Goal: Task Accomplishment & Management: Manage account settings

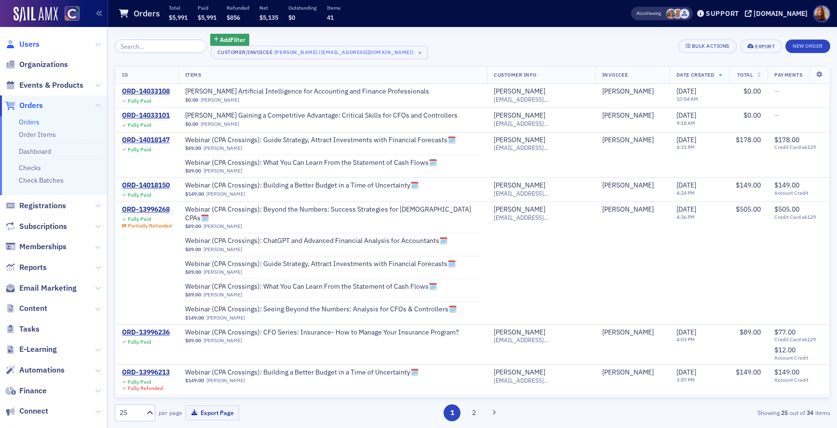
click at [33, 40] on span "Users" at bounding box center [29, 44] width 20 height 11
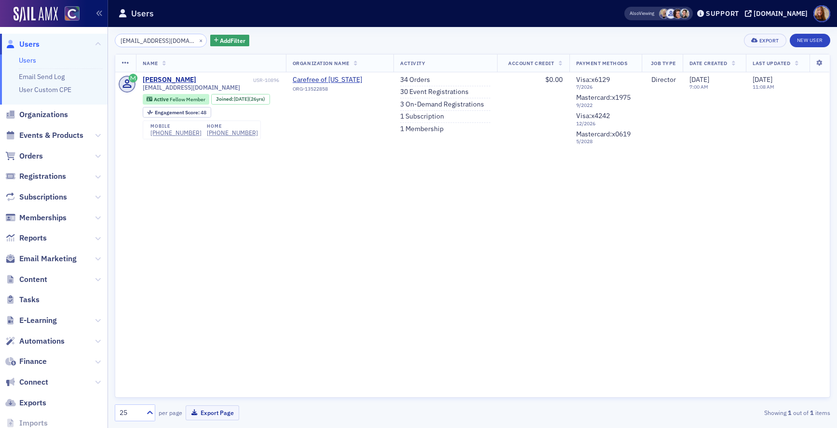
click at [153, 43] on input "tlwinger@gmail.com," at bounding box center [161, 40] width 92 height 13
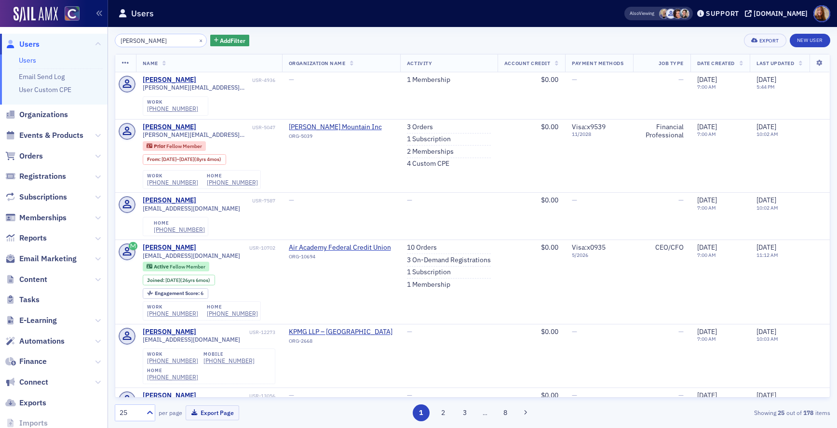
click at [137, 41] on input "brad fisher" at bounding box center [161, 40] width 92 height 13
click at [140, 41] on input "brad fisher" at bounding box center [161, 40] width 92 height 13
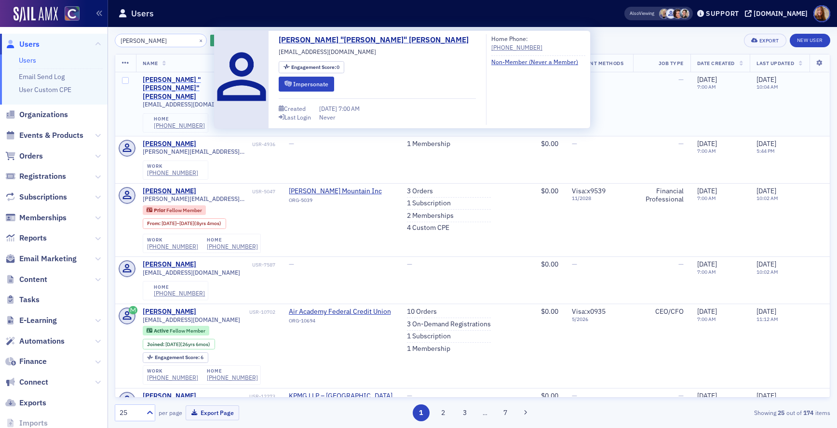
type input "brad fischer"
click at [188, 78] on div "Bradley "Brad" Fischer" at bounding box center [195, 89] width 104 height 26
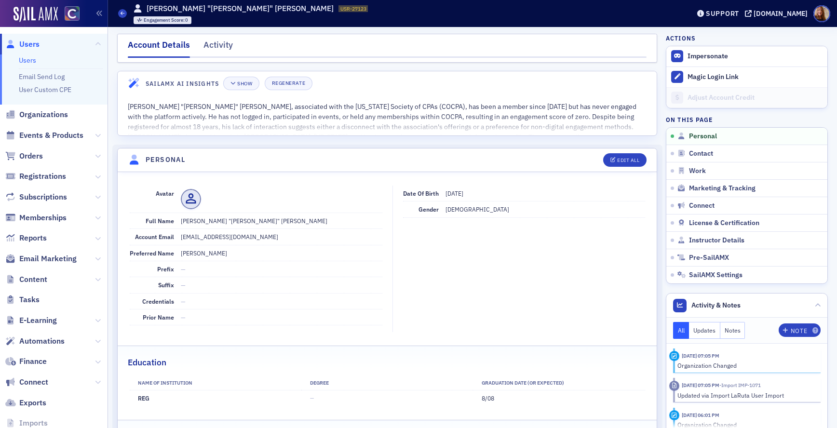
click at [24, 54] on ul "Users Email Send Log User Custom CPE" at bounding box center [53, 79] width 107 height 50
click at [37, 63] on li "Users" at bounding box center [61, 60] width 84 height 9
click at [33, 62] on link "Users" at bounding box center [27, 60] width 17 height 9
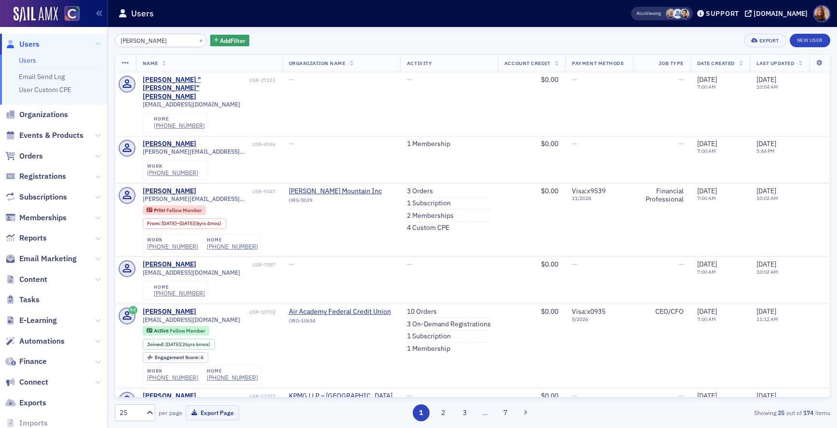
click at [135, 42] on input "brad fischer" at bounding box center [161, 40] width 92 height 13
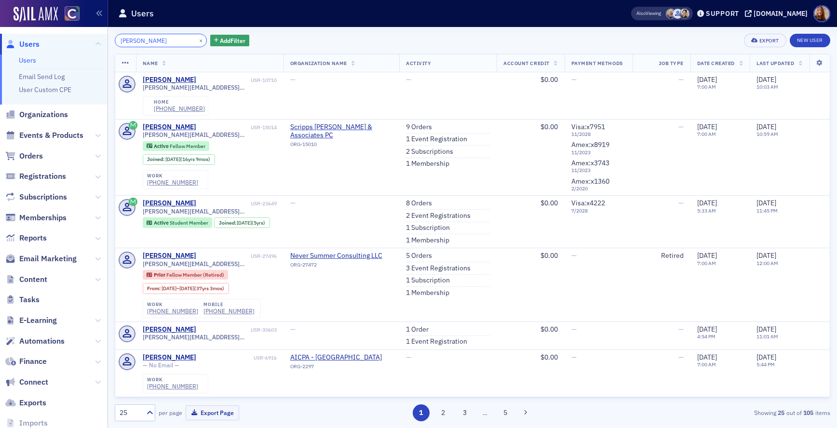
click at [134, 39] on input "cathy lewis" at bounding box center [161, 40] width 92 height 13
paste input "_lewis3@yahoo.com"
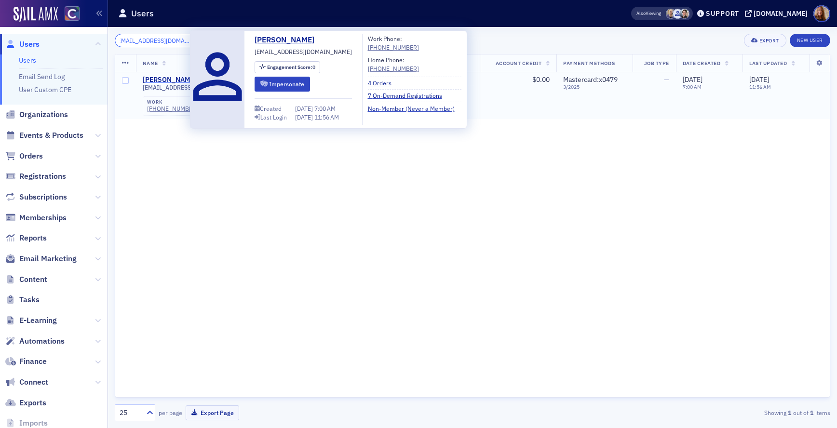
type input "cathy_lewis3@yahoo.com"
drag, startPoint x: 154, startPoint y: 78, endPoint x: 175, endPoint y: 75, distance: 21.9
click at [154, 78] on div "Cathleen Lewis" at bounding box center [169, 80] width 53 height 9
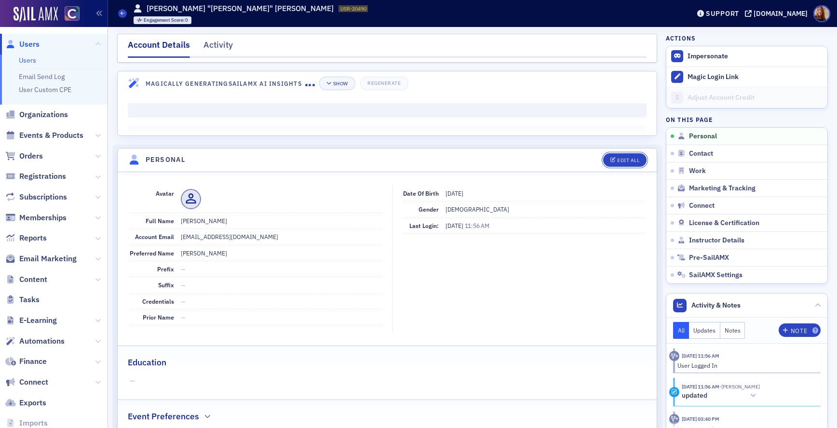
click at [610, 164] on button "Edit All" at bounding box center [624, 159] width 43 height 13
select select "US"
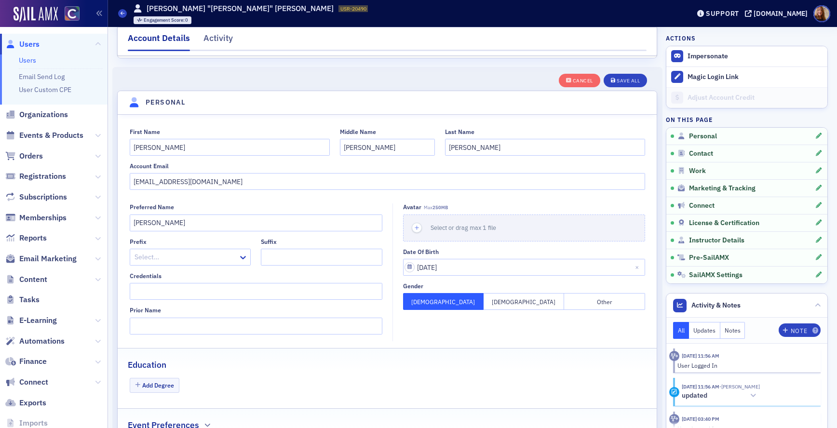
scroll to position [112, 0]
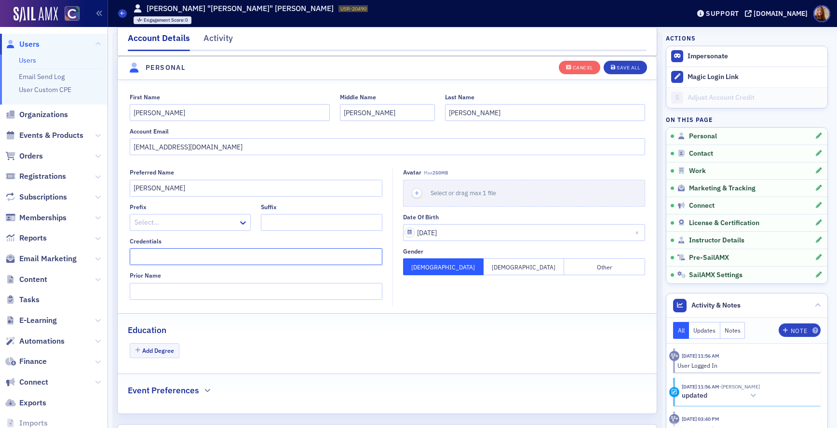
click at [161, 261] on input "Credentials" at bounding box center [256, 256] width 253 height 17
click at [579, 65] on div "Cancel" at bounding box center [583, 67] width 20 height 5
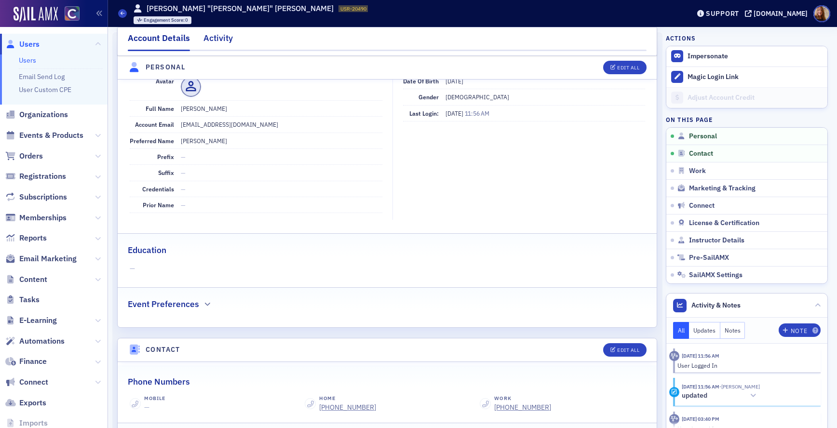
click at [211, 35] on div "Activity" at bounding box center [217, 41] width 29 height 18
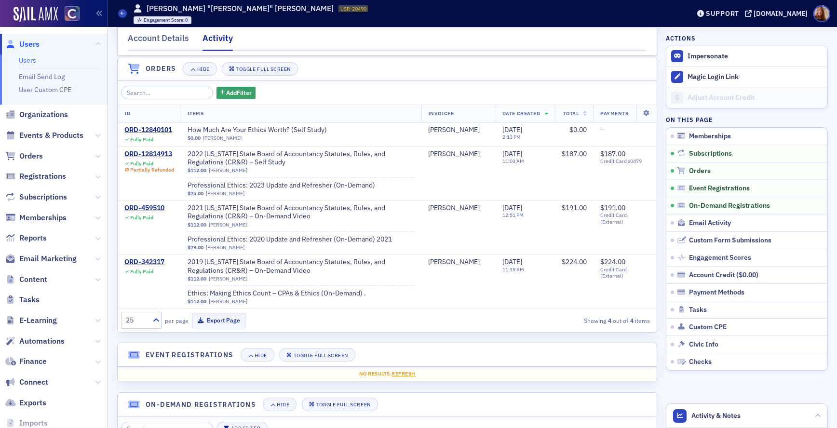
click at [33, 58] on link "Users" at bounding box center [27, 60] width 17 height 9
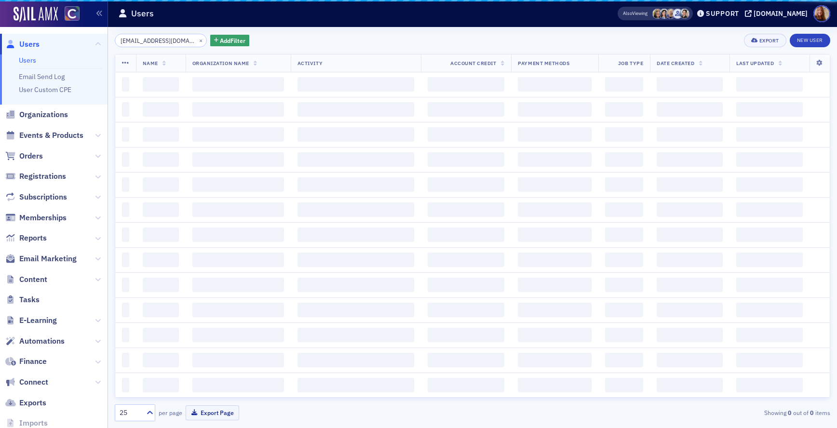
scroll to position [0, 5]
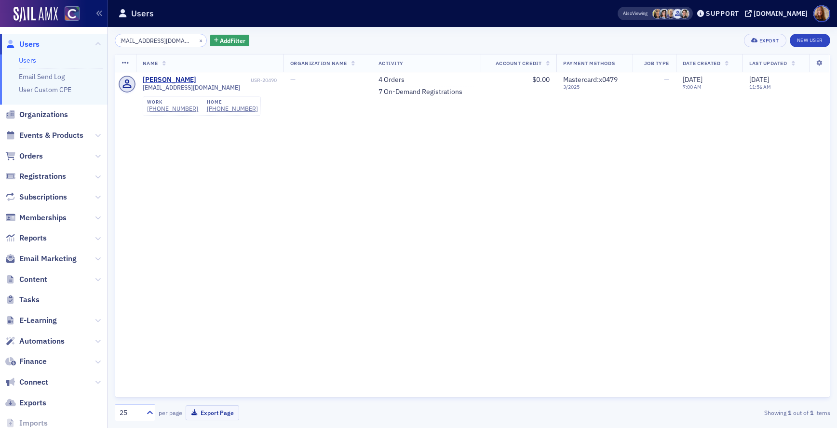
click at [155, 38] on input "cathy_lewis3@yahoo.com" at bounding box center [161, 40] width 92 height 13
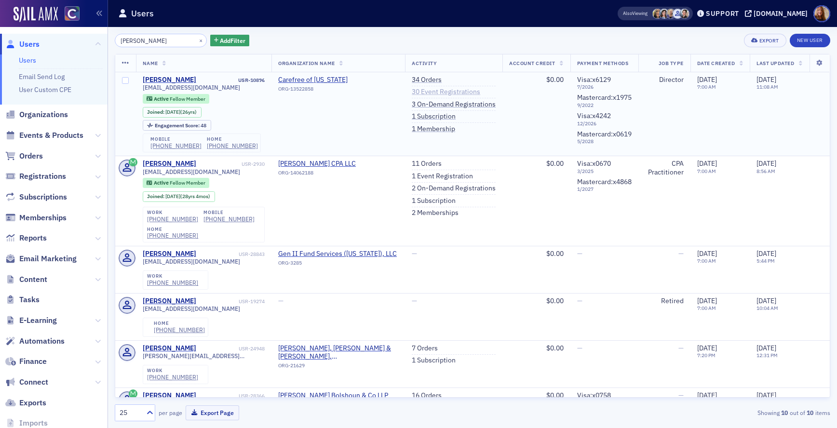
type input "tonya winger"
click at [424, 92] on link "30 Event Registrations" at bounding box center [446, 92] width 68 height 9
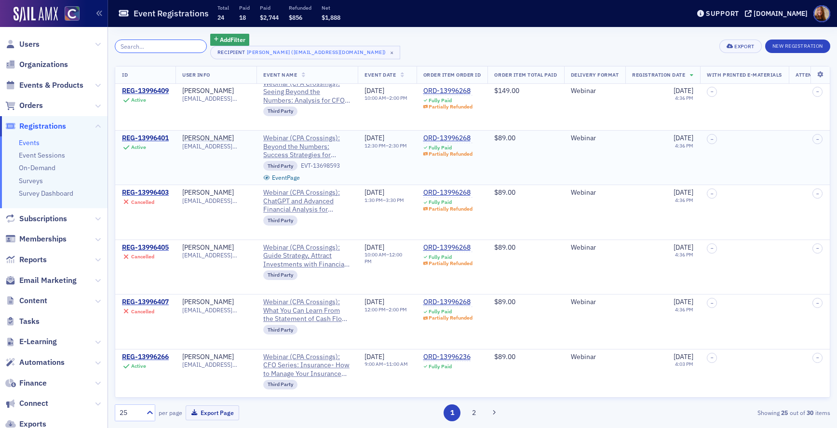
scroll to position [176, 0]
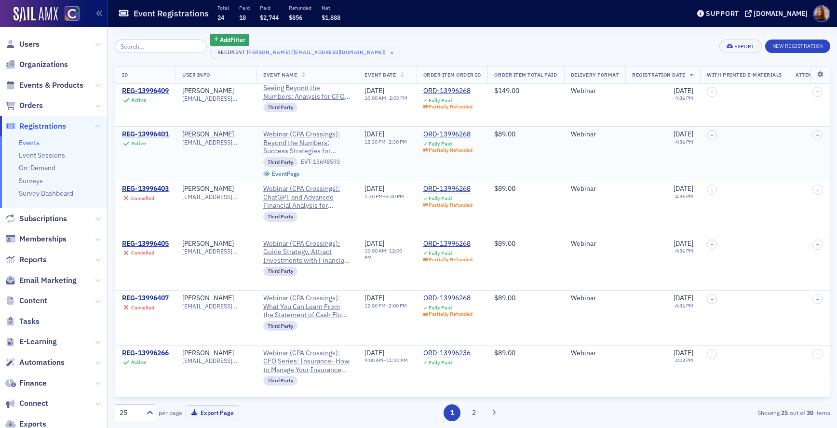
click at [150, 134] on div "REG-13996401" at bounding box center [145, 134] width 47 height 9
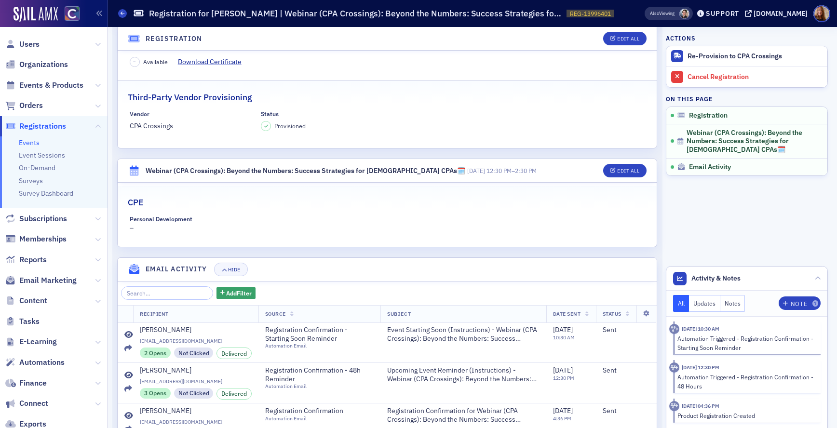
scroll to position [101, 0]
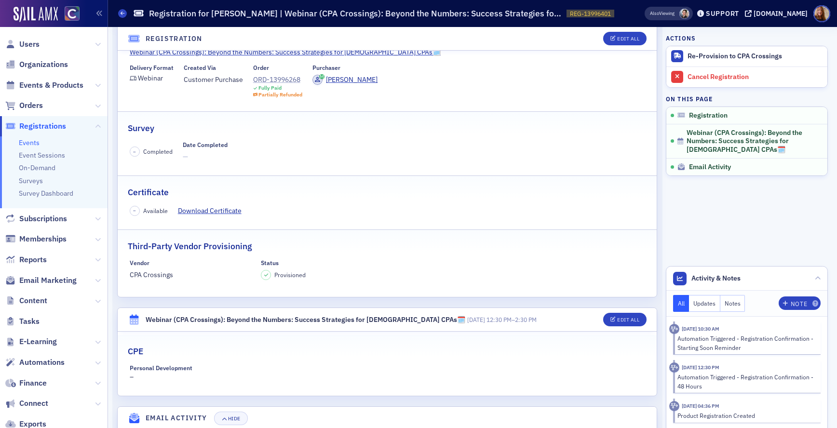
click at [280, 79] on div "ORD-13996268" at bounding box center [278, 80] width 50 height 10
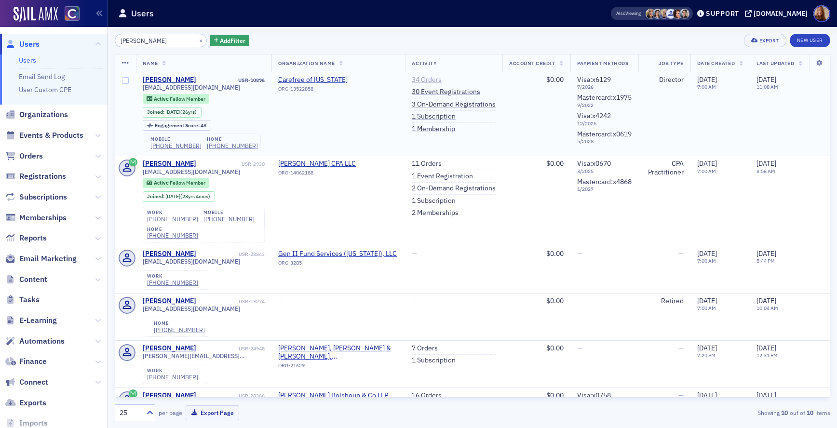
click at [423, 79] on link "34 Orders" at bounding box center [427, 80] width 30 height 9
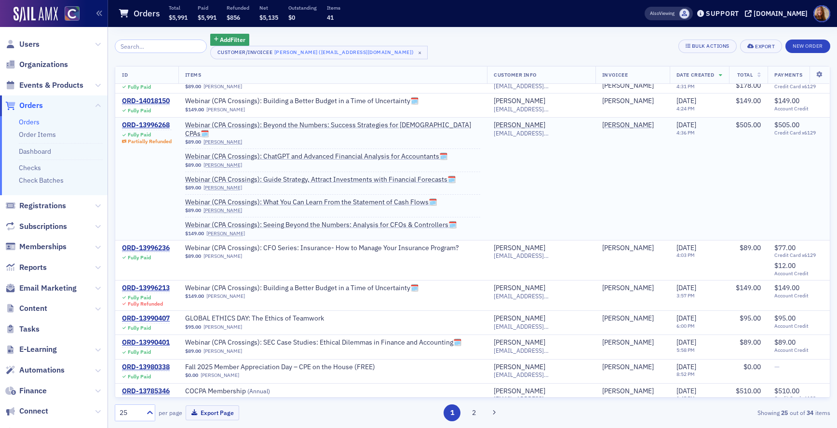
scroll to position [86, 0]
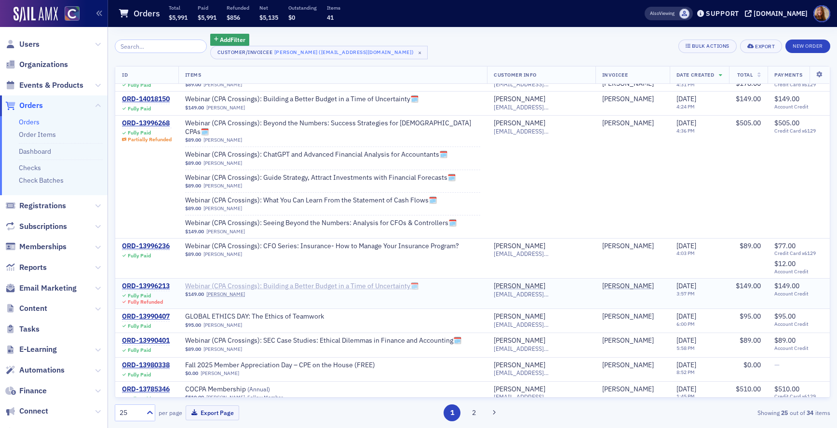
click at [362, 282] on span "Webinar (CPA Crossings): Building a Better Budget in a Time of Uncertainty🗓️" at bounding box center [301, 286] width 233 height 9
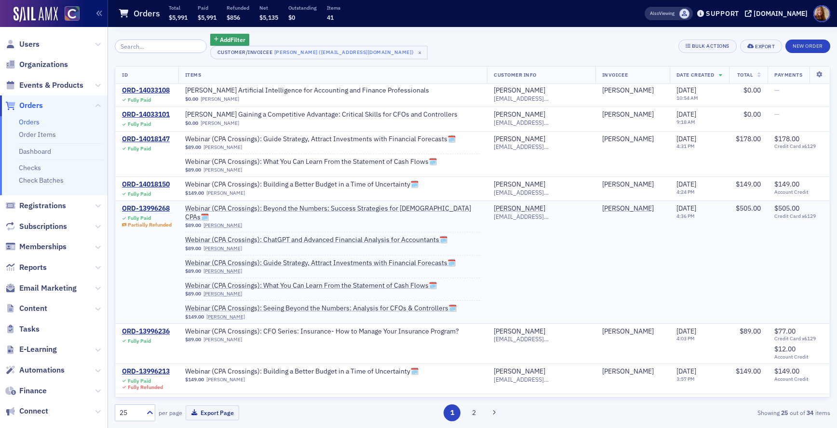
scroll to position [0, 0]
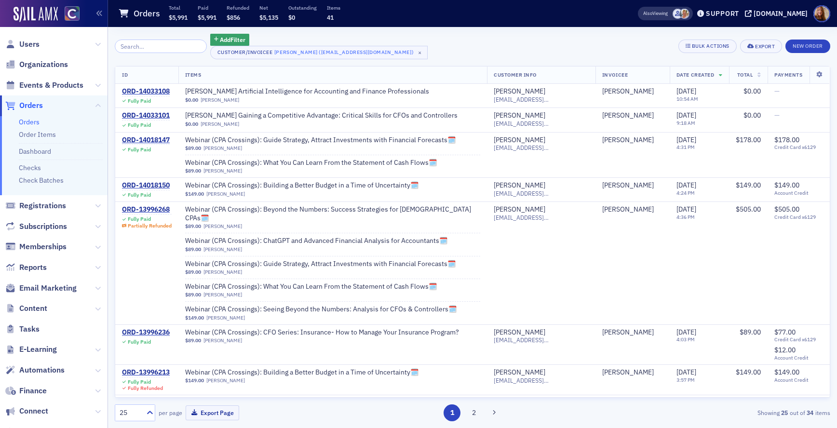
click at [30, 125] on link "Orders" at bounding box center [29, 122] width 21 height 9
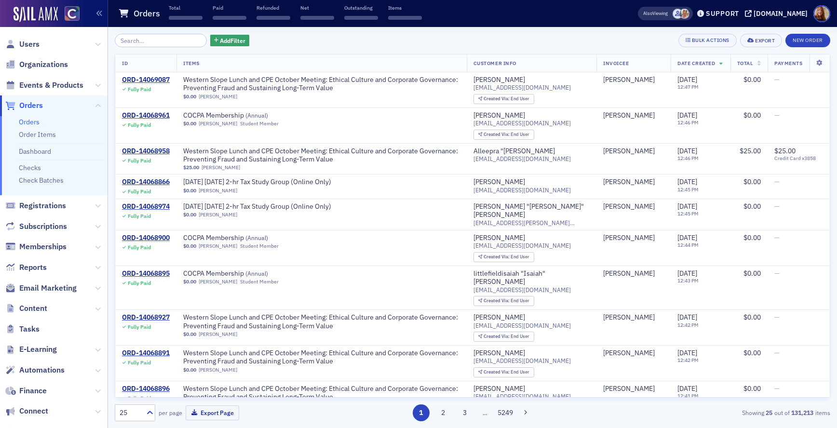
click at [147, 43] on input "search" at bounding box center [161, 40] width 92 height 13
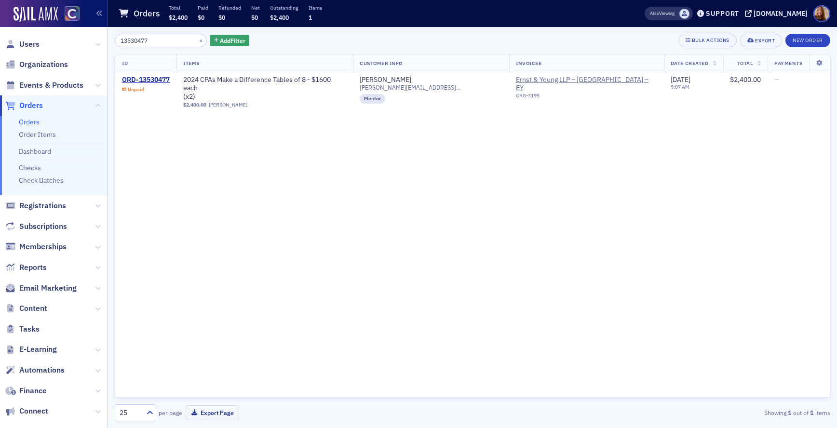
type input "13530477"
click at [43, 41] on span "Users" at bounding box center [53, 44] width 107 height 21
click at [25, 44] on span "Users" at bounding box center [29, 44] width 20 height 11
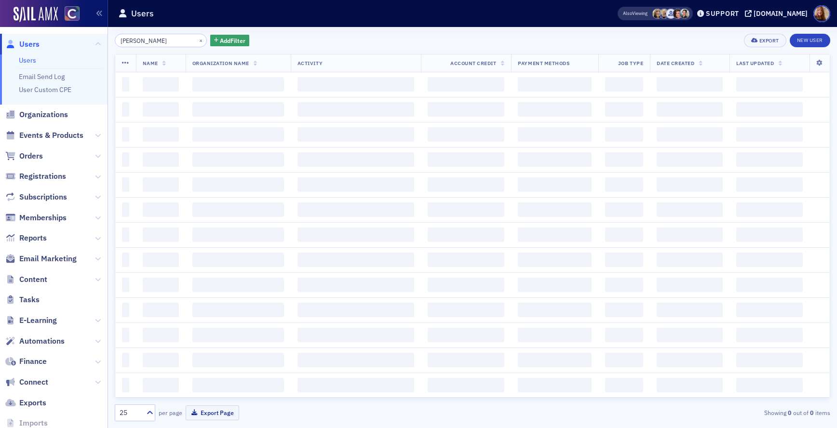
click at [25, 44] on span "Users" at bounding box center [29, 44] width 20 height 11
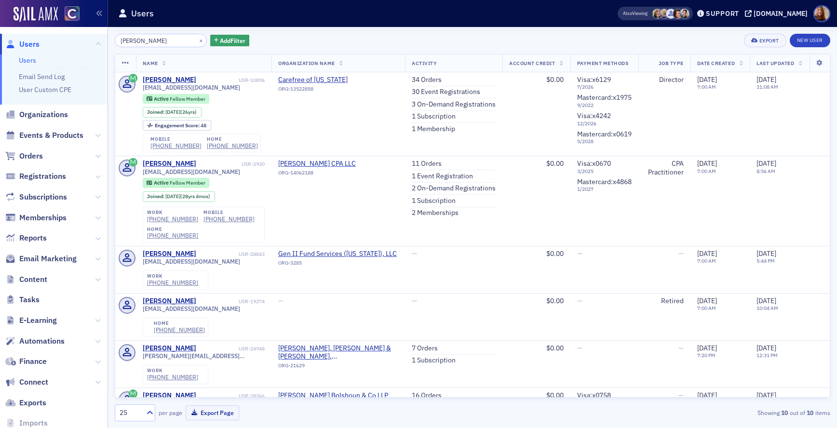
click at [621, 36] on div "tonya winger × Add Filter Export New User" at bounding box center [472, 40] width 715 height 13
click at [197, 41] on button "×" at bounding box center [201, 40] width 9 height 9
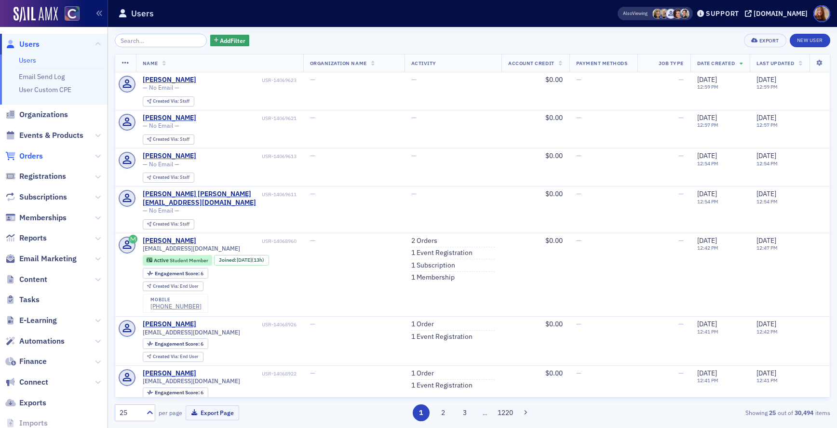
click at [30, 154] on span "Orders" at bounding box center [31, 156] width 24 height 11
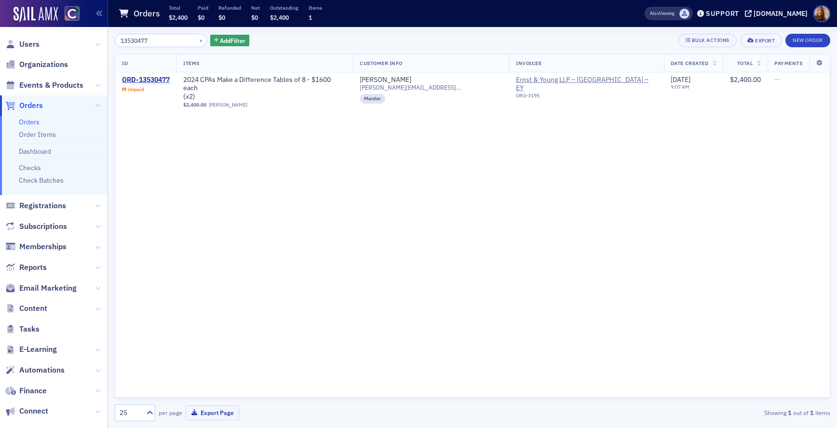
click at [142, 41] on input "13530477" at bounding box center [161, 40] width 92 height 13
click at [536, 131] on div "ID Items Customer Info Invoicee Date Created Total Payments ORD-13530477 Unpaid…" at bounding box center [472, 226] width 715 height 344
click at [149, 77] on div "ORD-13530477" at bounding box center [146, 80] width 48 height 9
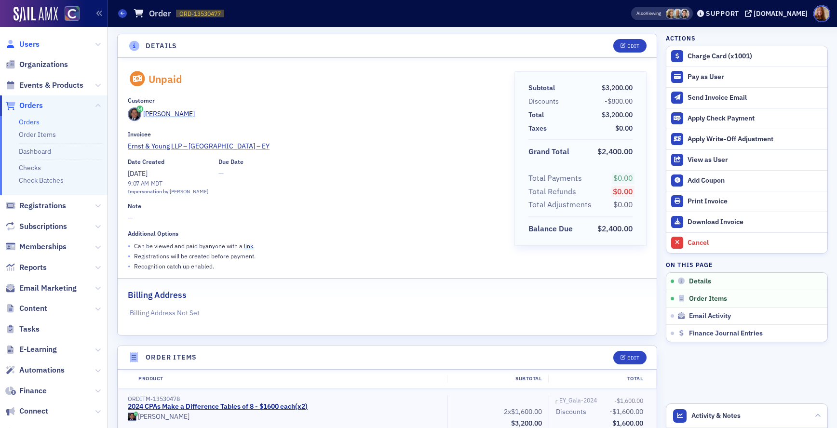
click at [26, 43] on span "Users" at bounding box center [29, 44] width 20 height 11
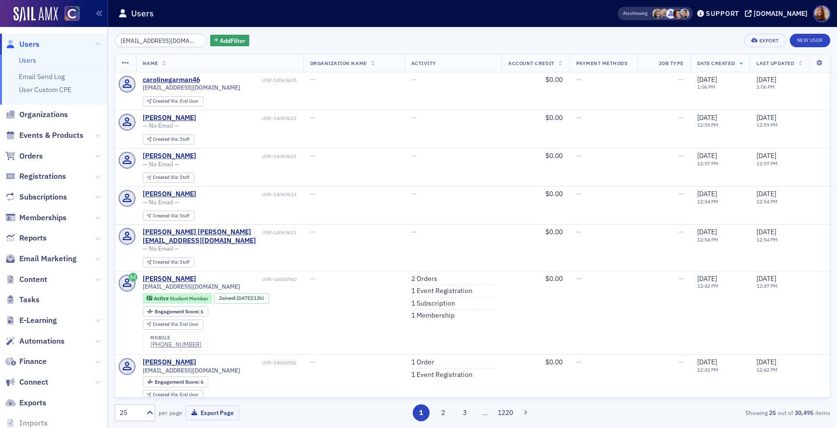
scroll to position [0, 17]
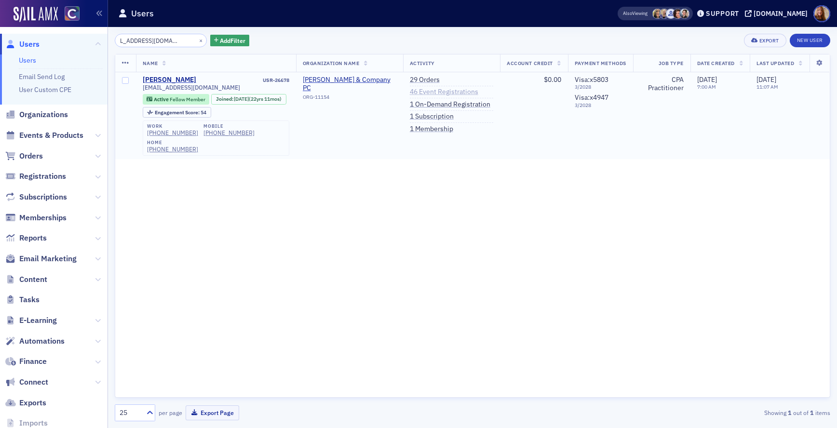
type input "angelacatterson@comcast.net"
click at [416, 93] on link "46 Event Registrations" at bounding box center [444, 92] width 68 height 9
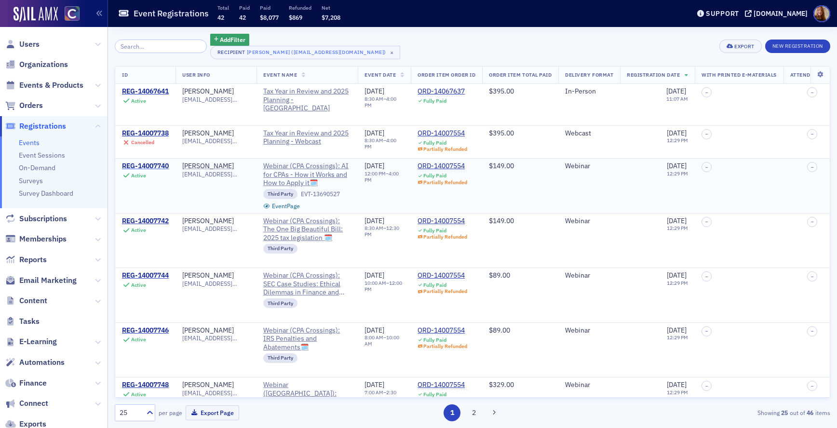
click at [148, 162] on div "REG-14007740" at bounding box center [145, 166] width 47 height 9
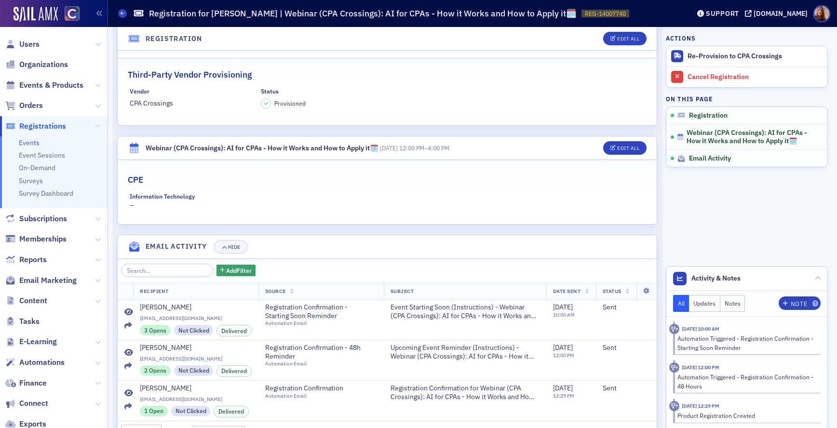
scroll to position [312, 0]
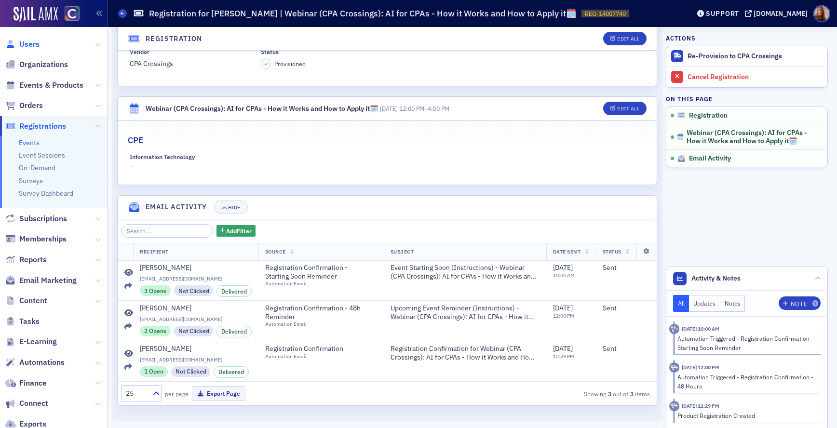
click at [30, 40] on span "Users" at bounding box center [29, 44] width 20 height 11
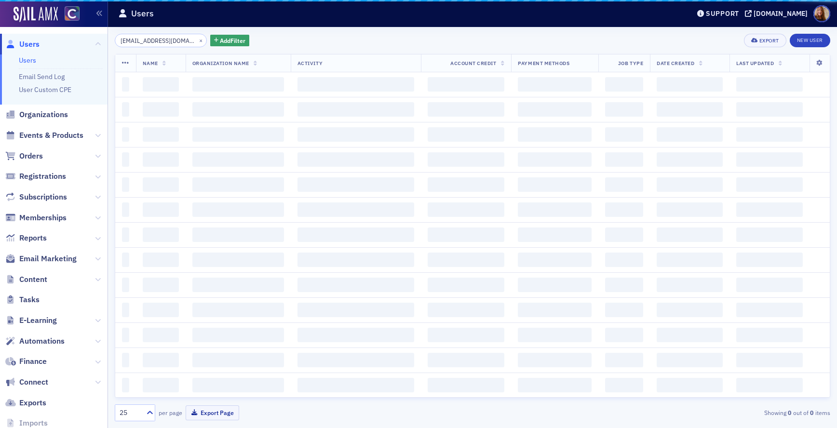
scroll to position [0, 17]
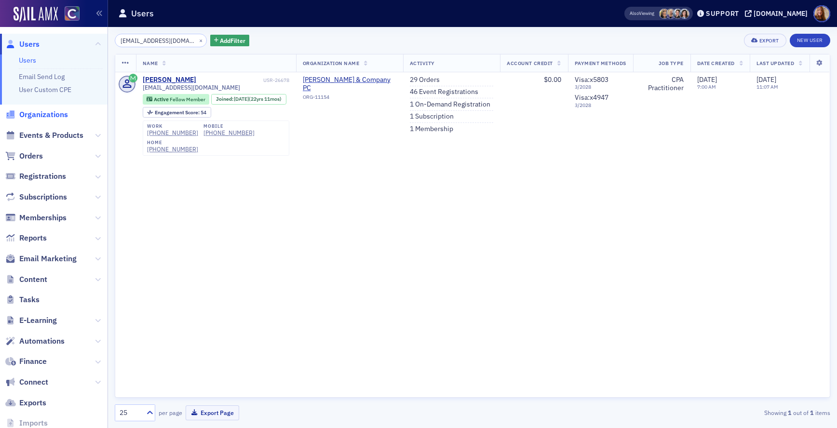
click at [44, 116] on span "Organizations" at bounding box center [43, 114] width 49 height 11
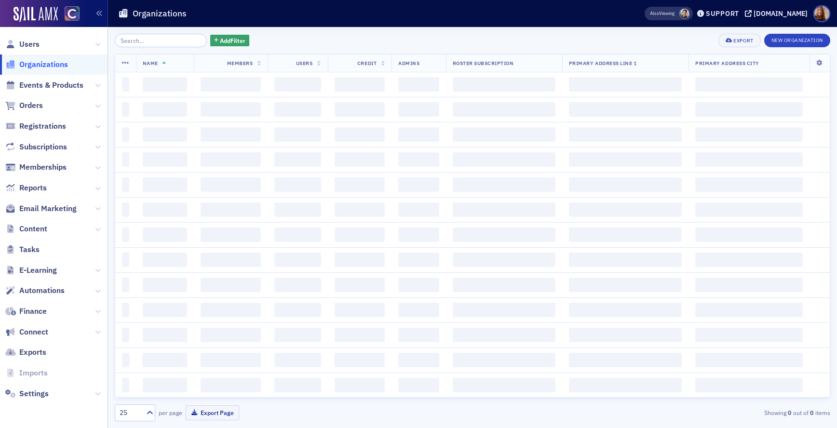
click at [147, 41] on input "search" at bounding box center [161, 40] width 92 height 13
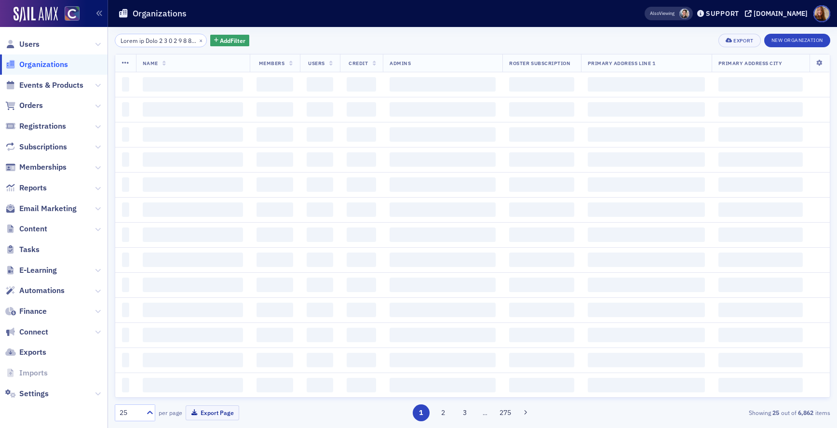
scroll to position [0, 3407]
type input "Total in Firm 7 2 1 9 2 4 4 2 1 4 1 1 1 6 1 8 1 3 2 7 3 7 1 10 4 1 1 5 3 3 3 1 …"
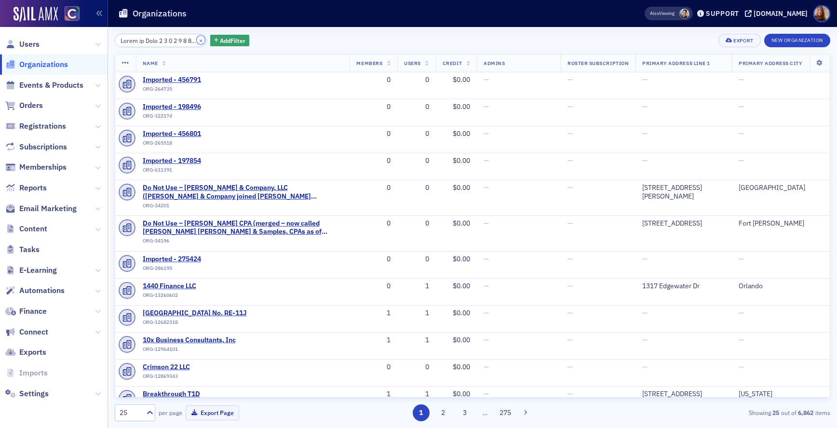
click at [197, 41] on button "×" at bounding box center [201, 40] width 9 height 9
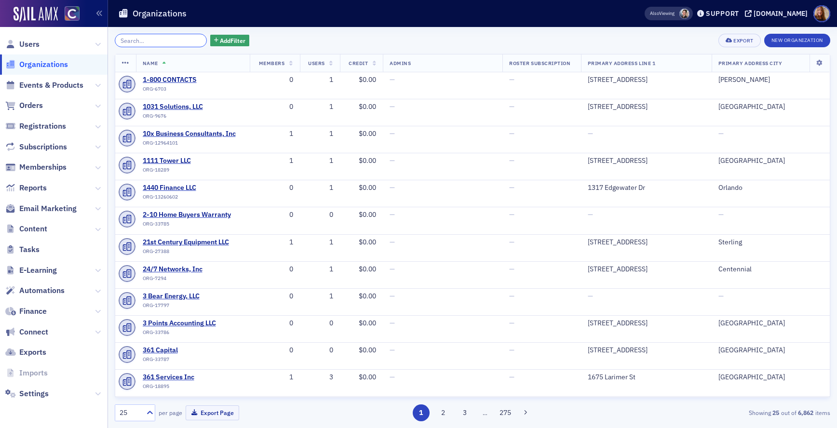
click at [156, 43] on input "search" at bounding box center [161, 40] width 92 height 13
paste input "Michael W. Wilber, CPA, P. C."
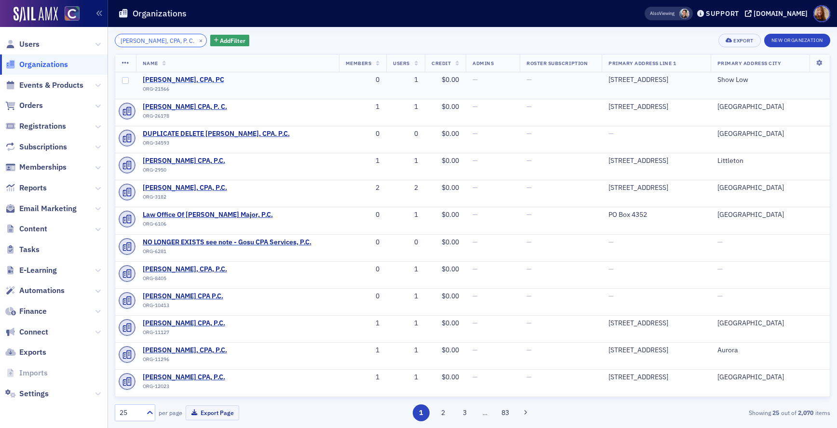
type input "Michael W. Wilber, CPA, P. C."
click at [208, 80] on span "Michael W. Wilber, CPA, PC" at bounding box center [187, 80] width 88 height 9
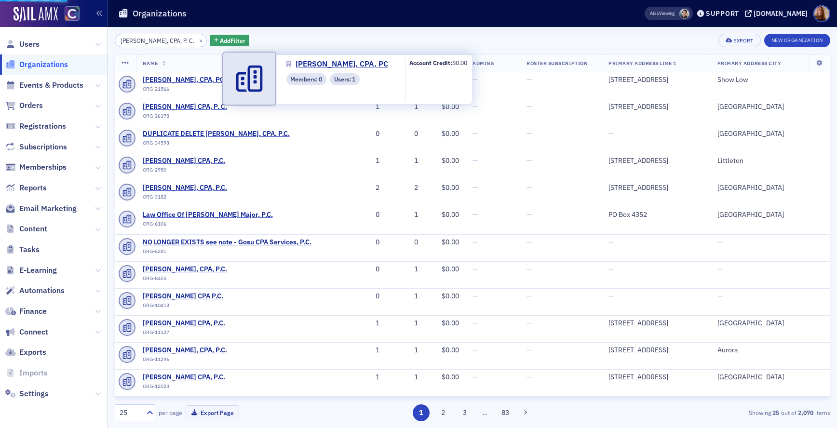
select select "US"
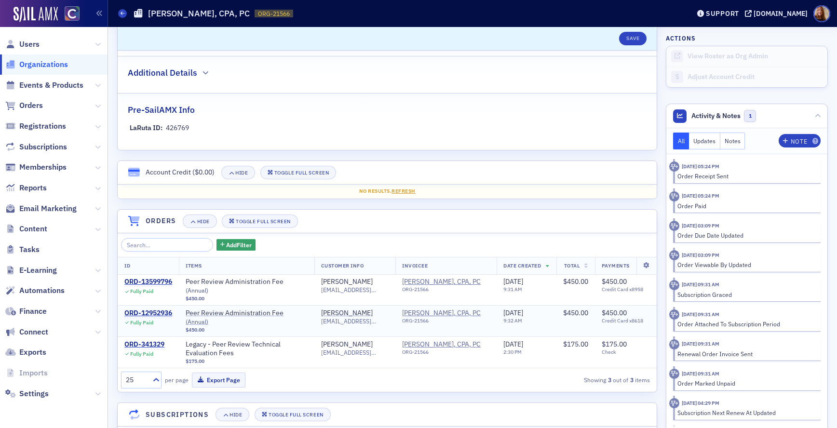
scroll to position [634, 0]
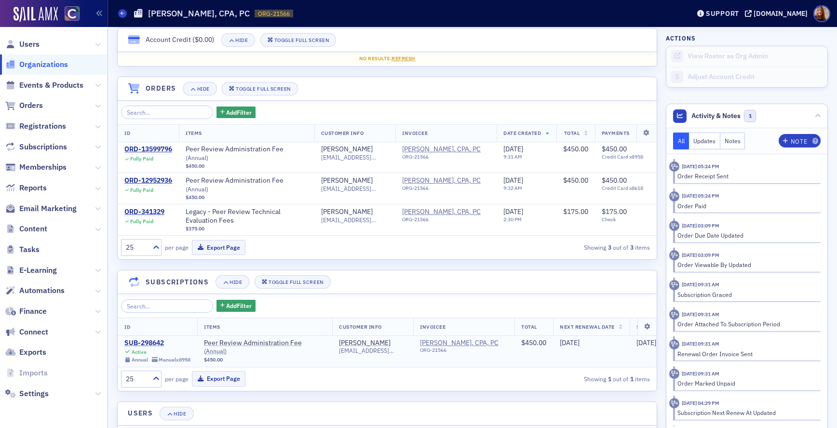
click at [144, 339] on div "SUB-298642" at bounding box center [157, 343] width 66 height 9
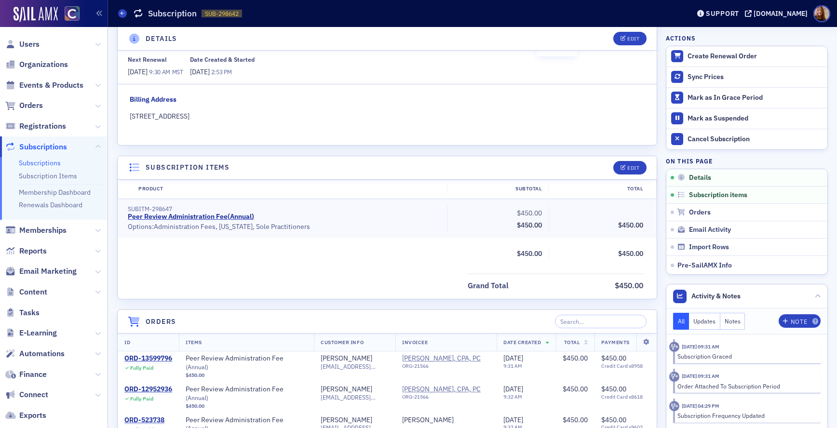
scroll to position [147, 0]
select select "US"
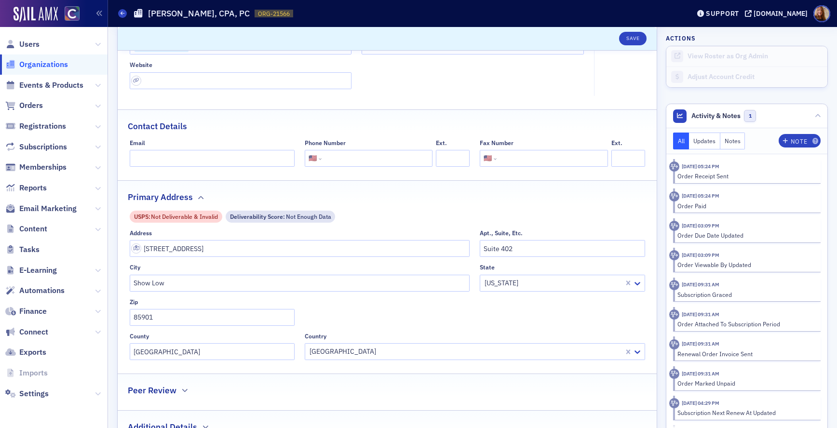
drag, startPoint x: 35, startPoint y: 63, endPoint x: 45, endPoint y: 61, distance: 9.8
click at [35, 63] on span "Organizations" at bounding box center [43, 64] width 49 height 11
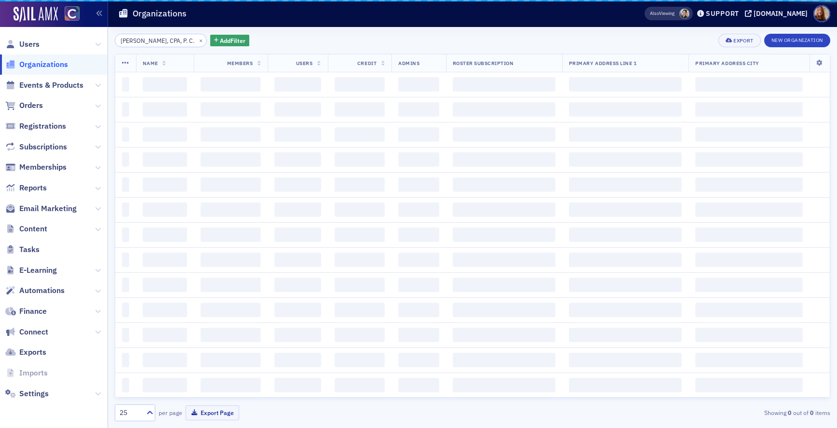
scroll to position [0, 11]
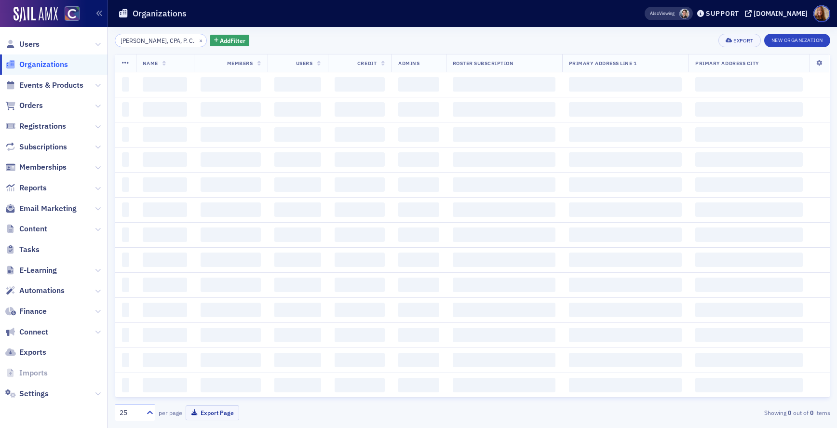
click at [147, 41] on input "Michael W. Wilber, CPA, P. C." at bounding box center [161, 40] width 92 height 13
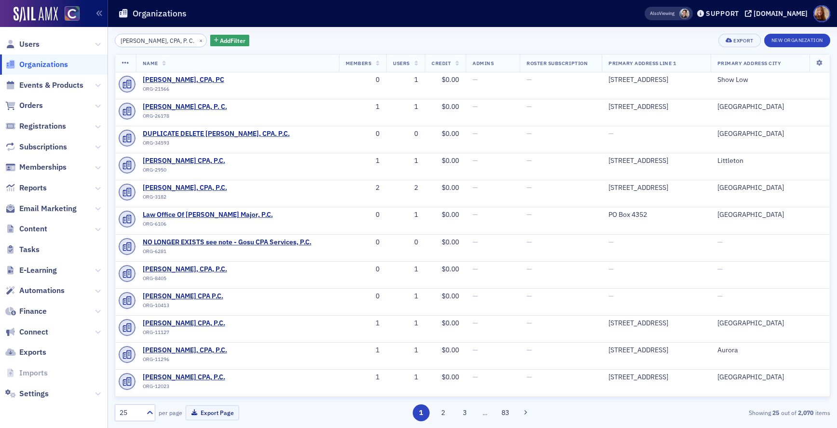
click at [147, 41] on input "Michael W. Wilber, CPA, P. C." at bounding box center [161, 40] width 92 height 13
click at [197, 41] on button "×" at bounding box center [201, 40] width 9 height 9
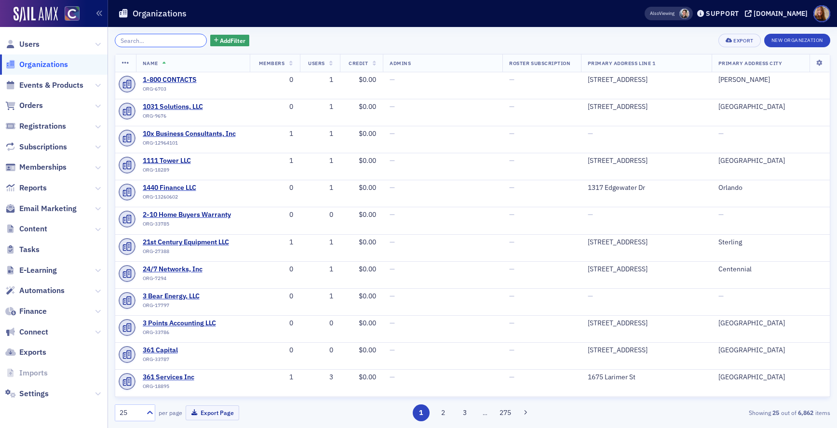
paste input "AZ CPA PRO PC"
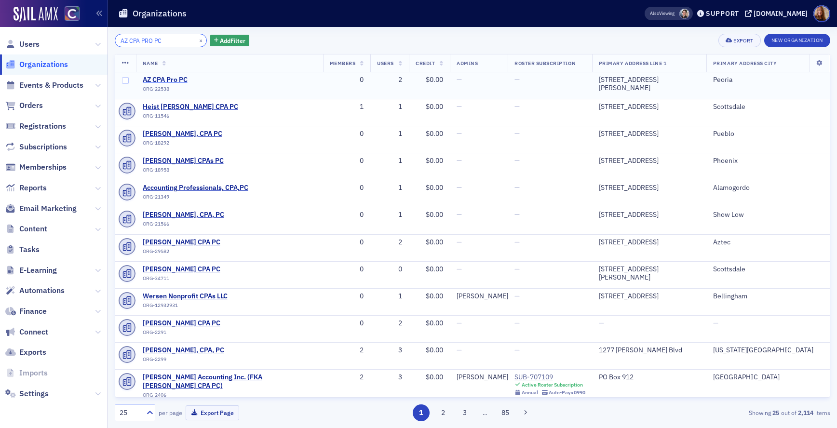
type input "AZ CPA PRO PC"
click at [158, 80] on span "AZ CPA Pro PC" at bounding box center [187, 80] width 88 height 9
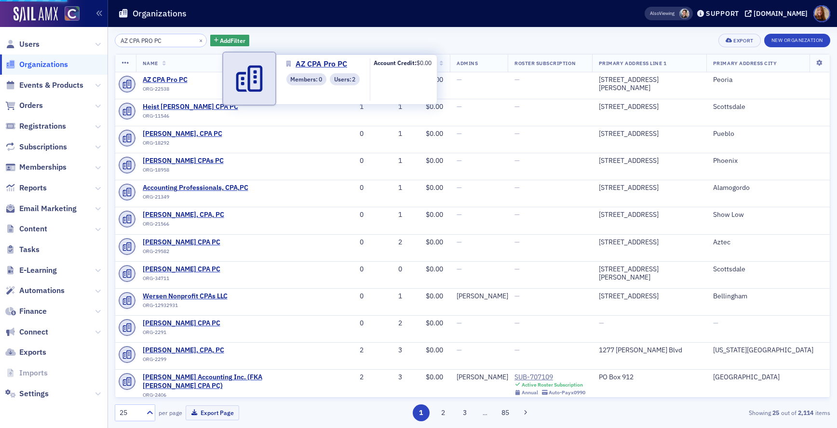
select select "US"
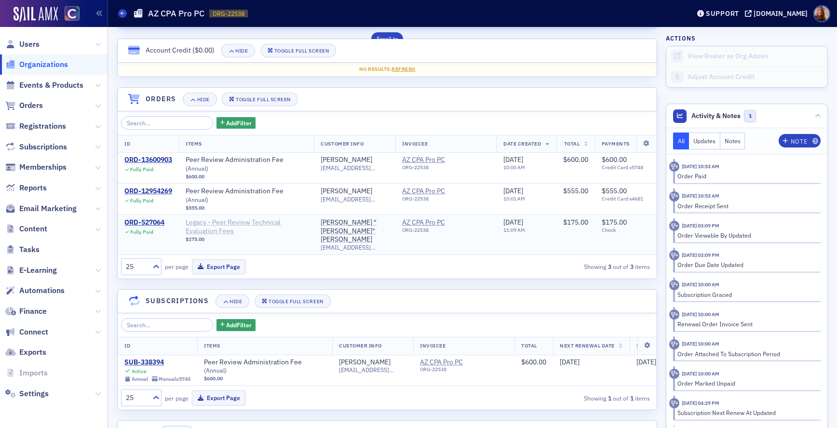
scroll to position [624, 0]
click at [133, 358] on div "SUB-338394" at bounding box center [157, 362] width 66 height 9
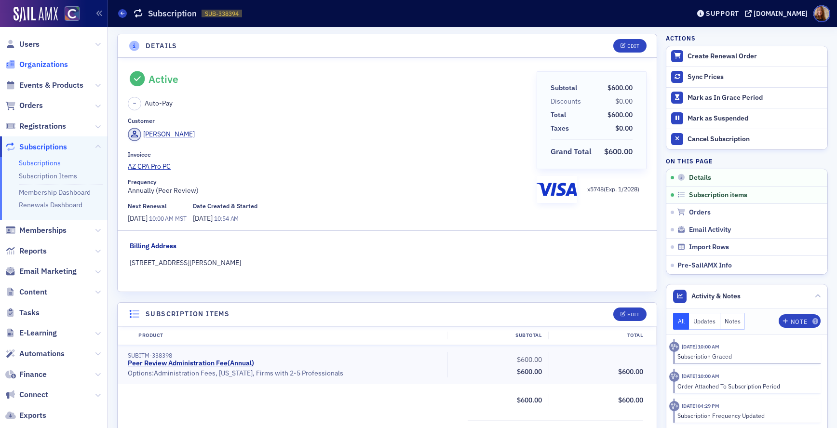
click at [42, 67] on span "Organizations" at bounding box center [43, 64] width 49 height 11
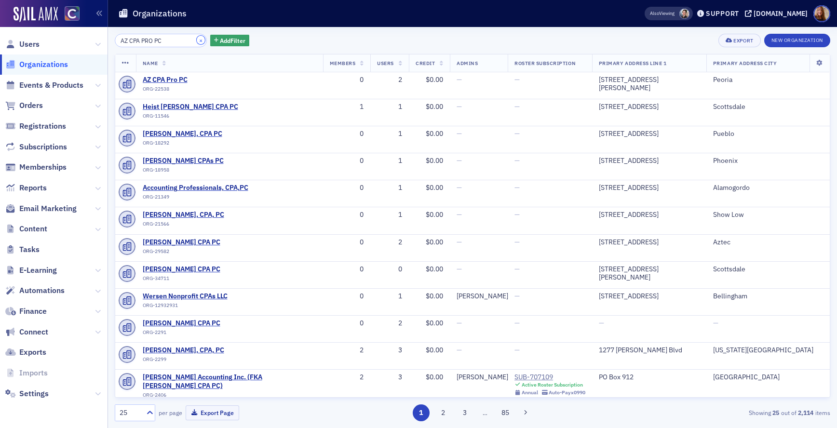
click at [197, 41] on button "×" at bounding box center [201, 40] width 9 height 9
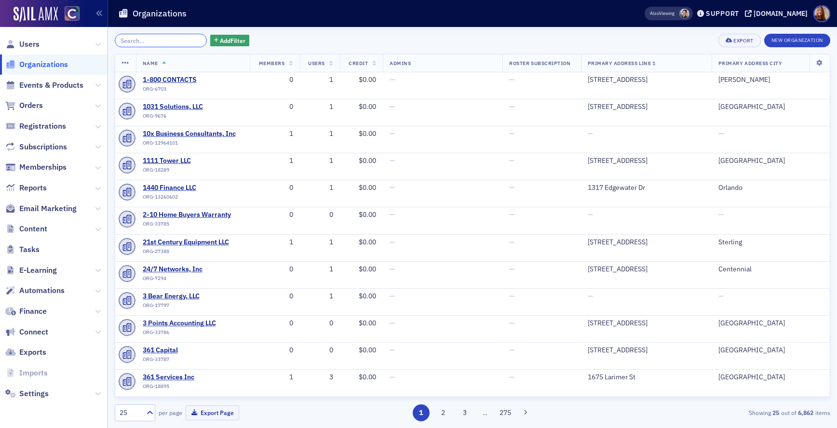
paste input "REDW LLC"
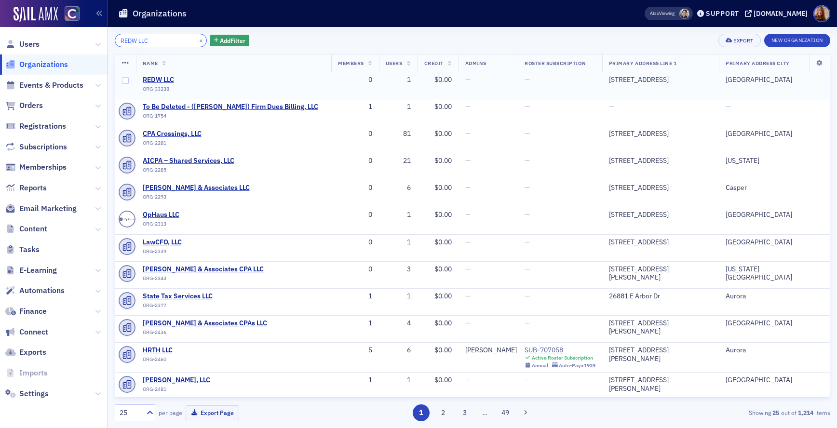
type input "REDW LLC"
click at [156, 74] on td "REDW LLC ORG-33238" at bounding box center [234, 85] width 196 height 27
click at [144, 79] on span "REDW LLC" at bounding box center [187, 80] width 88 height 9
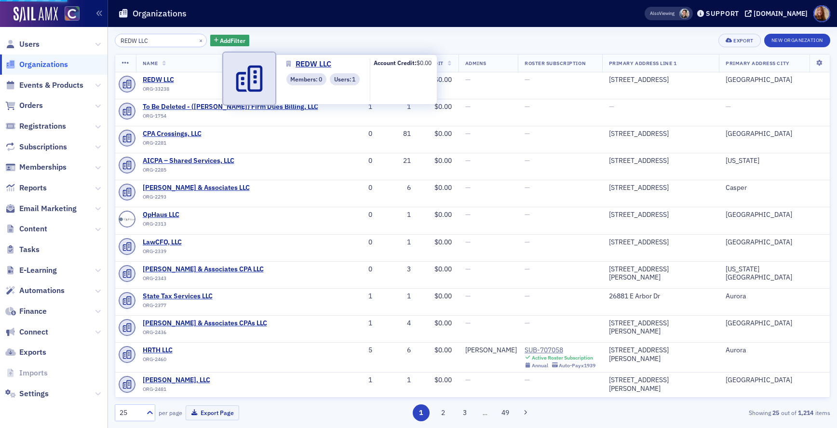
select select "US"
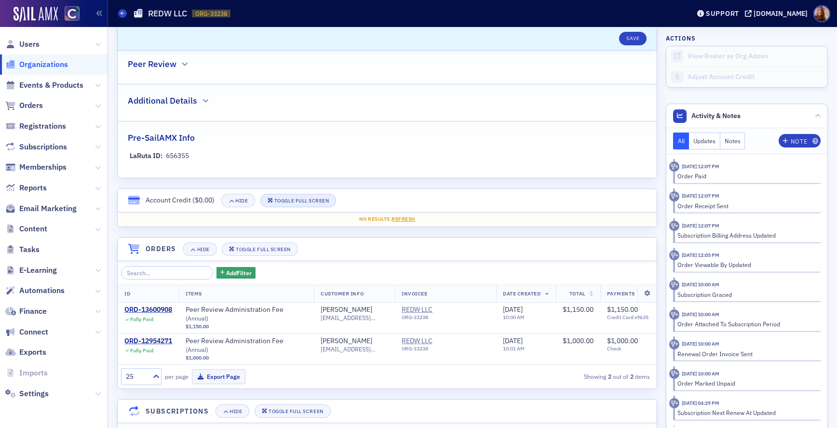
scroll to position [625, 0]
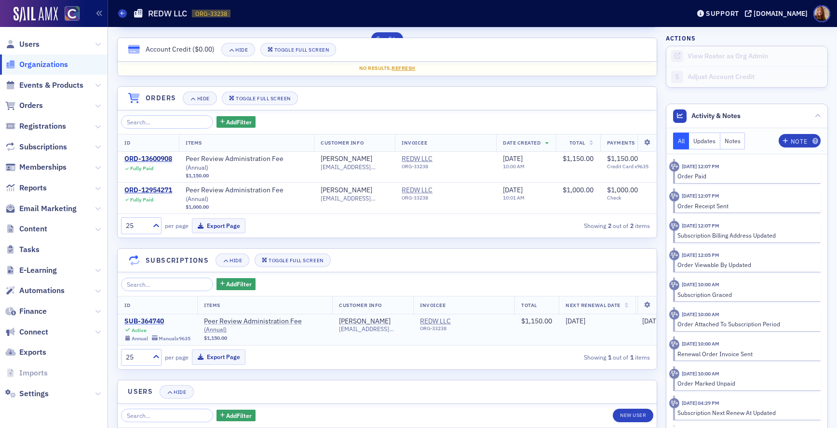
click at [142, 317] on div "SUB-364740" at bounding box center [157, 321] width 66 height 9
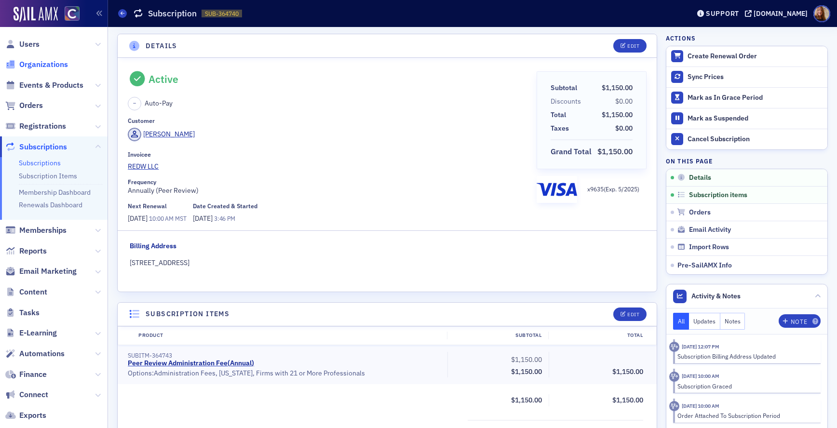
click at [40, 64] on span "Organizations" at bounding box center [43, 64] width 49 height 11
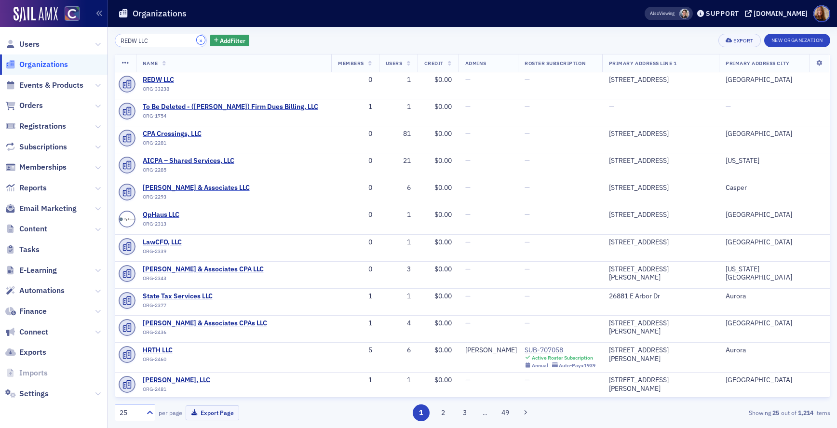
click at [197, 42] on button "×" at bounding box center [201, 40] width 9 height 9
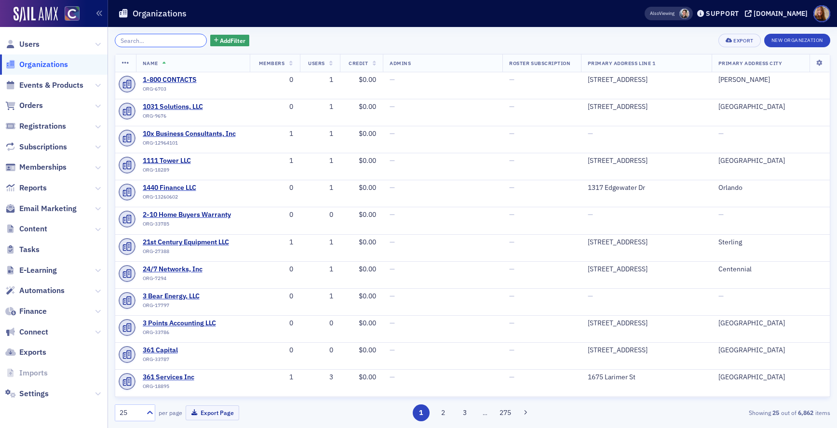
click at [161, 39] on input "search" at bounding box center [161, 40] width 92 height 13
paste input "CBX, Inc"
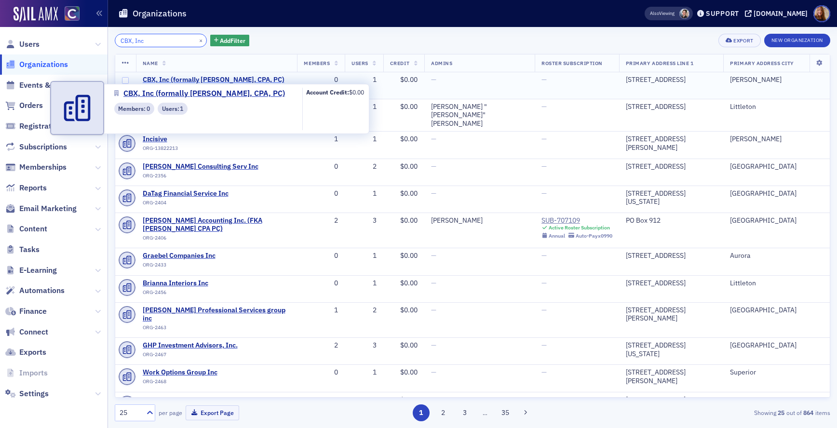
type input "CBX, Inc"
click at [187, 80] on span "CBX, Inc (formally Cristian Borcan, CPA, PC)" at bounding box center [214, 80] width 142 height 9
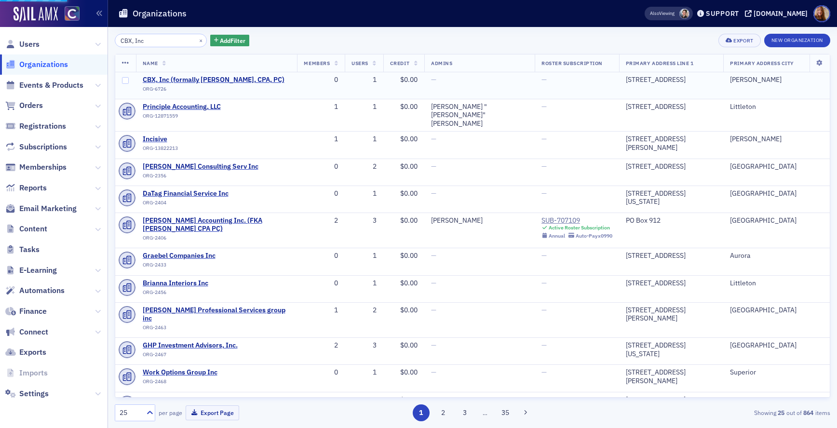
select select "US"
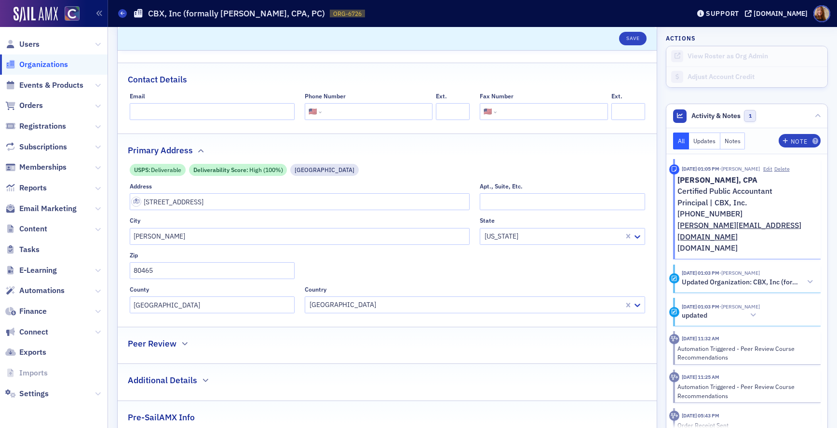
scroll to position [222, 0]
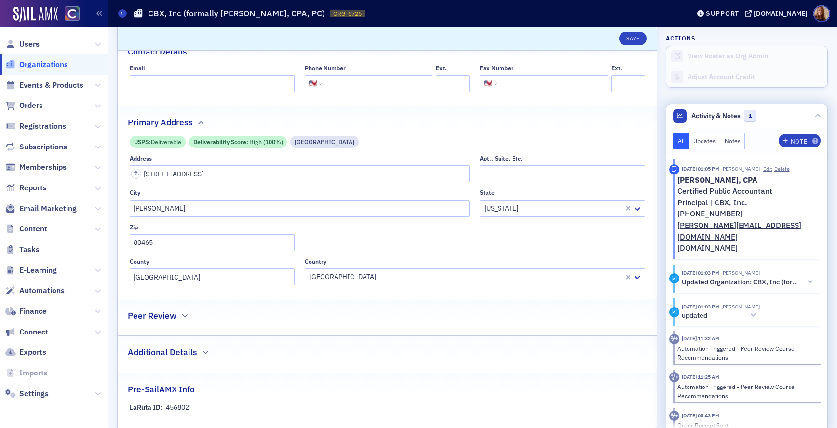
click at [733, 227] on ins "cristian@cbxcpa.com" at bounding box center [739, 230] width 124 height 21
click at [698, 243] on link "cbxcpa.com" at bounding box center [707, 248] width 60 height 10
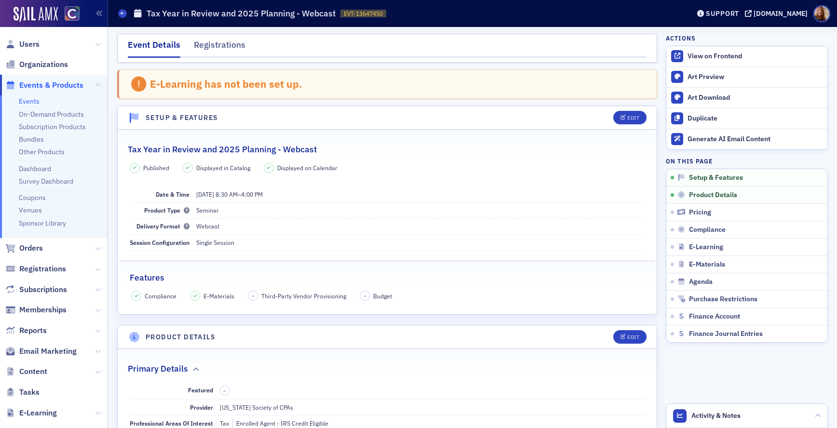
scroll to position [50, 0]
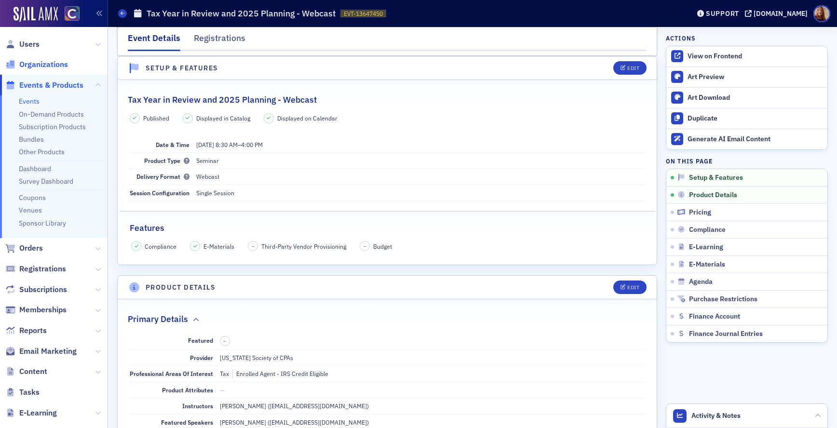
click at [44, 69] on span "Organizations" at bounding box center [43, 64] width 49 height 11
click at [52, 65] on span "Organizations" at bounding box center [43, 64] width 49 height 11
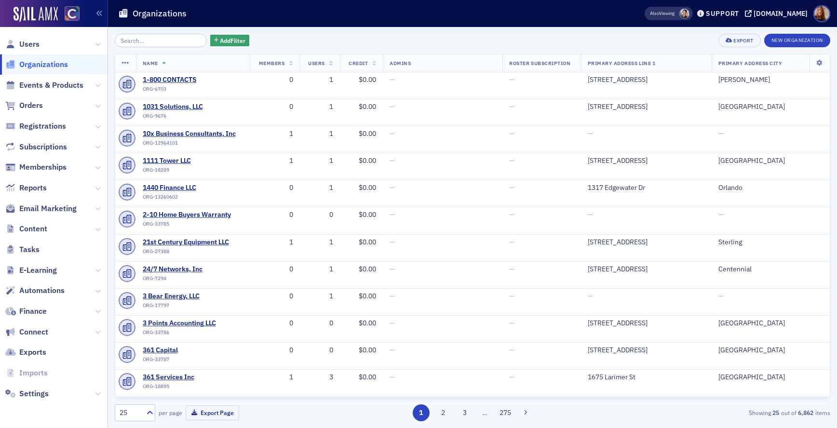
click at [148, 42] on input "search" at bounding box center [161, 40] width 92 height 13
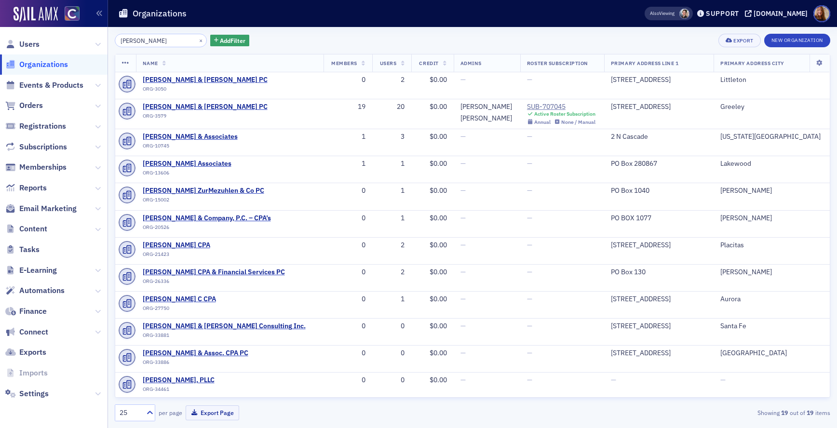
type input "anderson"
click at [465, 41] on div "anderson × Add Filter Export New Organization" at bounding box center [472, 40] width 715 height 13
click at [181, 109] on span "[PERSON_NAME] & [PERSON_NAME] PC" at bounding box center [205, 107] width 125 height 9
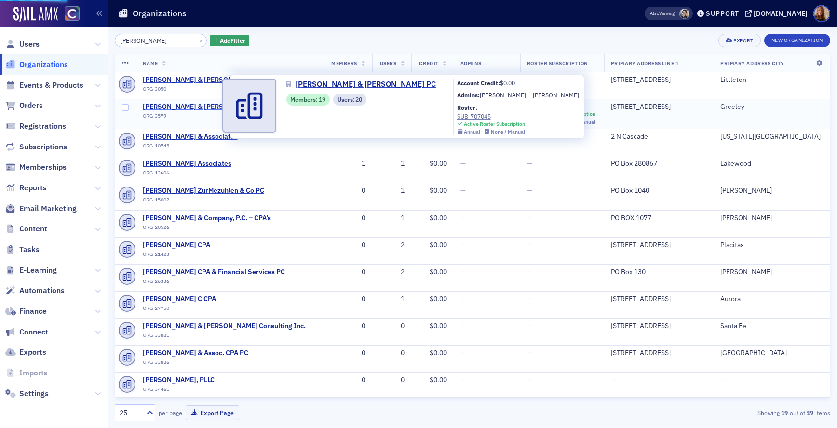
click at [182, 107] on span "[PERSON_NAME] & [PERSON_NAME] PC" at bounding box center [205, 107] width 125 height 9
select select "US"
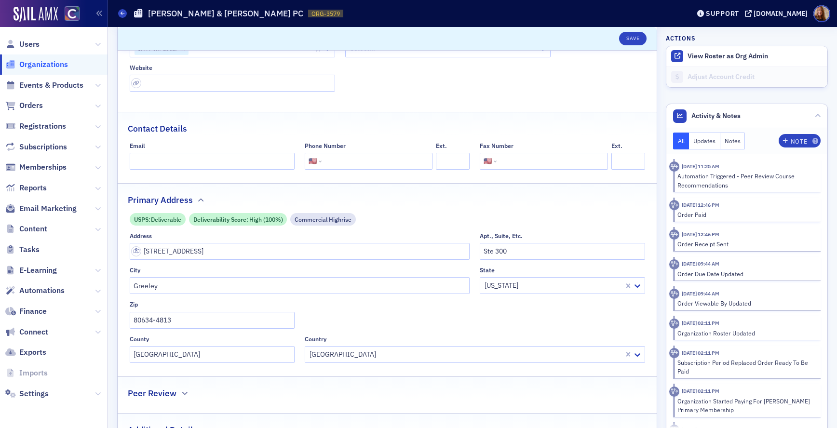
scroll to position [148, 0]
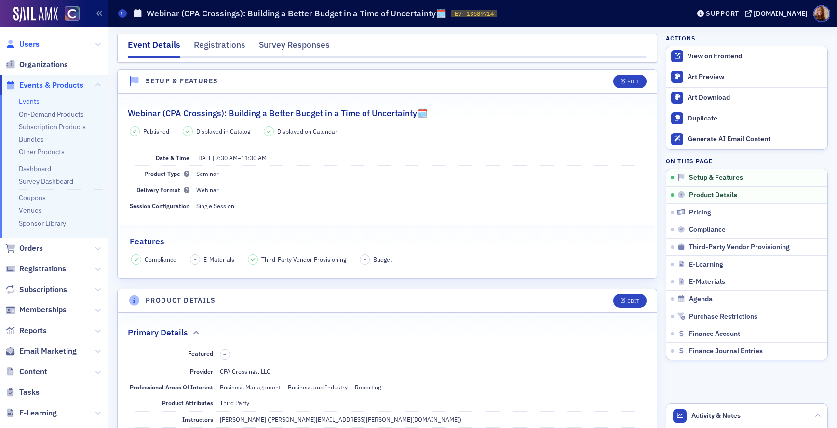
click at [39, 42] on span "Users" at bounding box center [29, 44] width 20 height 11
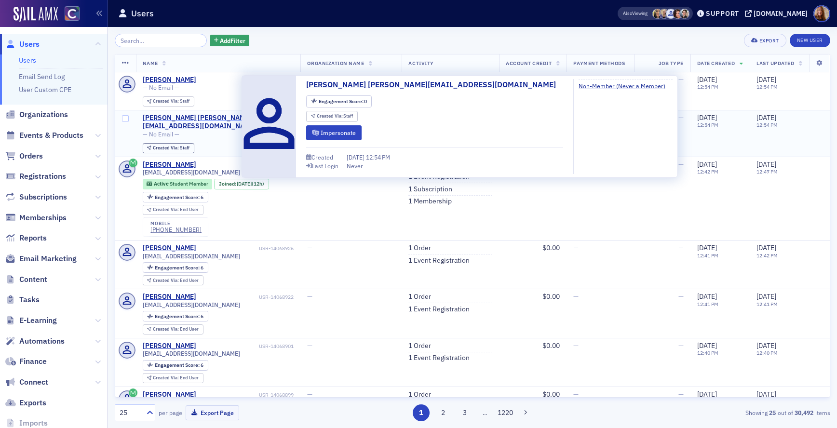
click at [167, 127] on div "Greg glambrecht@mcguiresponsel.com" at bounding box center [200, 122] width 114 height 17
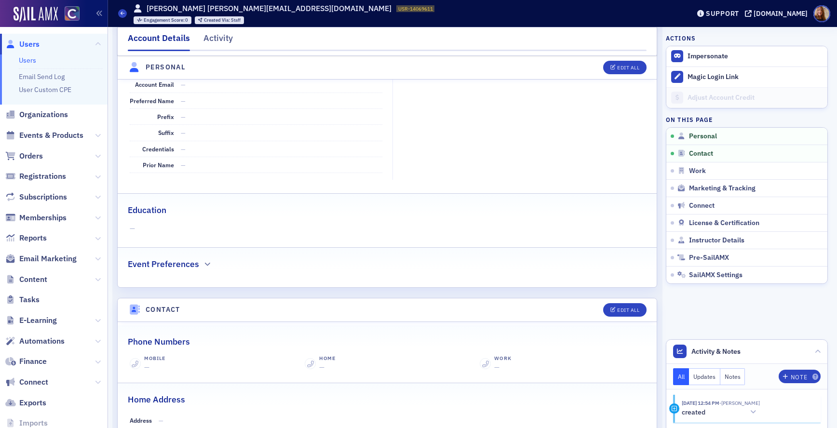
scroll to position [166, 0]
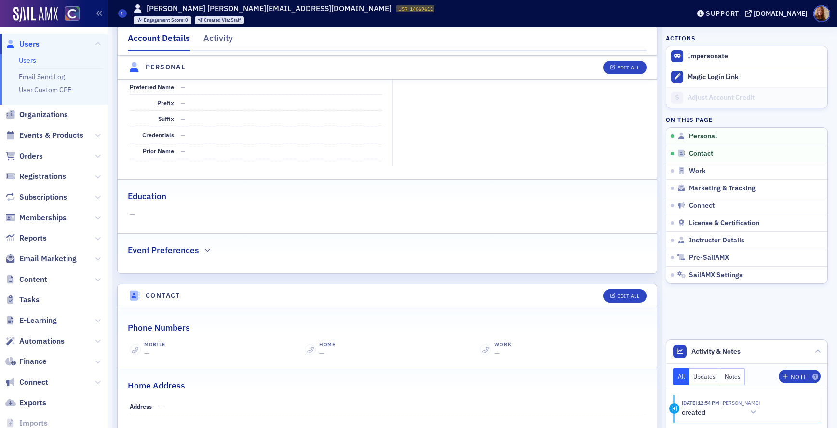
click at [25, 56] on link "Users" at bounding box center [27, 60] width 17 height 9
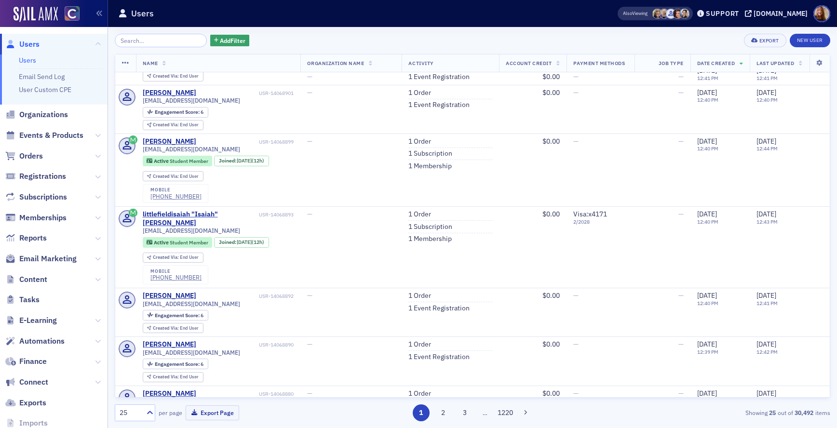
scroll to position [268, 0]
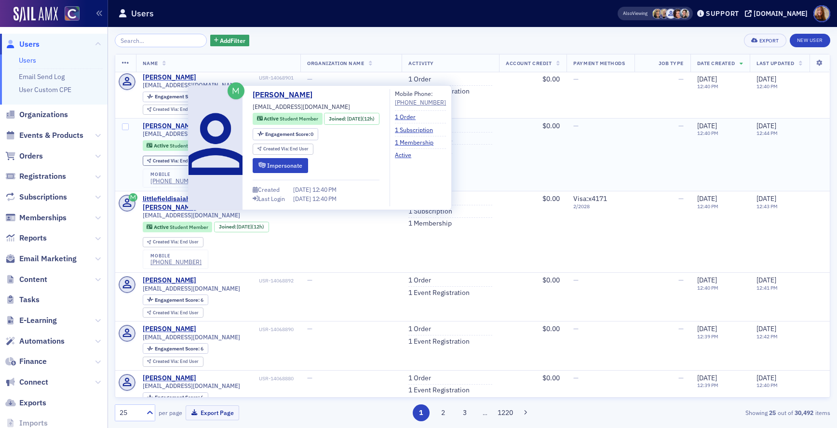
click at [155, 131] on div "karissa Zeigler" at bounding box center [169, 126] width 53 height 9
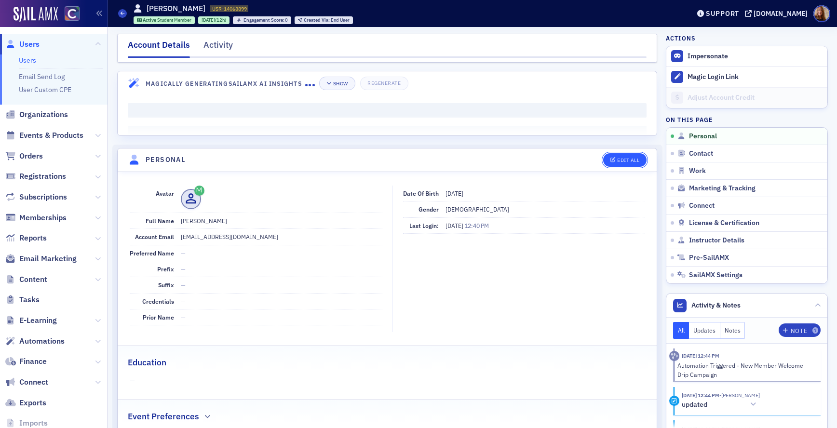
click at [625, 160] on div "Edit All" at bounding box center [628, 160] width 22 height 5
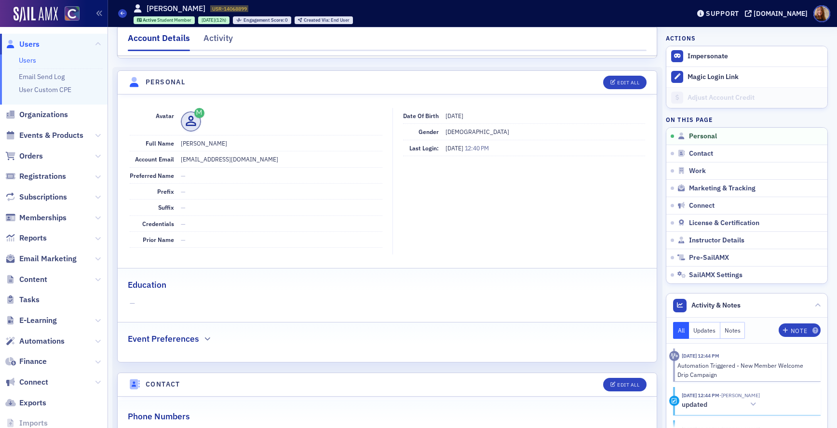
select select "US"
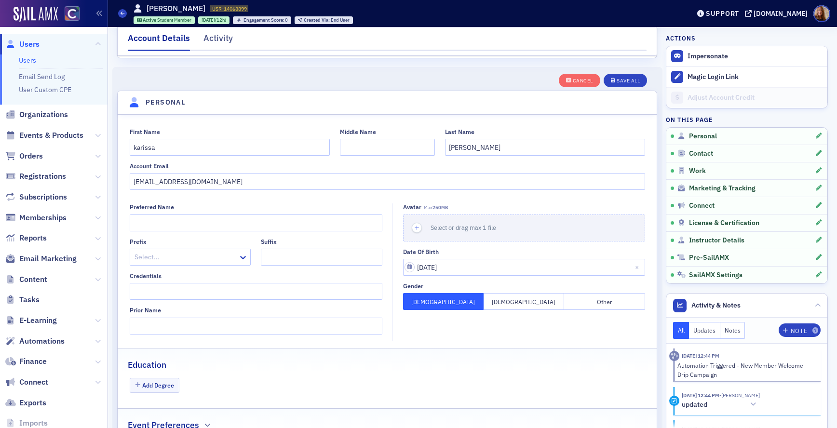
scroll to position [112, 0]
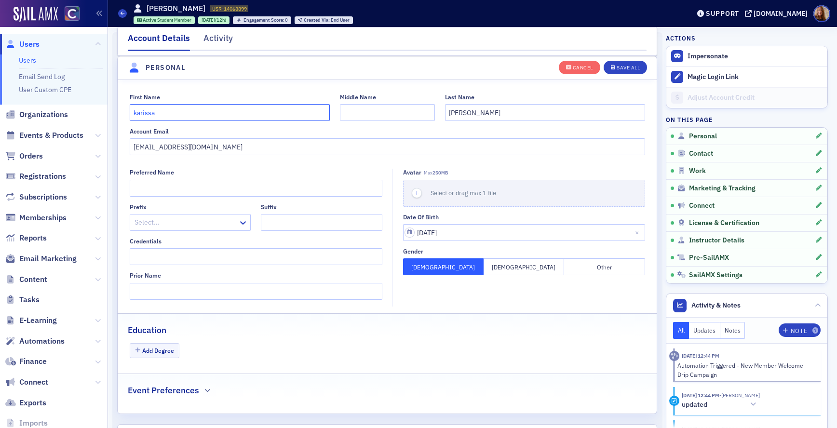
click at [133, 114] on input "karissa" at bounding box center [230, 112] width 200 height 17
type input "Karissa"
click at [634, 66] on div "Save All" at bounding box center [627, 67] width 23 height 5
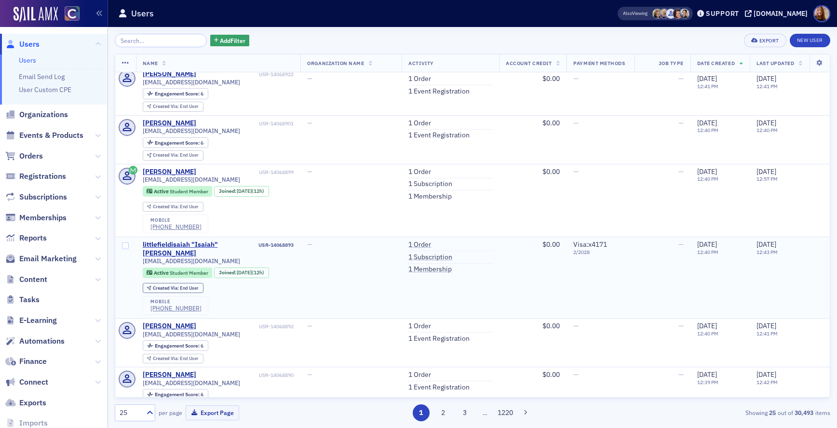
scroll to position [276, 0]
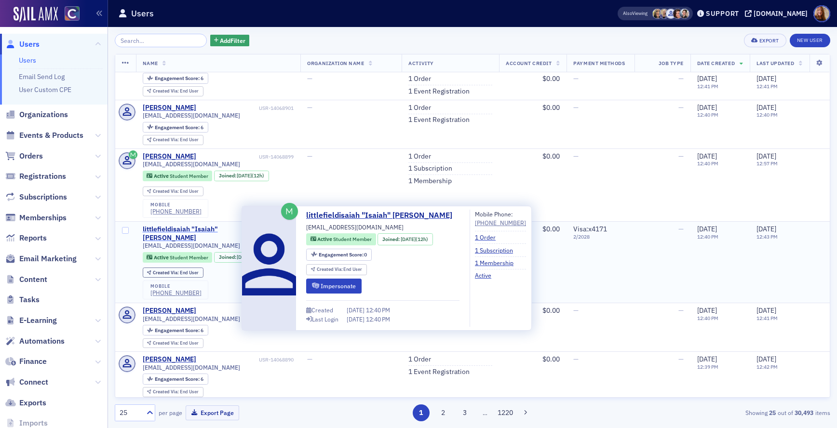
click at [189, 242] on div "littlefieldisaiah "Isaiah" Littlefield" at bounding box center [200, 233] width 114 height 17
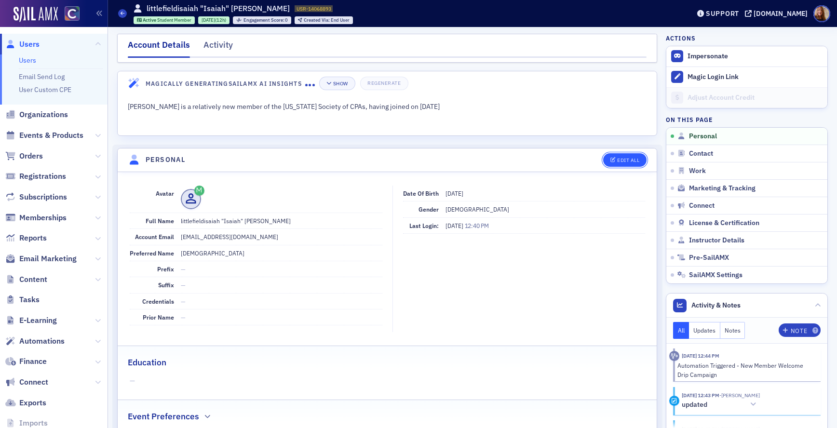
click at [617, 161] on div "Edit All" at bounding box center [628, 160] width 22 height 5
select select "US"
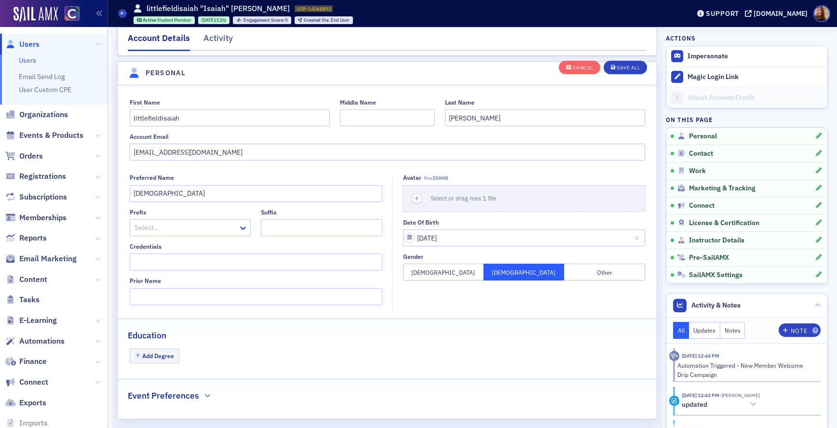
scroll to position [112, 0]
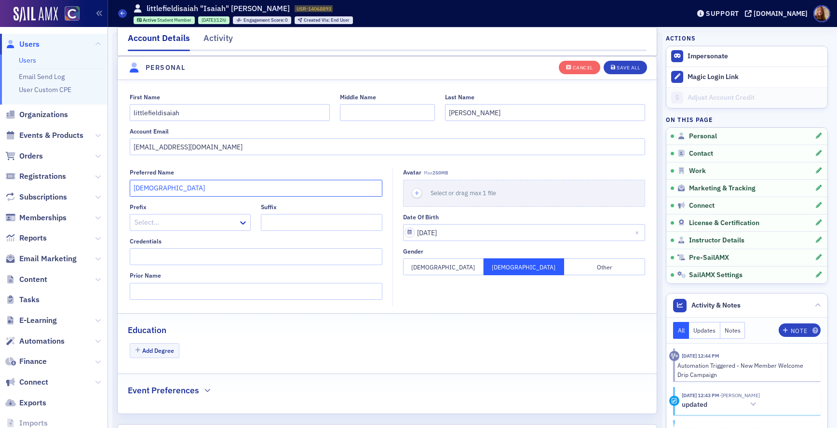
click at [142, 188] on input "Isaiah" at bounding box center [256, 188] width 253 height 17
click at [160, 112] on input "littlefieldisaiah" at bounding box center [230, 112] width 200 height 17
paste input "I"
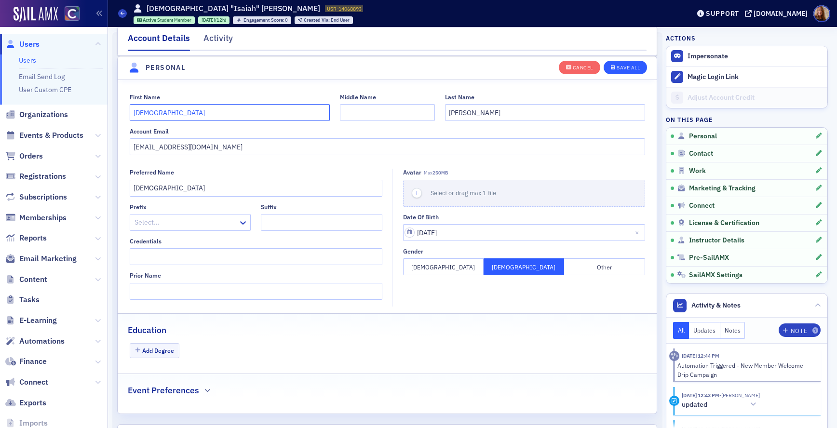
type input "Isaiah"
click at [624, 69] on div "Save All" at bounding box center [627, 67] width 23 height 5
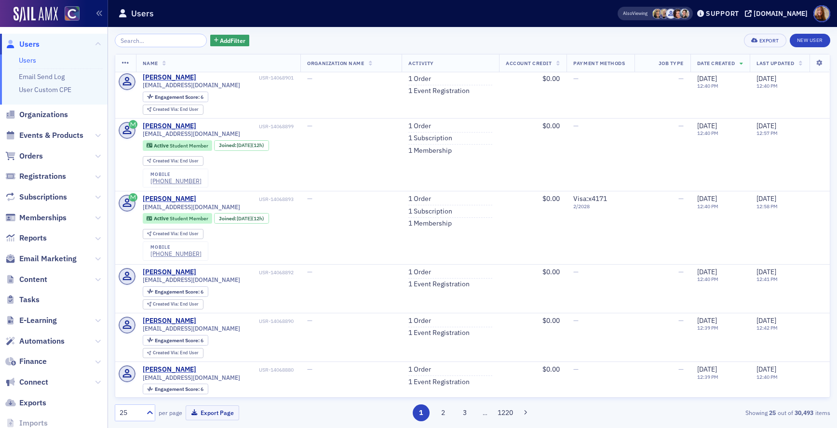
scroll to position [323, 0]
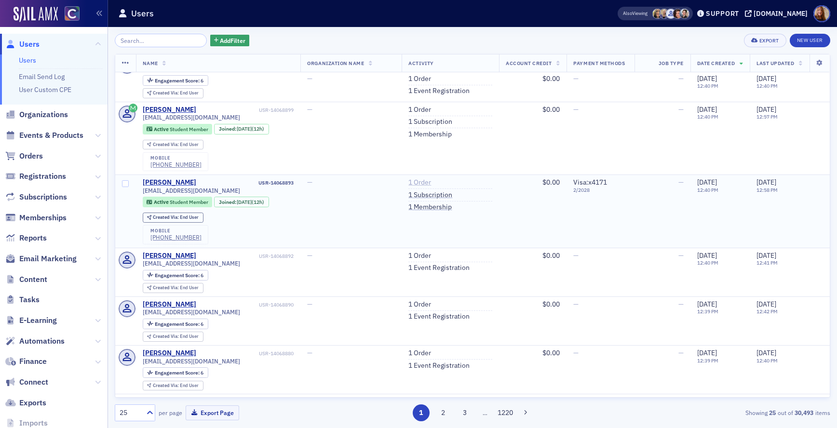
click at [408, 187] on link "1 Order" at bounding box center [419, 182] width 23 height 9
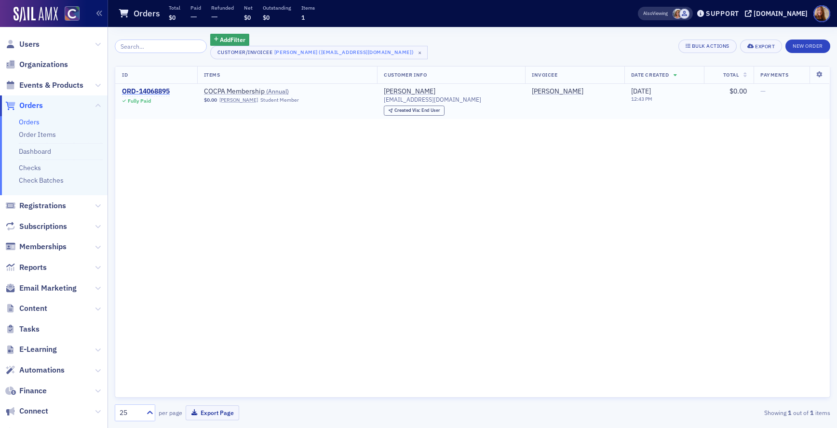
click at [145, 91] on div "ORD-14068895" at bounding box center [146, 91] width 48 height 9
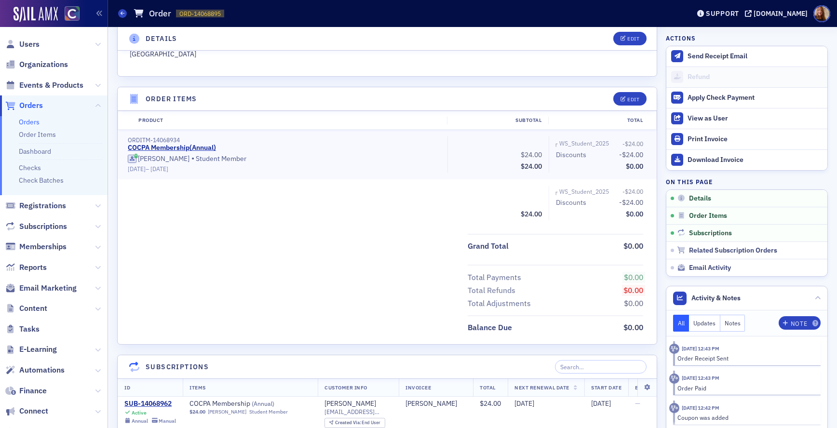
scroll to position [272, 0]
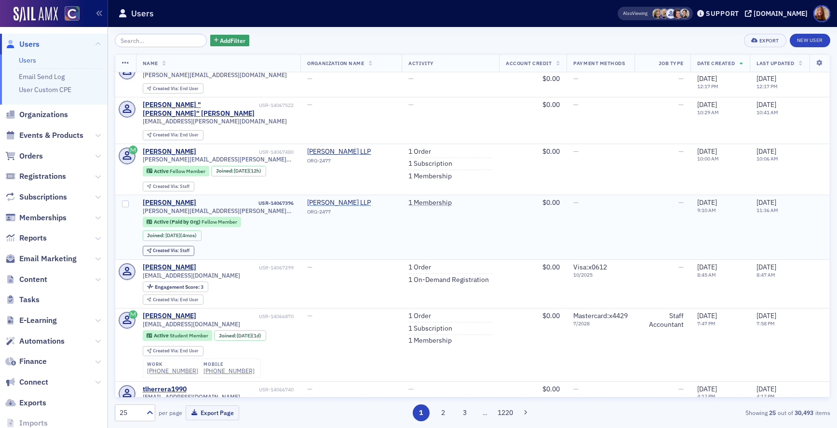
scroll to position [1037, 0]
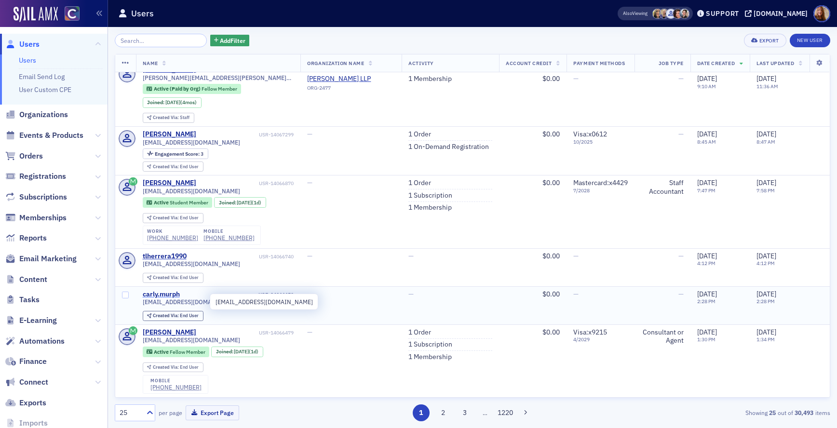
click at [168, 293] on div "carly.murph" at bounding box center [161, 294] width 37 height 9
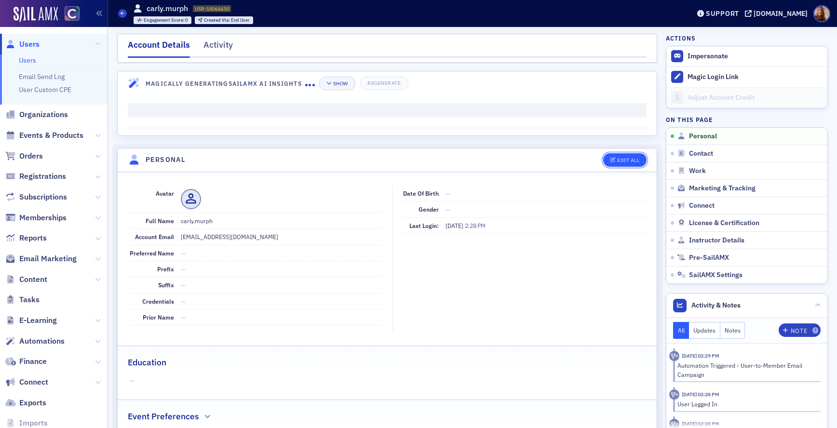
click at [610, 160] on icon "button" at bounding box center [613, 160] width 6 height 5
select select "US"
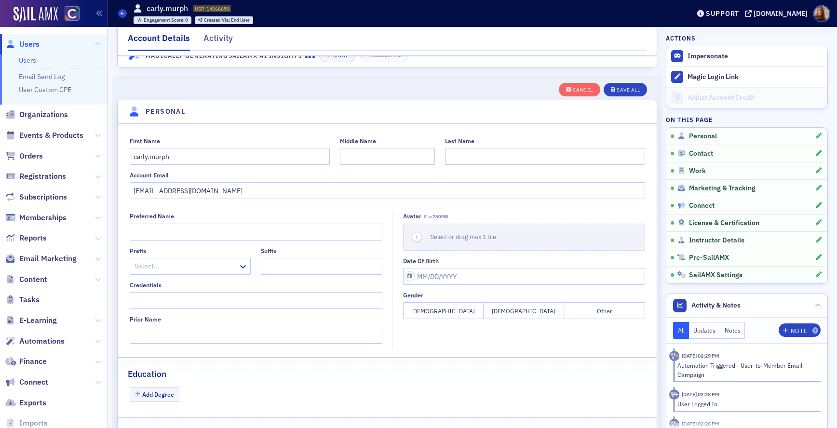
scroll to position [112, 0]
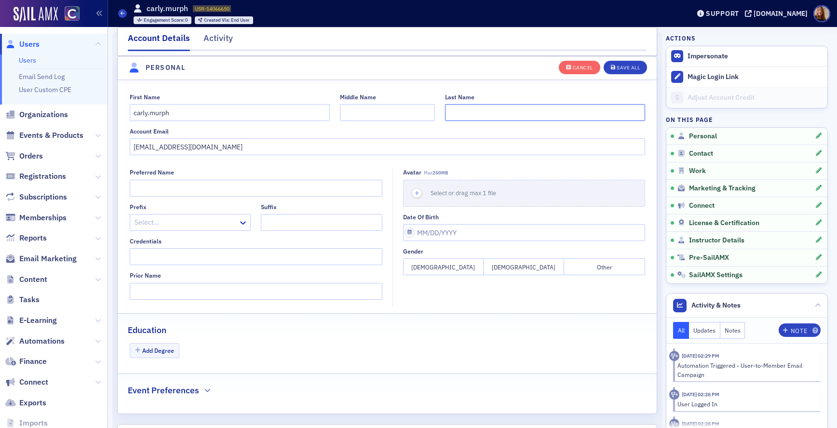
click at [458, 109] on input "Last Name" at bounding box center [545, 112] width 200 height 17
type input "Murph"
click at [153, 112] on input "carly.murph" at bounding box center [230, 112] width 200 height 17
click at [133, 116] on input "carly" at bounding box center [230, 112] width 200 height 17
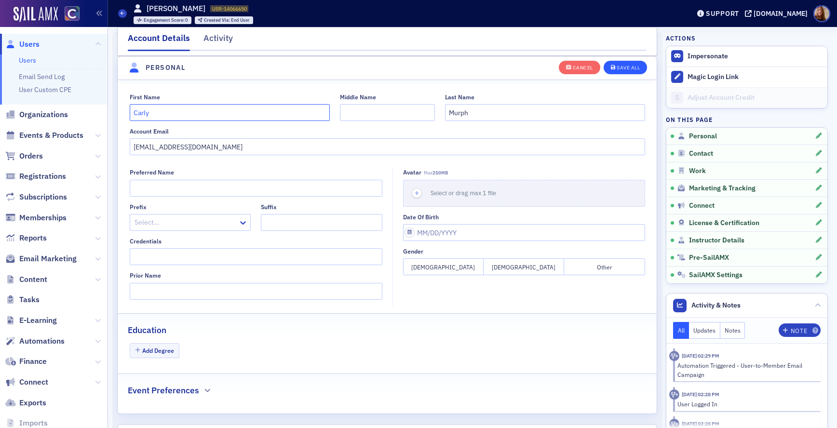
type input "Carly"
click at [622, 69] on div "Save All" at bounding box center [627, 67] width 23 height 5
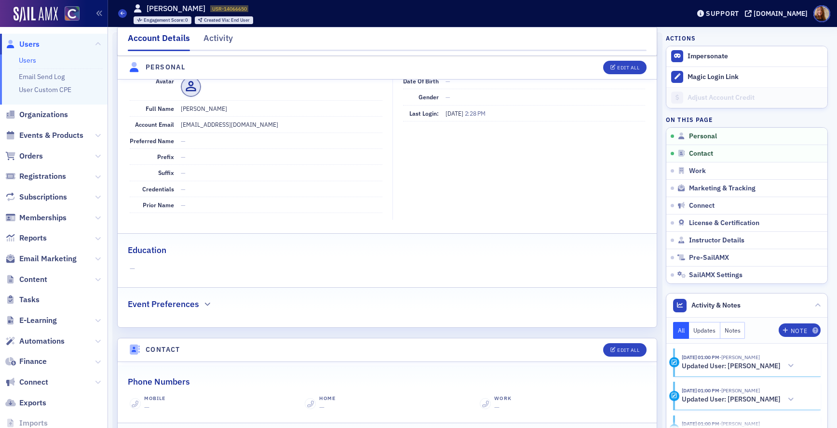
click at [27, 58] on link "Users" at bounding box center [27, 60] width 17 height 9
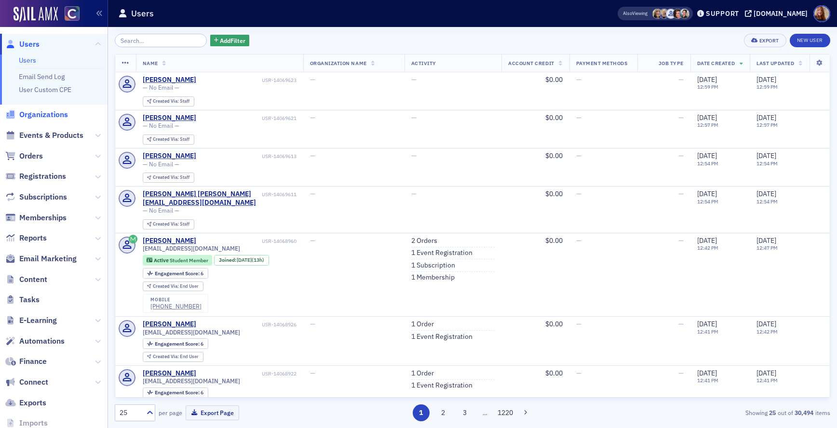
click at [31, 114] on span "Organizations" at bounding box center [43, 114] width 49 height 11
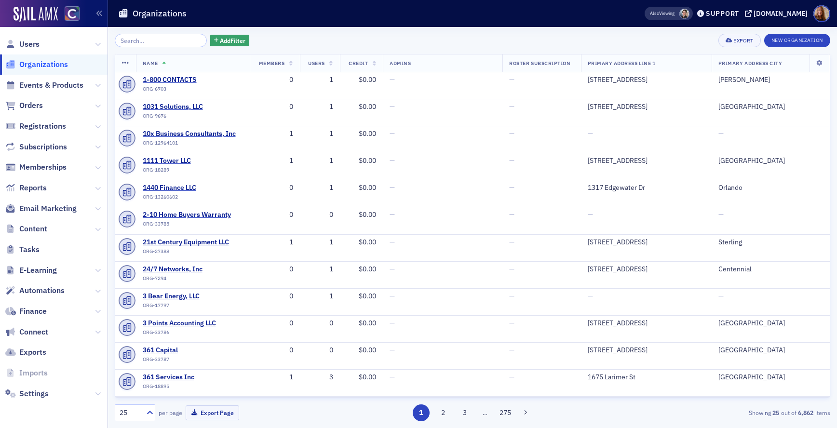
click at [147, 42] on input "search" at bounding box center [161, 40] width 92 height 13
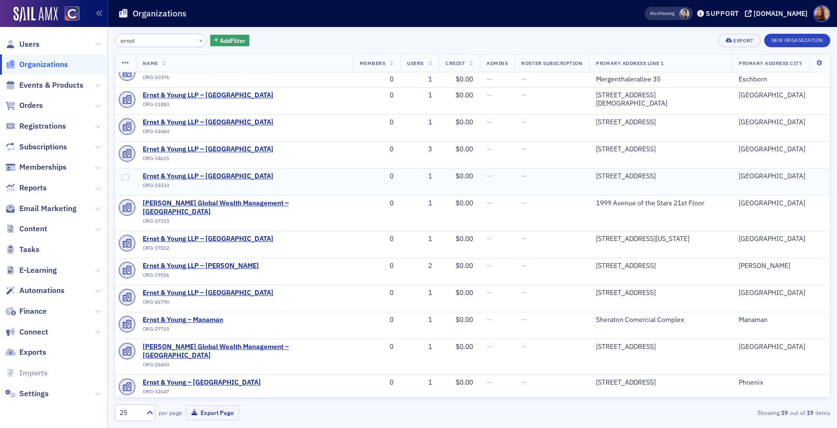
scroll to position [188, 0]
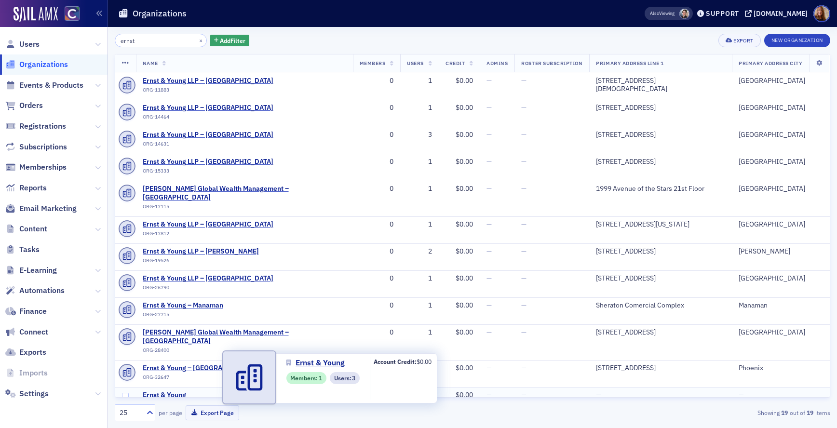
type input "ernst"
click at [168, 391] on span "Ernst & Young" at bounding box center [187, 395] width 88 height 9
select select "US"
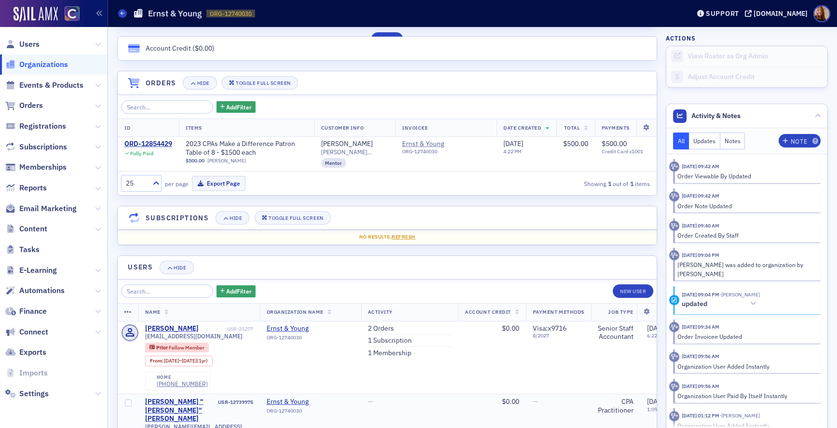
scroll to position [698, 0]
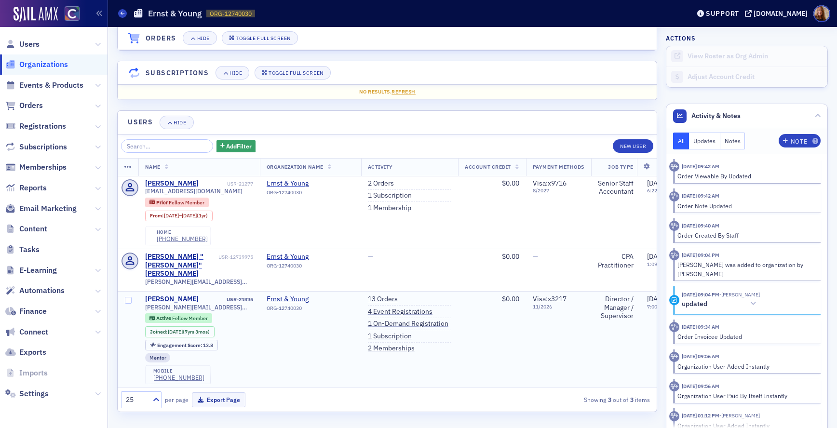
click at [168, 295] on div "Evelyn Kelley" at bounding box center [171, 299] width 53 height 9
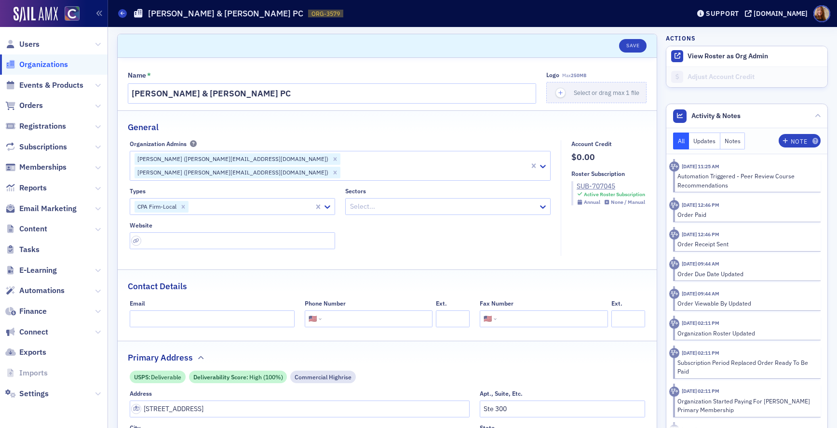
select select "US"
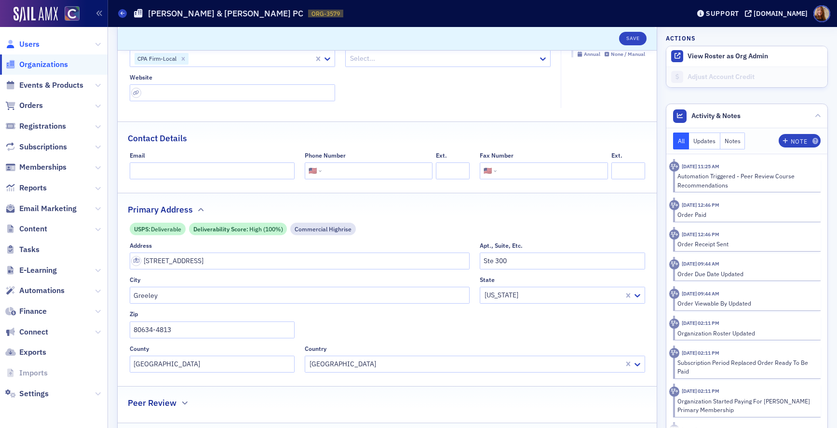
click at [33, 43] on span "Users" at bounding box center [29, 44] width 20 height 11
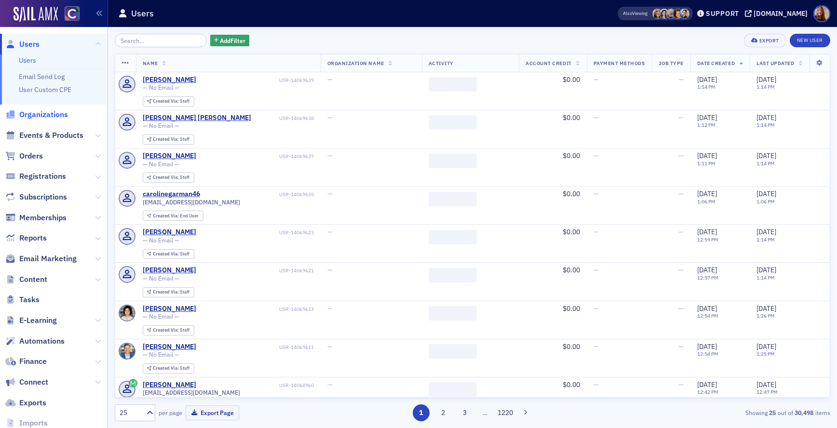
click at [46, 114] on span "Organizations" at bounding box center [43, 114] width 49 height 11
click at [175, 38] on input "search" at bounding box center [161, 40] width 92 height 13
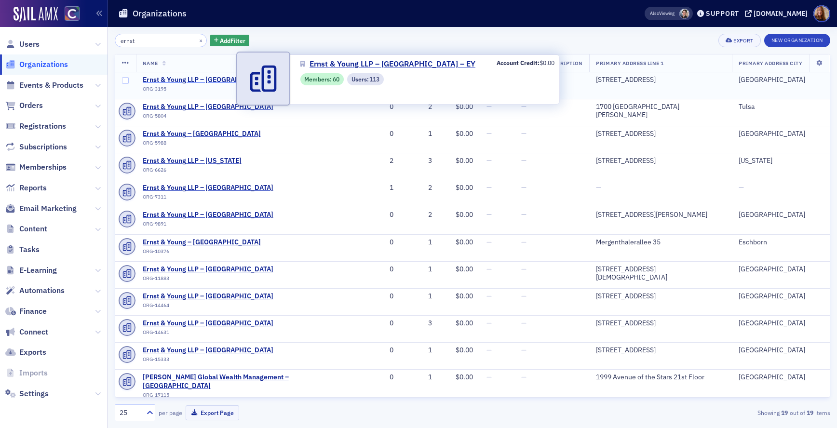
type input "ernst"
click at [223, 80] on span "Ernst & Young LLP – Denver – EY" at bounding box center [216, 80] width 146 height 9
select select "US"
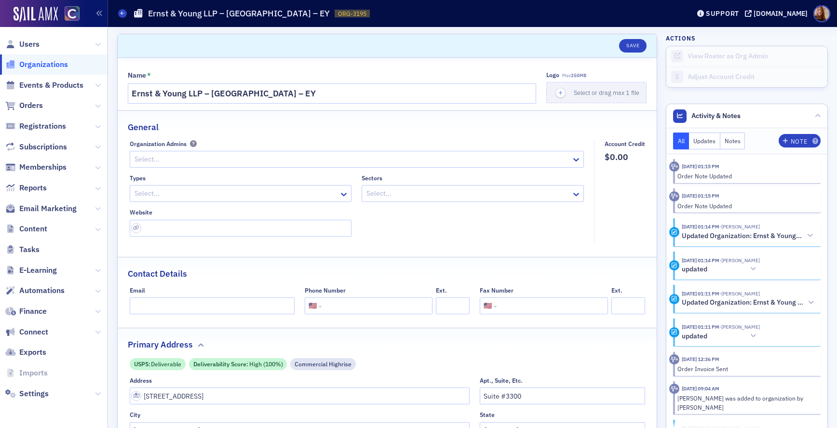
scroll to position [2, 0]
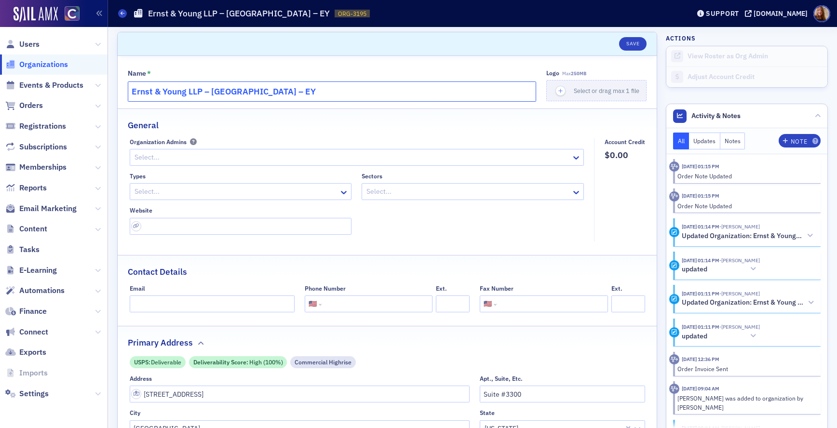
click at [271, 92] on input "Ernst & Young LLP – Denver – EY" at bounding box center [332, 91] width 408 height 20
drag, startPoint x: 200, startPoint y: 91, endPoint x: 107, endPoint y: 96, distance: 93.6
click at [107, 96] on div "Users Organizations Events & Products Orders Registrations Subscriptions Member…" at bounding box center [418, 214] width 837 height 428
click at [198, 93] on input "EY – Denver – EY" at bounding box center [332, 91] width 408 height 20
click at [145, 90] on input "EY – Denver" at bounding box center [332, 91] width 408 height 20
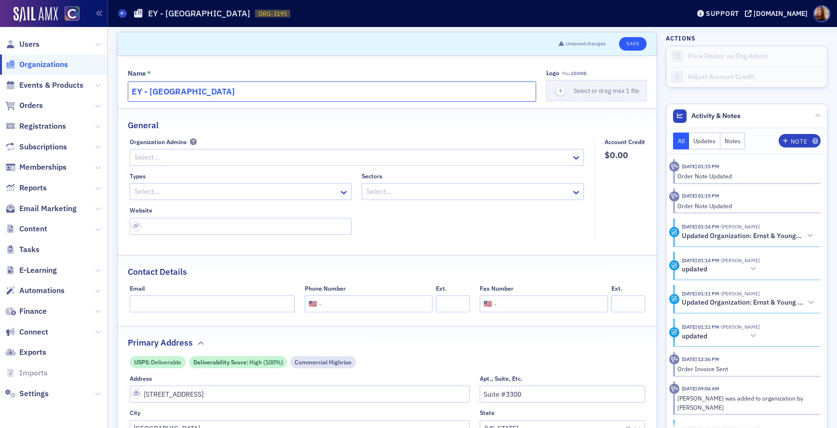
type input "EY - Denver"
click at [632, 45] on button "Save" at bounding box center [632, 43] width 27 height 13
select select "US"
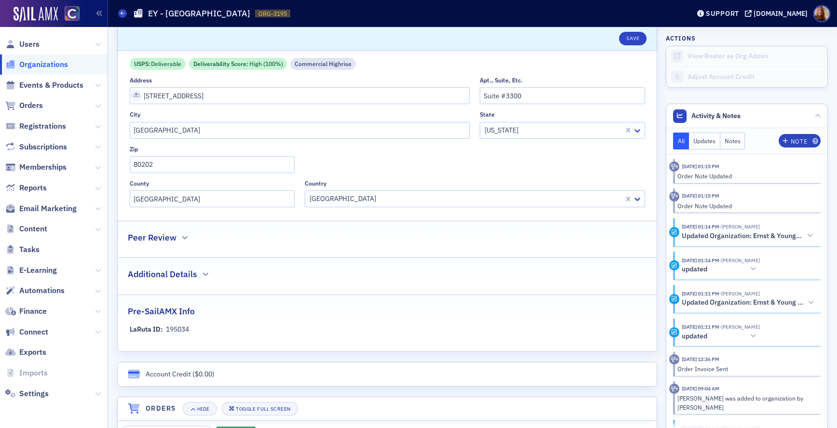
scroll to position [659, 0]
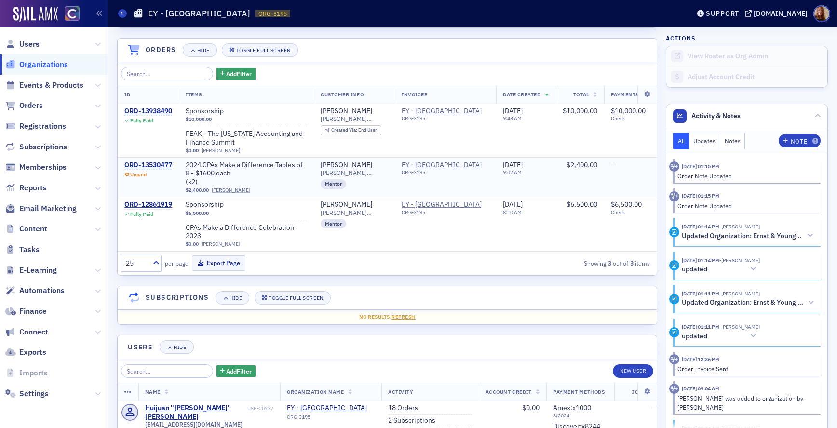
click at [155, 162] on div "ORD-13530477" at bounding box center [148, 165] width 48 height 9
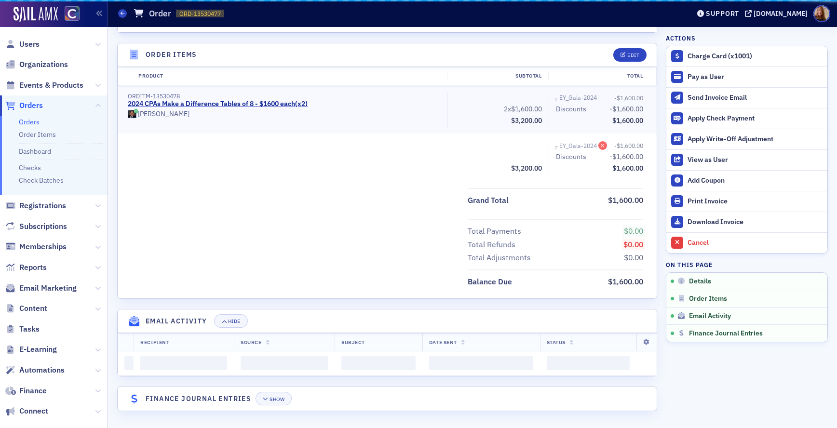
scroll to position [365, 0]
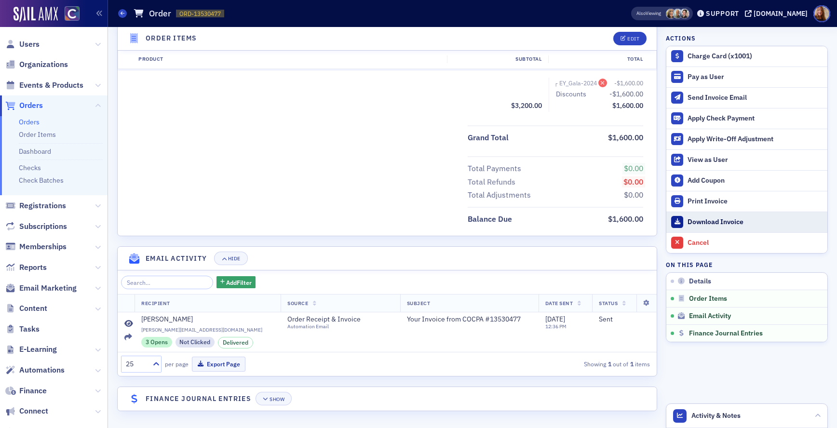
click at [701, 222] on div "Download Invoice" at bounding box center [754, 222] width 135 height 9
select select "US"
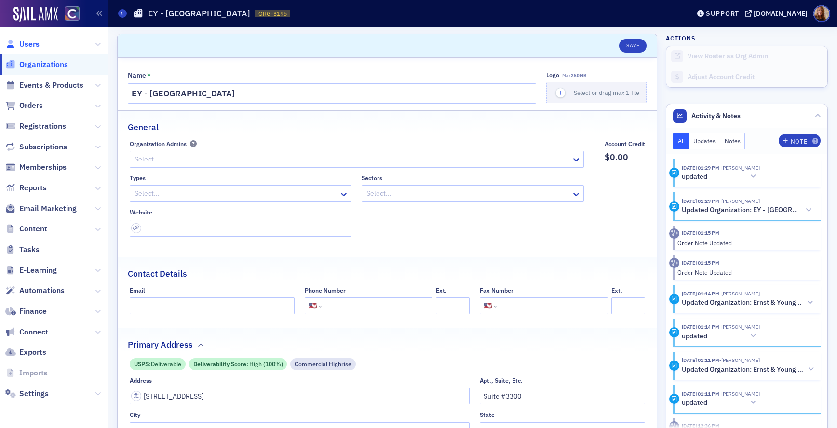
click at [32, 44] on span "Users" at bounding box center [29, 44] width 20 height 11
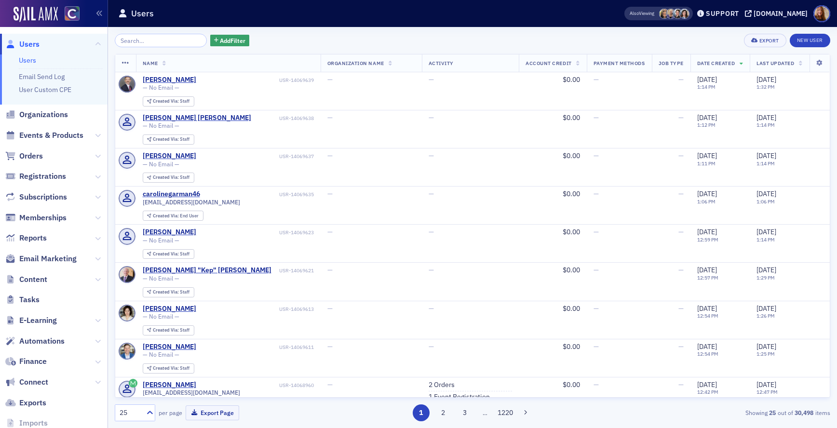
click at [26, 57] on link "Users" at bounding box center [27, 60] width 17 height 9
click at [24, 154] on span "Orders" at bounding box center [31, 156] width 24 height 11
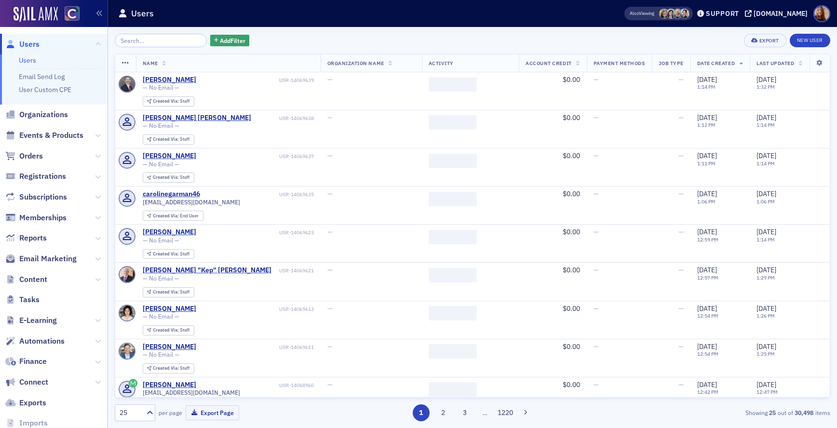
select select "US"
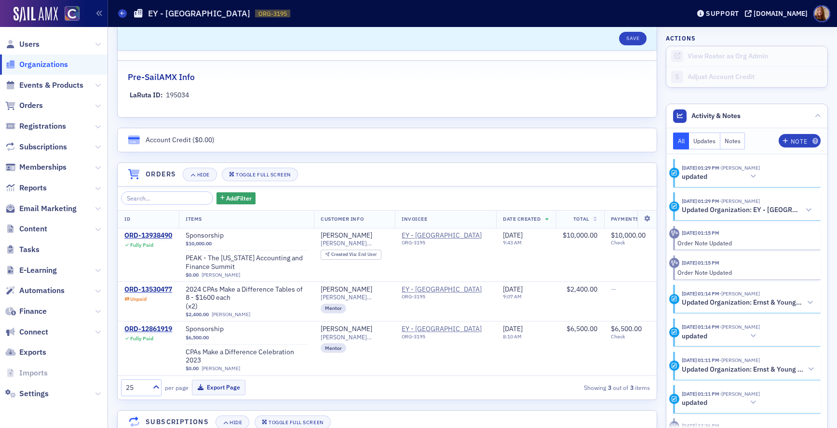
scroll to position [535, 0]
click at [807, 300] on icon at bounding box center [810, 302] width 6 height 7
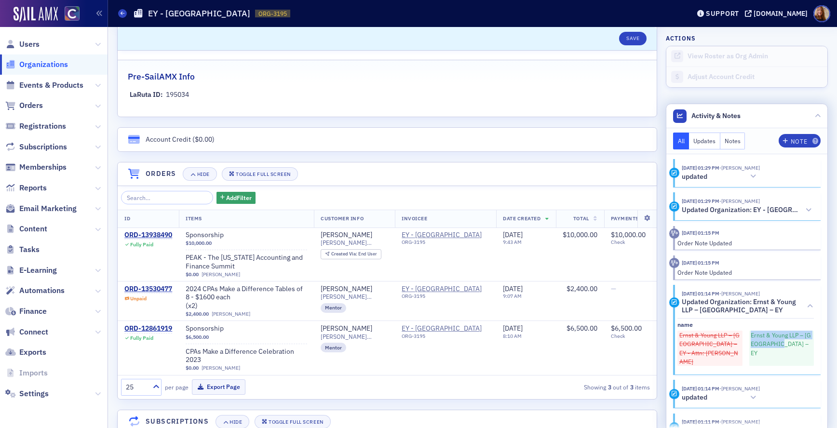
drag, startPoint x: 776, startPoint y: 346, endPoint x: 739, endPoint y: 337, distance: 38.6
click at [739, 337] on div "Ernst & Young LLP – Denver – EY - Attn: Diego Baca Ernst & Young LLP – Denver –…" at bounding box center [745, 349] width 136 height 36
copy span "Ernst & Young LLP – Denver – EY"
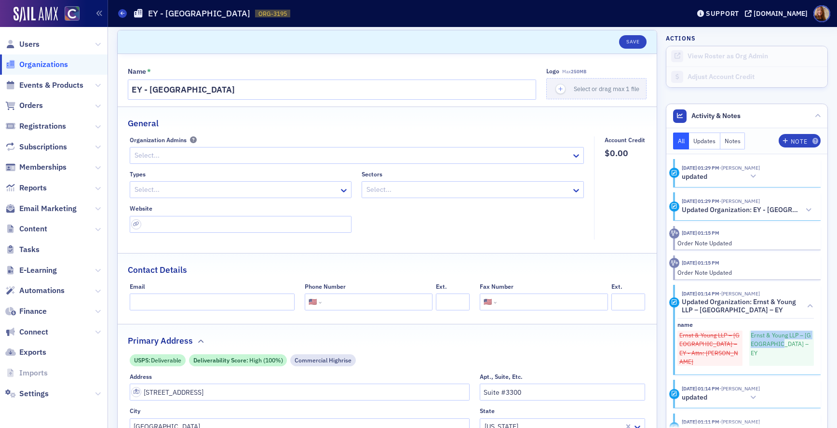
scroll to position [0, 0]
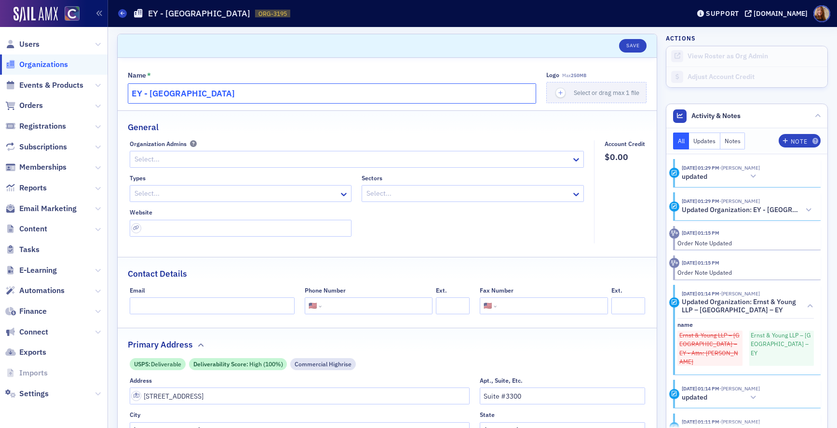
click at [150, 93] on input "EY - Denver" at bounding box center [332, 93] width 408 height 20
paste input "rnst & Young LLP – Denver – EY"
type input "Ernst & Young LLP – Denver – EY"
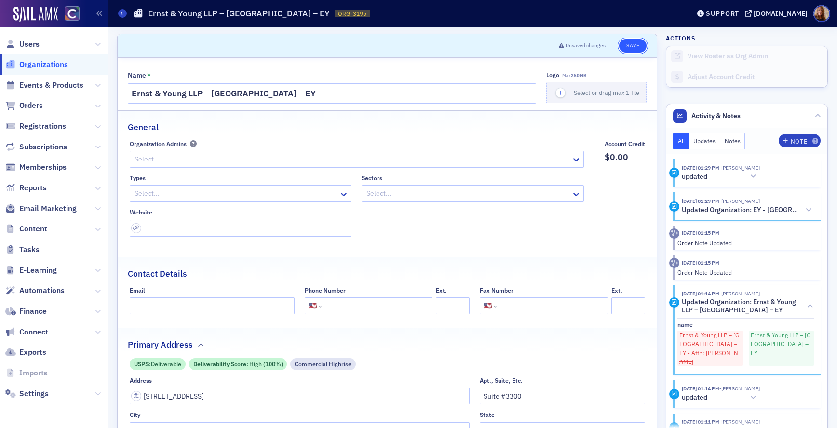
click at [633, 47] on button "Save" at bounding box center [632, 45] width 27 height 13
select select "US"
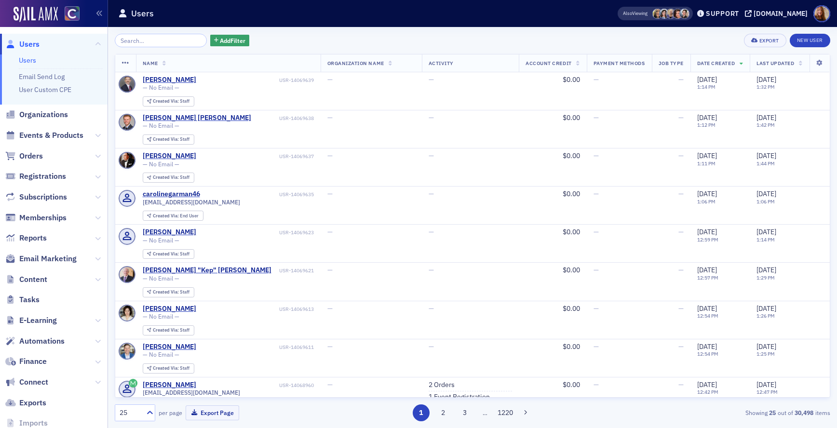
drag, startPoint x: 40, startPoint y: 108, endPoint x: 55, endPoint y: 105, distance: 15.8
click at [40, 108] on span "Organizations" at bounding box center [53, 115] width 107 height 21
click at [43, 113] on span "Organizations" at bounding box center [43, 114] width 49 height 11
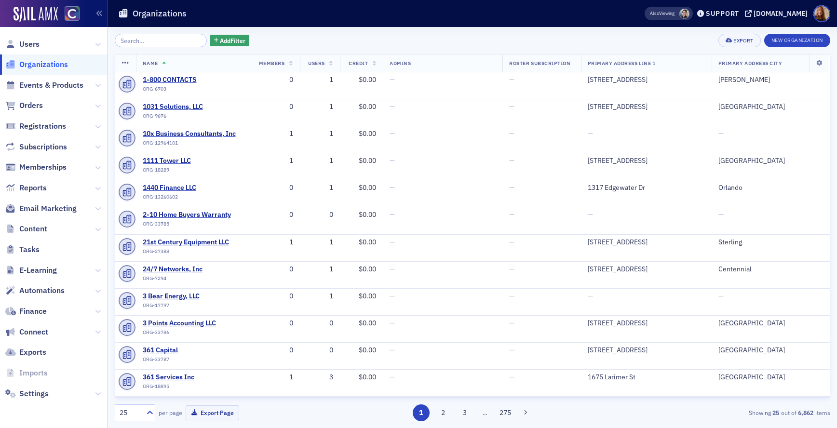
click at [142, 43] on input "search" at bounding box center [161, 40] width 92 height 13
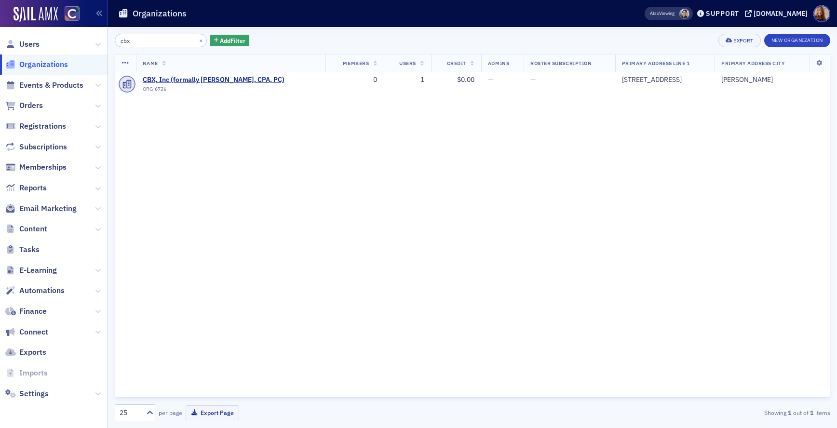
type input "cbx"
click at [162, 75] on td "CBX, Inc (formally [PERSON_NAME], CPA, PC) ORG-6726" at bounding box center [231, 85] width 190 height 27
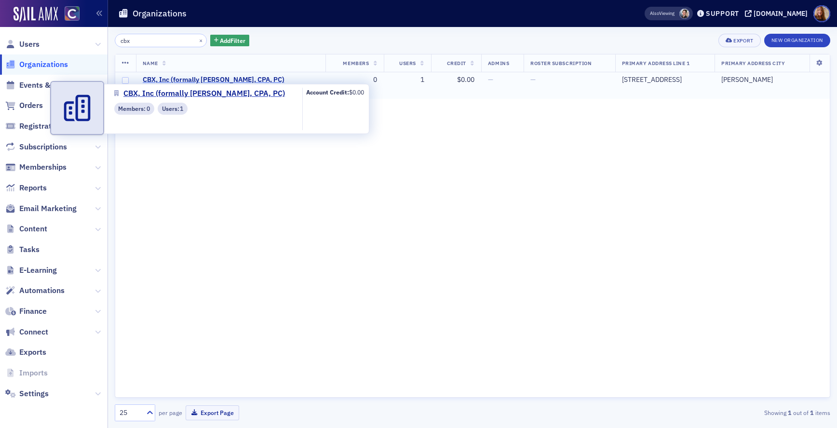
click at [197, 81] on span "CBX, Inc (formally [PERSON_NAME], CPA, PC)" at bounding box center [214, 80] width 142 height 9
select select "US"
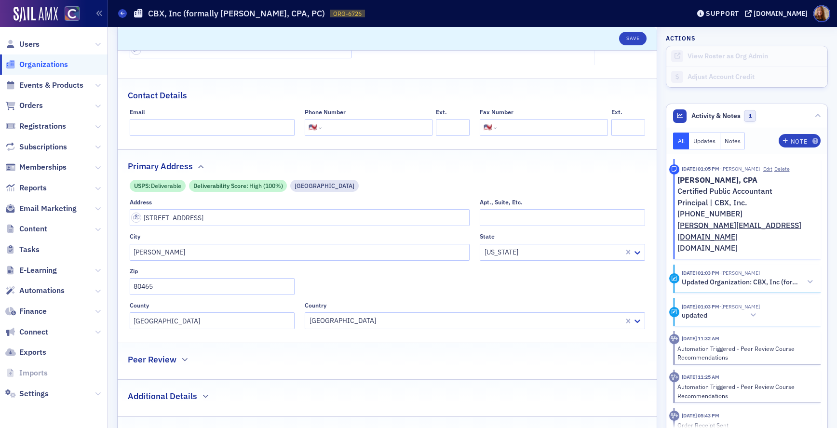
scroll to position [195, 0]
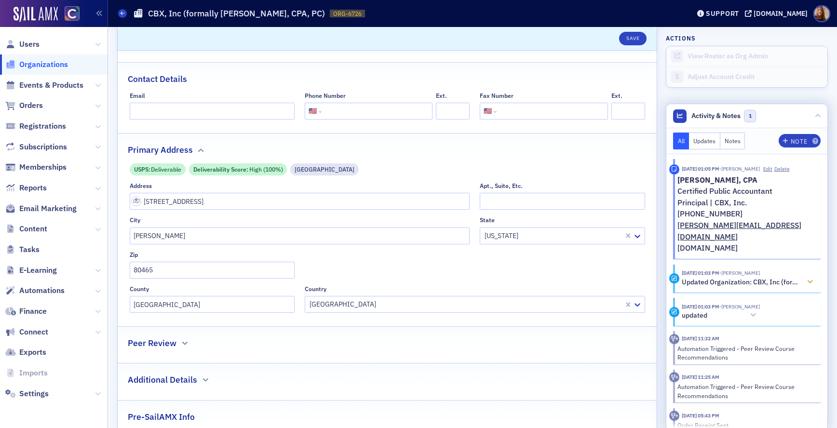
click at [807, 279] on icon at bounding box center [810, 282] width 6 height 7
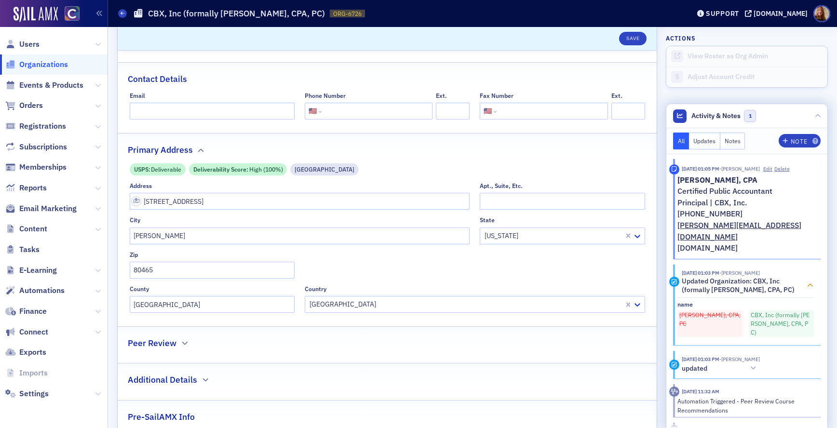
click at [807, 282] on icon at bounding box center [810, 285] width 6 height 7
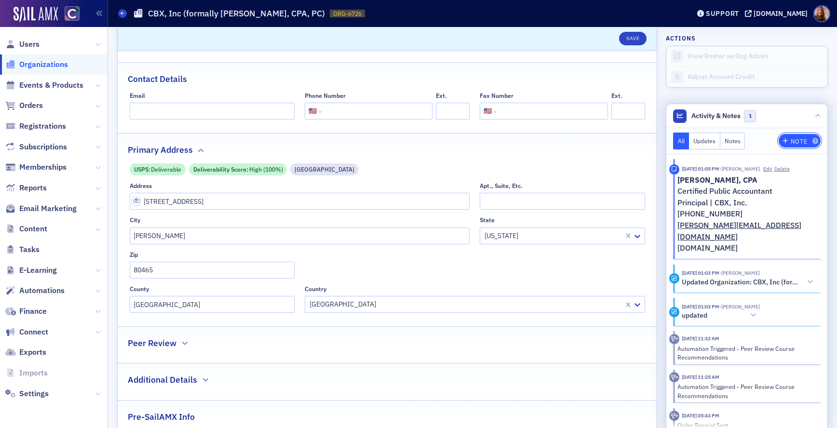
click at [790, 144] on div "Note" at bounding box center [798, 141] width 16 height 5
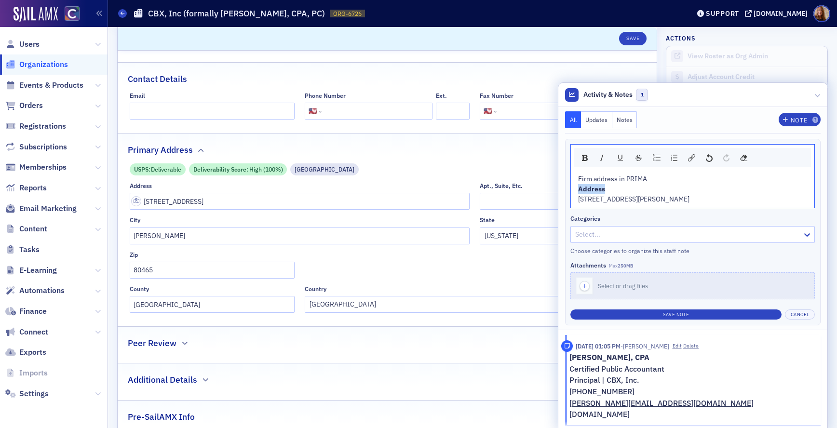
drag, startPoint x: 607, startPoint y: 189, endPoint x: 560, endPoint y: 190, distance: 47.7
click at [565, 190] on div "Firm address in PRIMA Address [STREET_ADDRESS][PERSON_NAME] Categories Select..…" at bounding box center [692, 232] width 255 height 187
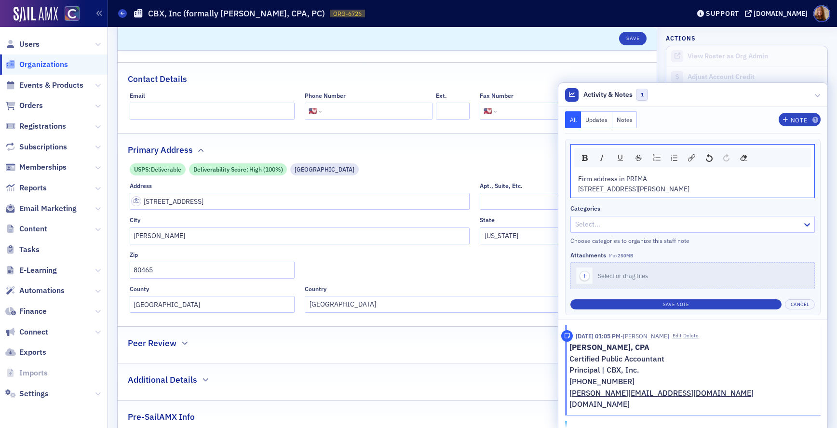
drag, startPoint x: 673, startPoint y: 200, endPoint x: 568, endPoint y: 179, distance: 107.1
click at [571, 179] on div "Firm address in [GEOGRAPHIC_DATA][STREET_ADDRESS][PERSON_NAME]" at bounding box center [692, 184] width 243 height 27
copy div "Firm address in [GEOGRAPHIC_DATA][STREET_ADDRESS][PERSON_NAME]"
click at [687, 309] on button "Save Note" at bounding box center [675, 304] width 211 height 10
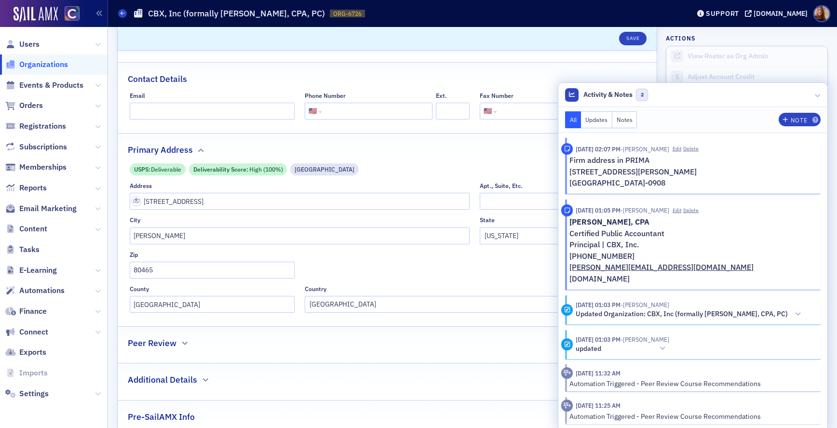
click at [489, 61] on div "Name * CBX, Inc (formally [PERSON_NAME], CPA, PC) Logo Max 250MB Select or drag…" at bounding box center [387, 160] width 539 height 594
drag, startPoint x: 720, startPoint y: 93, endPoint x: 679, endPoint y: 95, distance: 41.5
click at [718, 93] on header "Activity & Notes 2" at bounding box center [692, 95] width 269 height 24
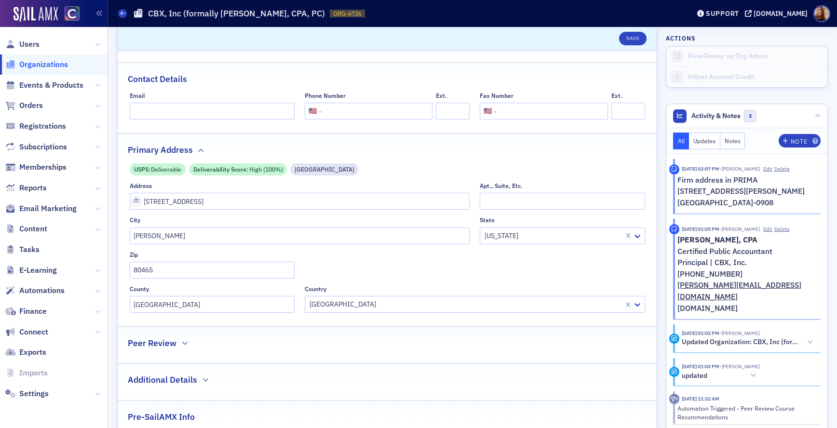
click at [45, 63] on span "Organizations" at bounding box center [43, 64] width 49 height 11
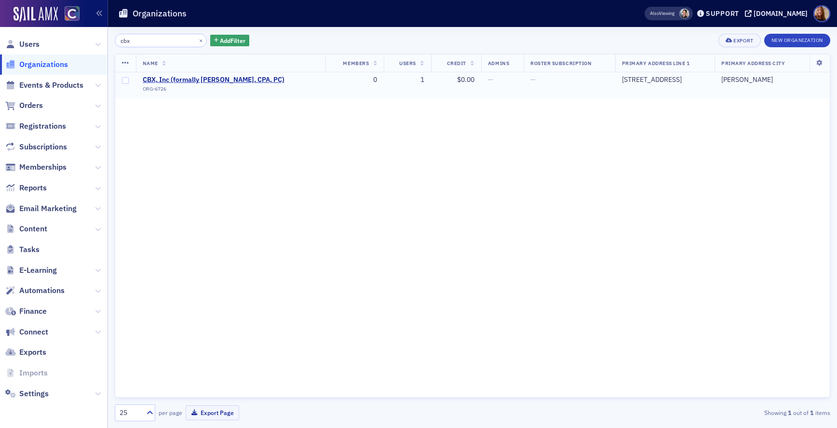
drag, startPoint x: 686, startPoint y: 81, endPoint x: 616, endPoint y: 81, distance: 69.9
click at [616, 81] on td "[STREET_ADDRESS]" at bounding box center [664, 85] width 99 height 27
copy div "[STREET_ADDRESS]"
click at [197, 38] on button "×" at bounding box center [201, 40] width 9 height 9
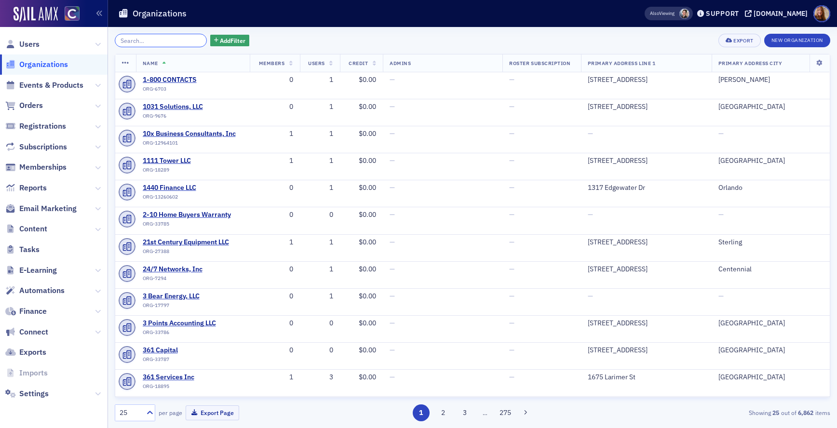
click at [147, 40] on input "search" at bounding box center [161, 40] width 92 height 13
paste input "[PERSON_NAME] CPA, LLC"
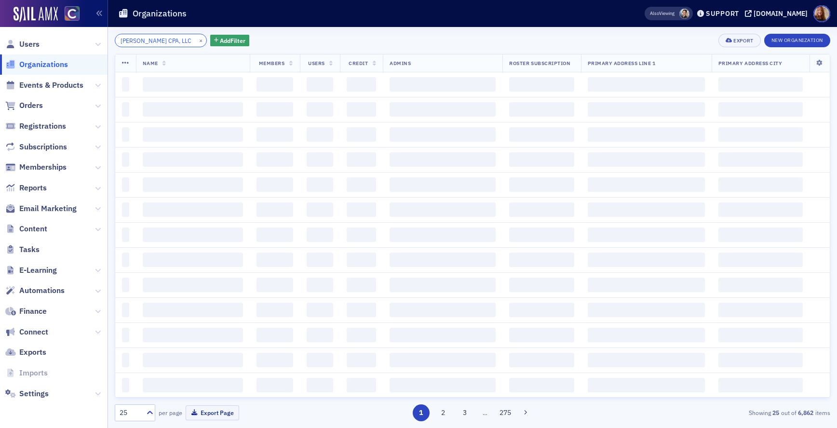
scroll to position [0, 12]
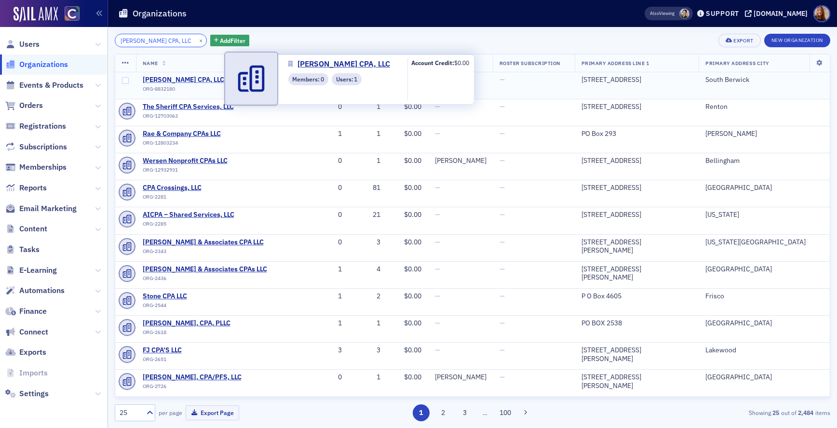
type input "[PERSON_NAME] CPA, LLC"
click at [170, 78] on span "[PERSON_NAME] CPA, LLC" at bounding box center [187, 80] width 88 height 9
select select "US"
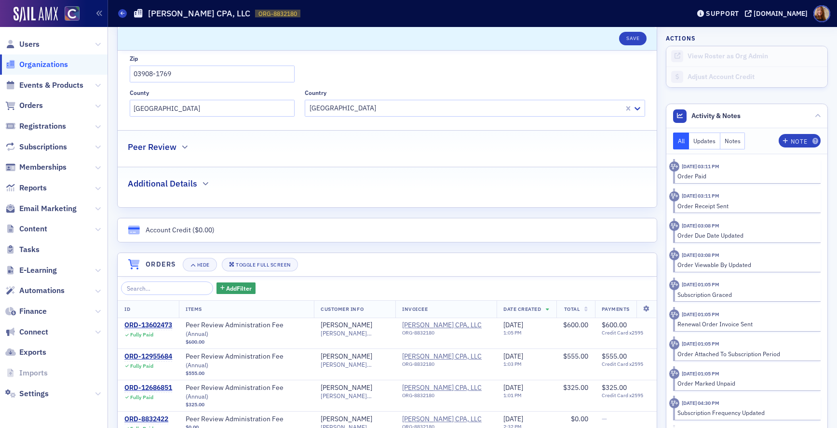
scroll to position [634, 0]
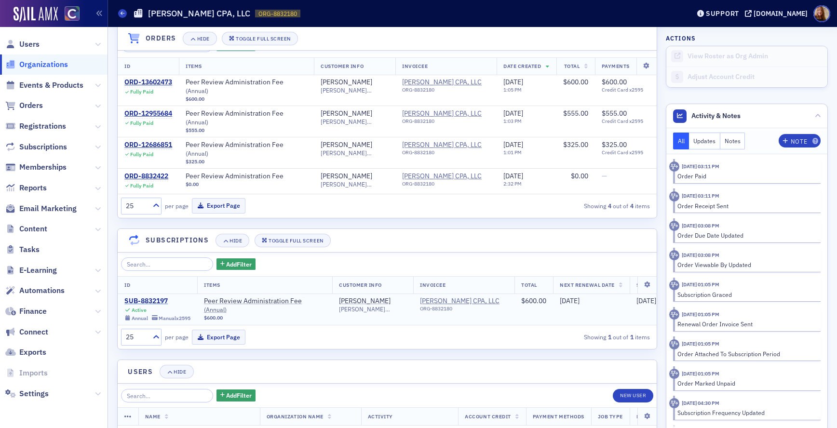
click at [154, 297] on div "SUB-8832197" at bounding box center [157, 301] width 66 height 9
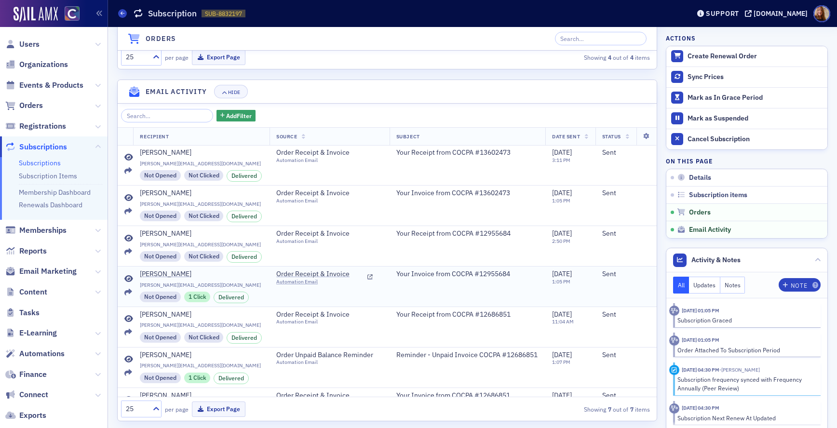
scroll to position [29, 0]
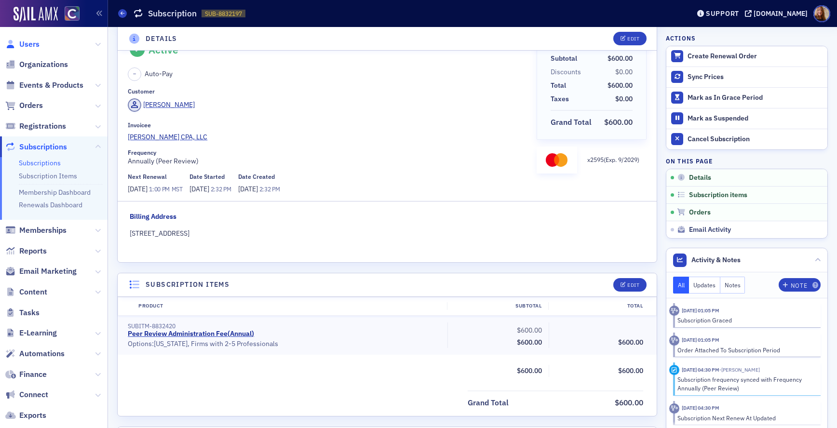
click at [33, 46] on span "Users" at bounding box center [29, 44] width 20 height 11
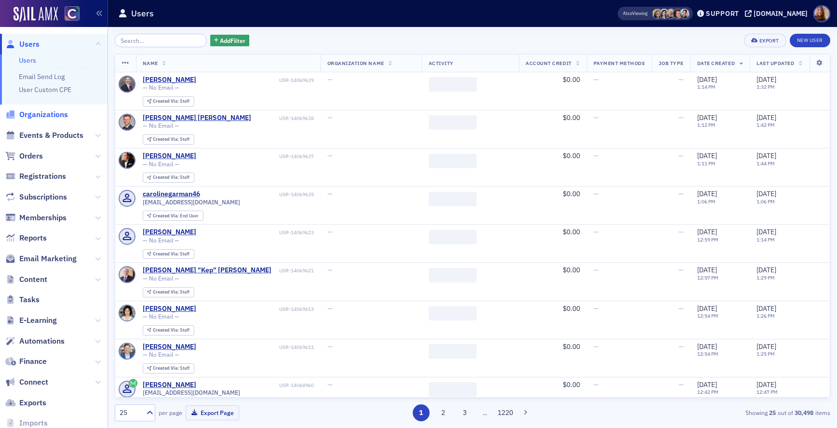
drag, startPoint x: 26, startPoint y: 111, endPoint x: 40, endPoint y: 120, distance: 16.9
click at [26, 111] on span "Organizations" at bounding box center [43, 114] width 49 height 11
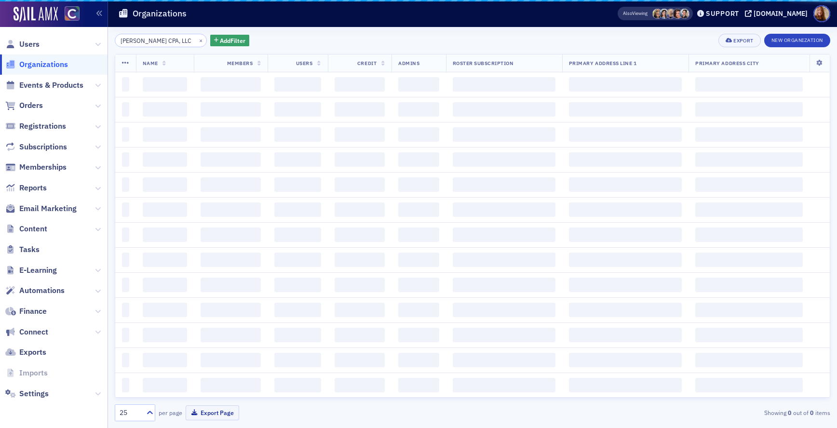
scroll to position [0, 12]
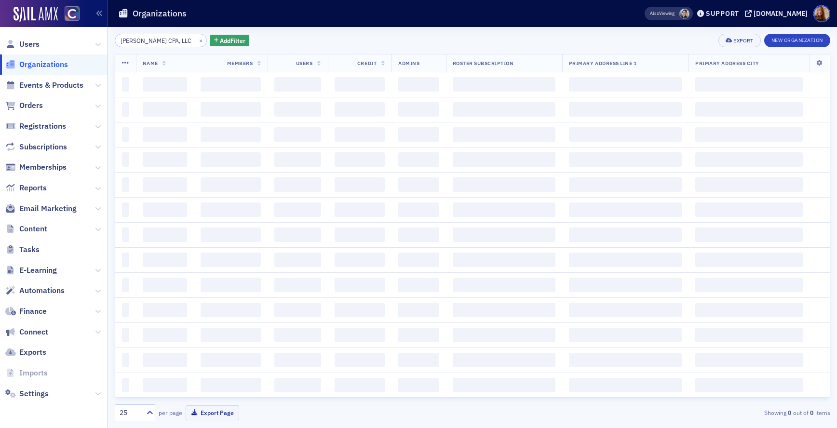
click at [154, 46] on input "[PERSON_NAME] CPA, LLC" at bounding box center [161, 40] width 92 height 13
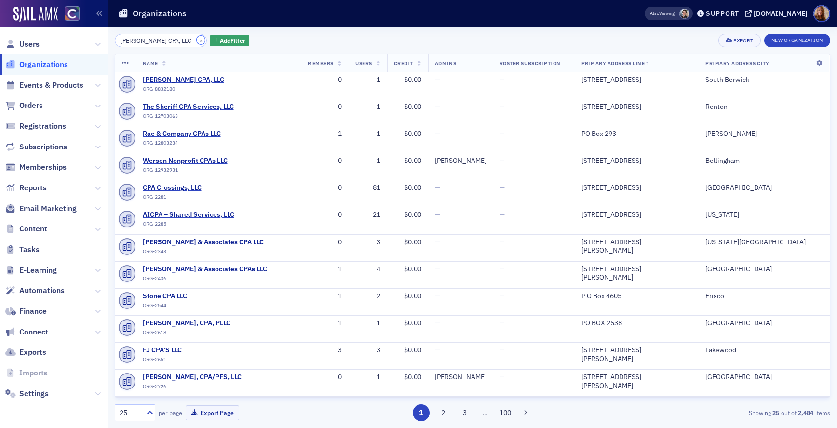
click at [197, 39] on button "×" at bounding box center [201, 40] width 9 height 9
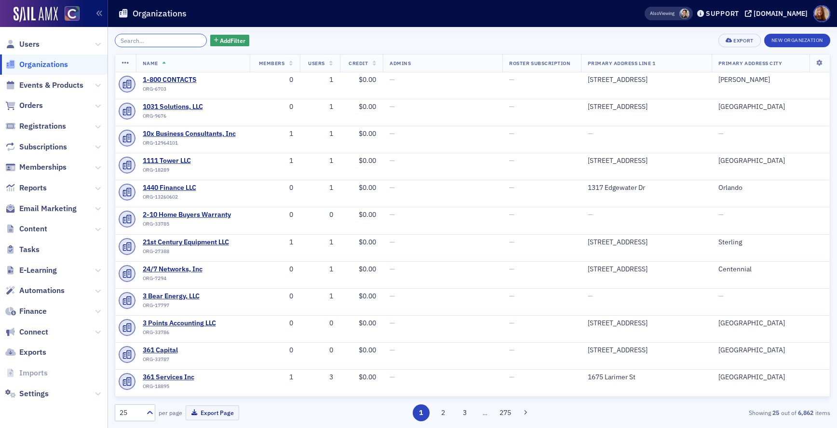
click at [152, 44] on input "search" at bounding box center [161, 40] width 92 height 13
paste input "J&A Auditing Services, LLC"
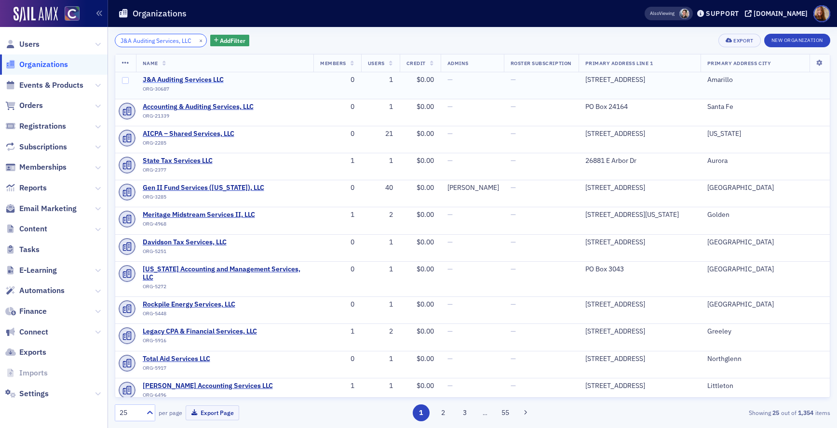
type input "J&A Auditing Services, LLC"
click at [205, 82] on span "J&A Auditing Services LLC" at bounding box center [187, 80] width 88 height 9
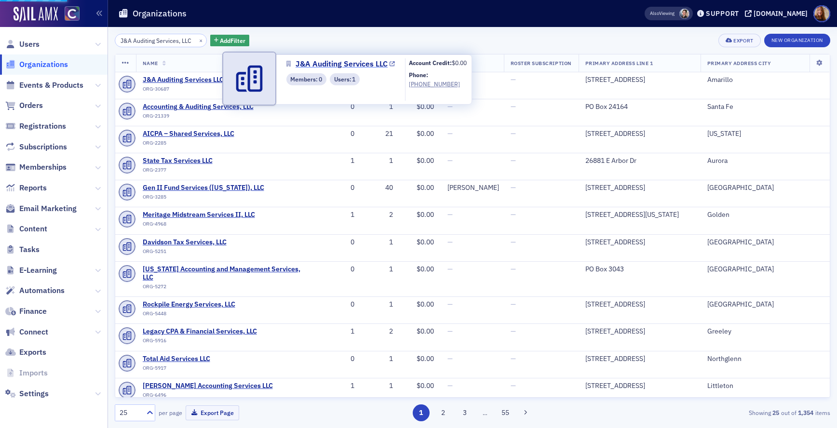
select select "US"
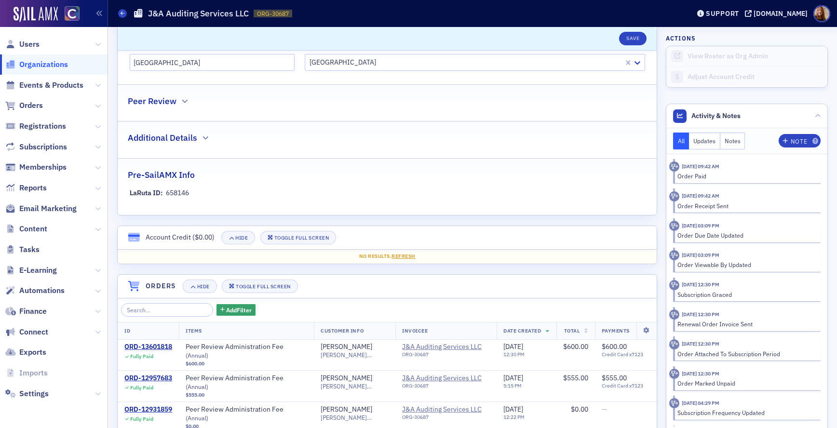
scroll to position [687, 0]
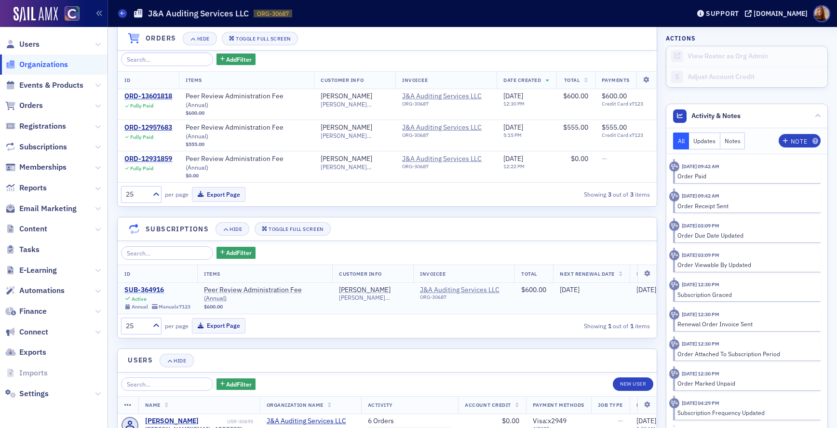
click at [145, 286] on div "SUB-364916" at bounding box center [157, 290] width 66 height 9
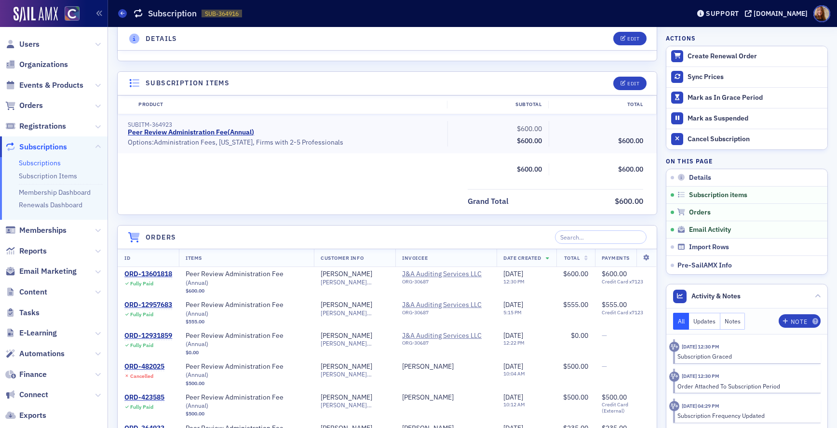
scroll to position [224, 0]
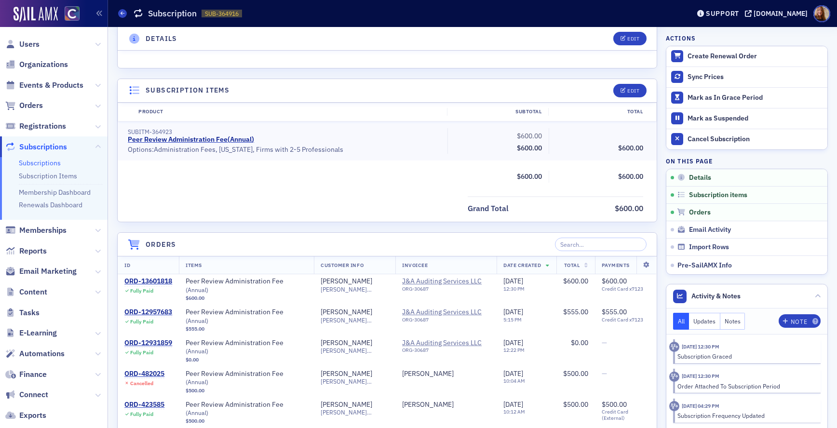
click at [36, 160] on link "Subscriptions" at bounding box center [40, 163] width 42 height 9
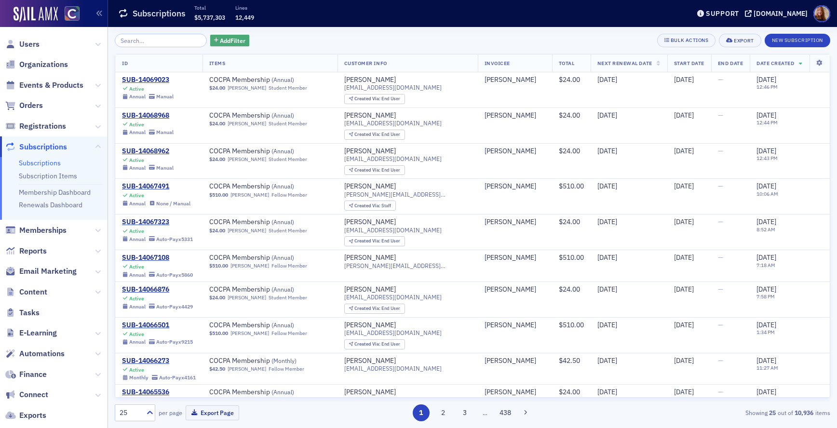
click at [223, 40] on span "Add Filter" at bounding box center [233, 40] width 26 height 9
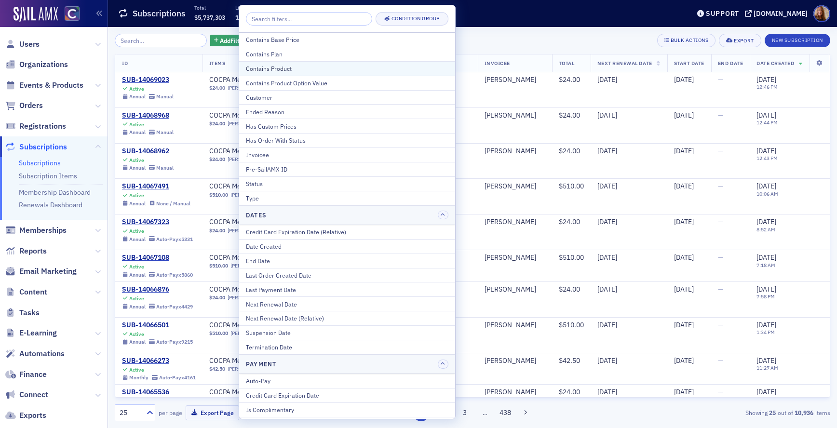
click at [283, 69] on div "Contains Product" at bounding box center [347, 68] width 202 height 9
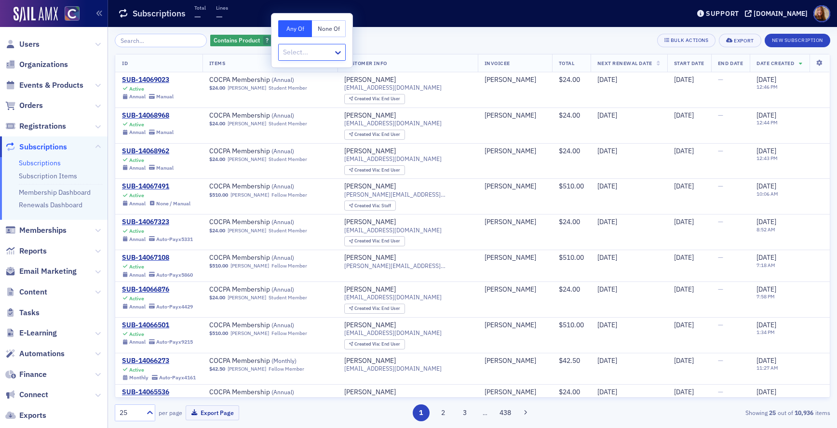
click at [319, 52] on div at bounding box center [307, 52] width 50 height 12
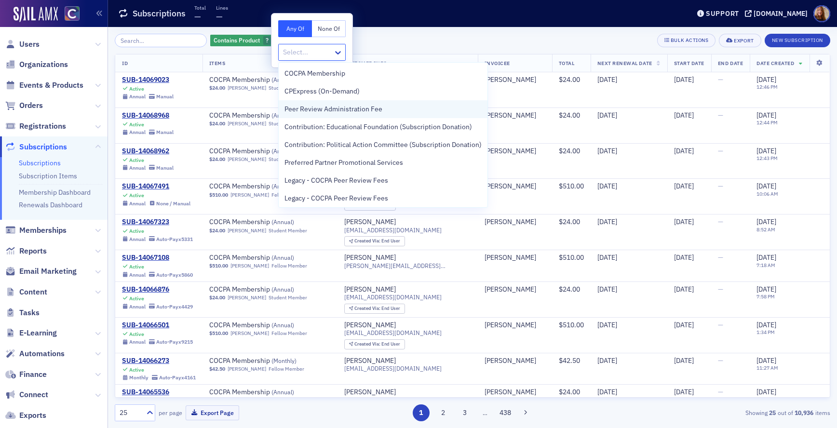
click at [329, 110] on span "Peer Review Administration Fee" at bounding box center [333, 109] width 98 height 10
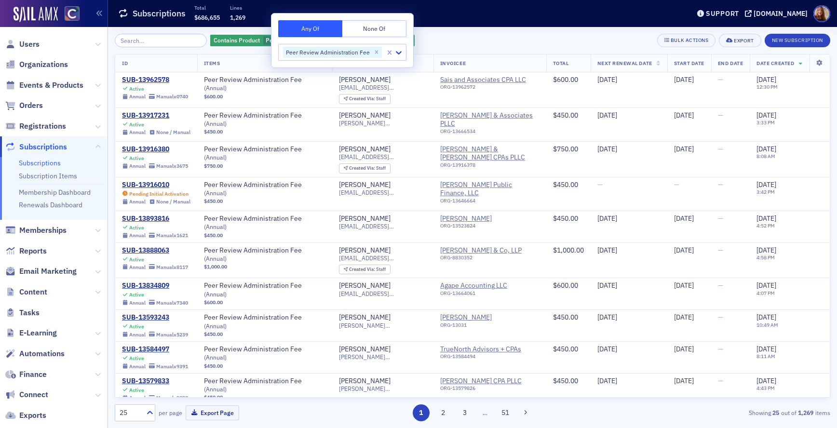
click at [467, 42] on div "Contains Product Peer Review Administration Fee Add Filter Bulk Actions Export …" at bounding box center [472, 40] width 715 height 13
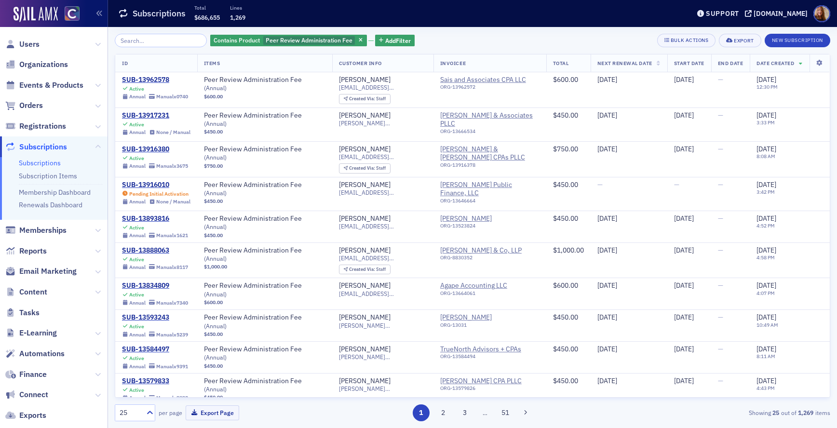
click at [403, 42] on div "Contains Product Peer Review Administration Fee Add Filter Bulk Actions Export …" at bounding box center [472, 40] width 715 height 13
click at [393, 42] on span "Add Filter" at bounding box center [398, 40] width 26 height 9
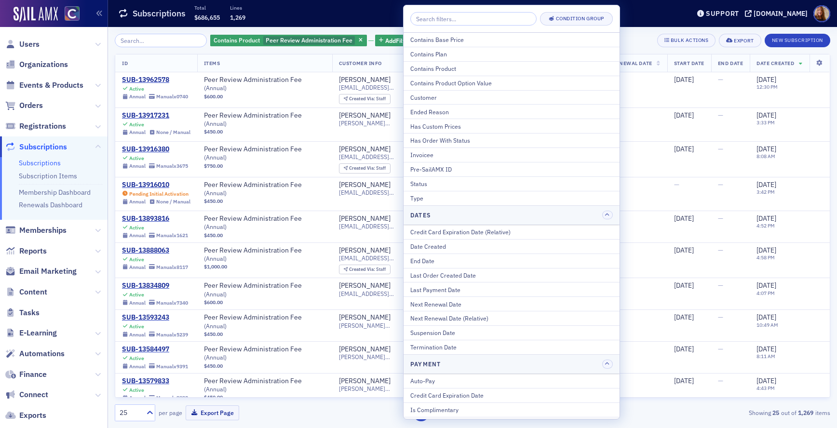
click at [627, 37] on div "Contains Product Peer Review Administration Fee Add Filter Bulk Actions Export …" at bounding box center [472, 40] width 715 height 13
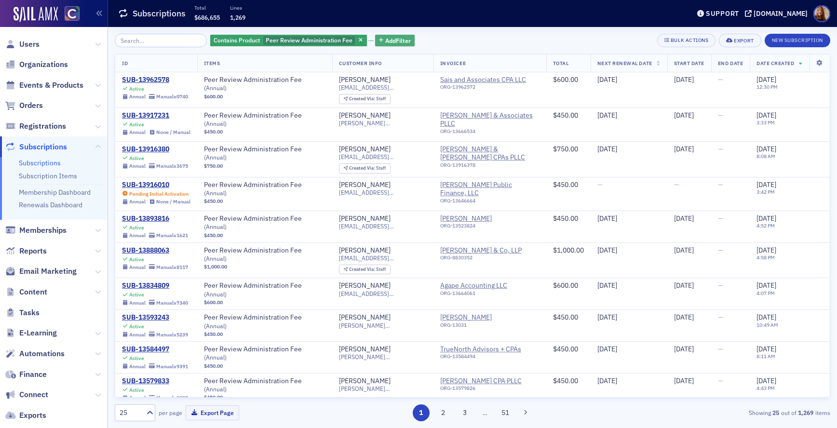
click at [390, 40] on span "Add Filter" at bounding box center [398, 40] width 26 height 9
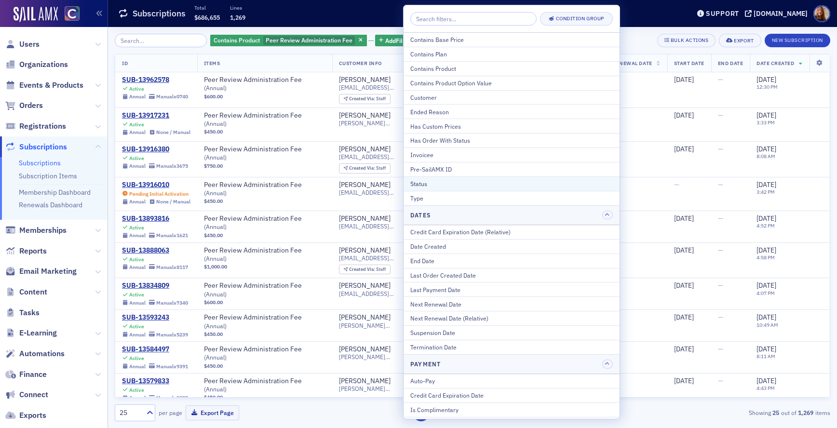
click at [422, 183] on div "Status" at bounding box center [511, 183] width 202 height 9
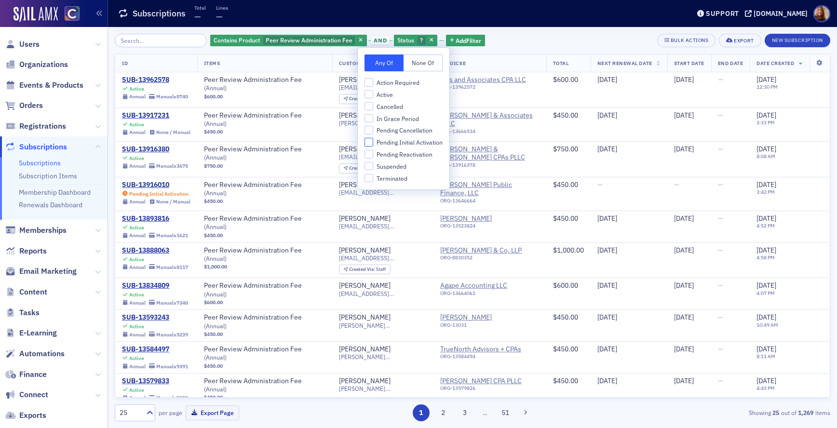
click at [368, 142] on input "Pending Initial Activation" at bounding box center [368, 142] width 9 height 9
checkbox input "true"
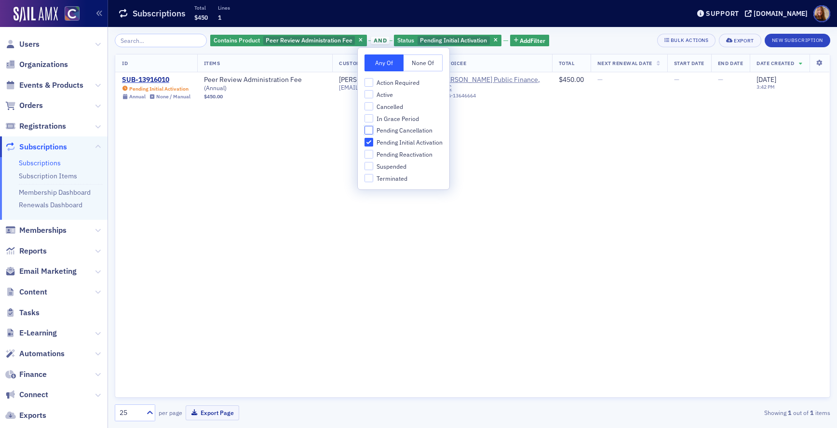
click at [369, 129] on input "Pending Cancellation" at bounding box center [368, 130] width 9 height 9
checkbox input "false"
click at [367, 153] on input "Pending Reactivation" at bounding box center [368, 154] width 9 height 9
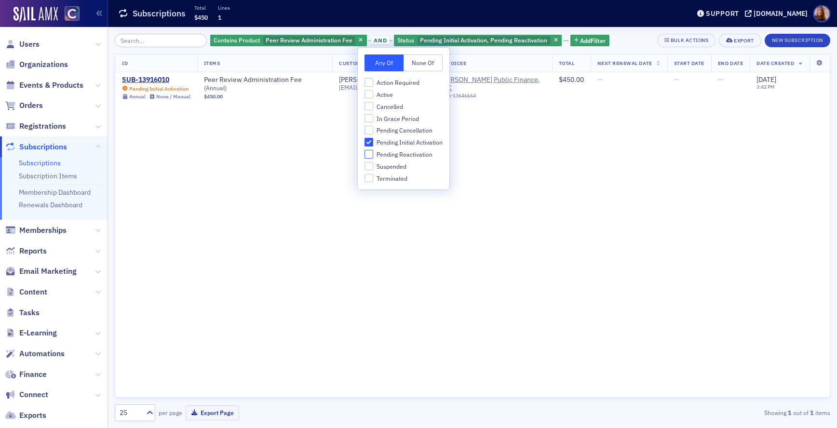
checkbox input "false"
click at [371, 166] on input "Suspended" at bounding box center [368, 166] width 9 height 9
click at [370, 166] on input "Suspended" at bounding box center [368, 166] width 9 height 9
checkbox input "false"
click at [369, 83] on input "Action Required" at bounding box center [368, 82] width 9 height 9
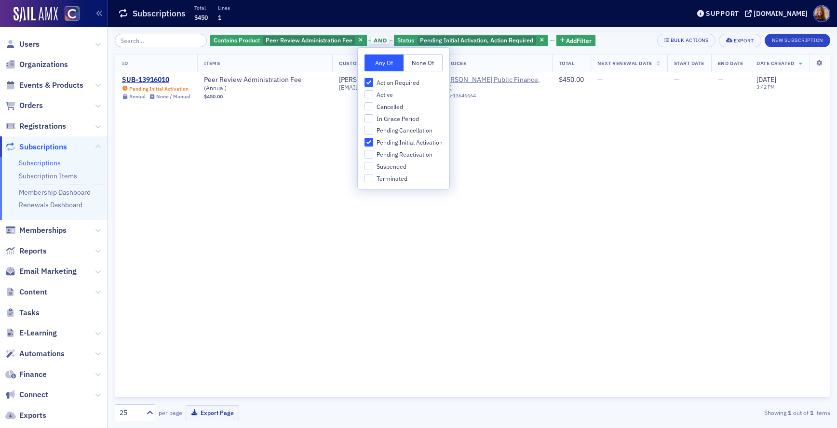
click at [369, 82] on input "Action Required" at bounding box center [368, 82] width 9 height 9
checkbox input "false"
click at [368, 94] on input "Active" at bounding box center [368, 94] width 9 height 9
checkbox input "true"
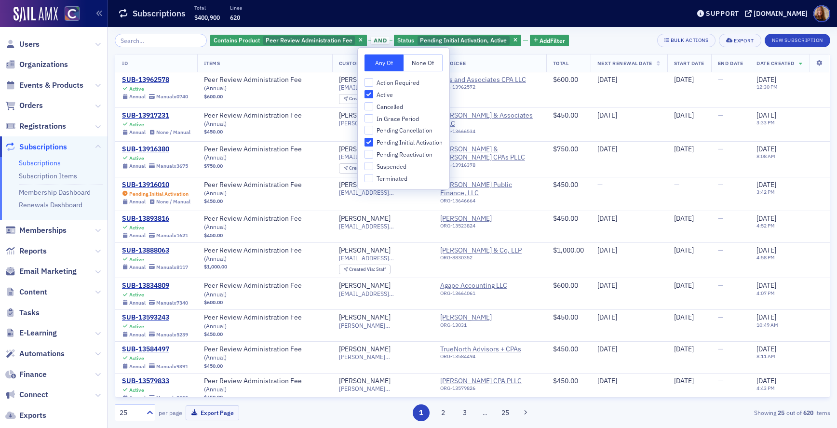
click at [590, 38] on div "Contains Product Peer Review Administration Fee and Status Pending Initial Acti…" at bounding box center [472, 40] width 715 height 13
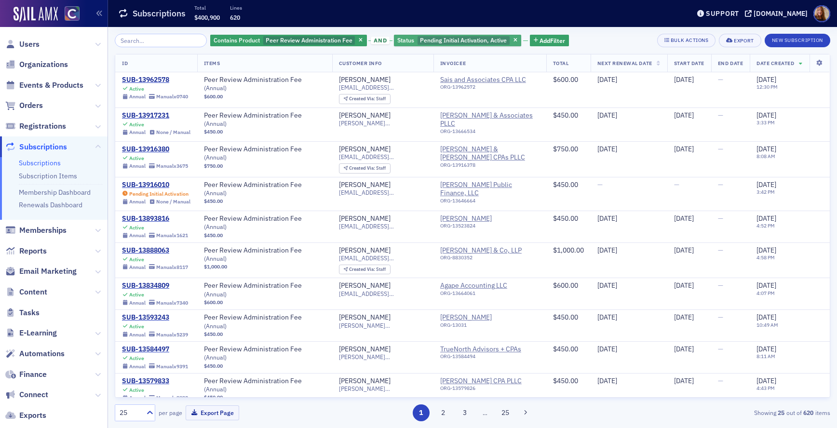
click at [441, 42] on span "Pending Initial Activation, Active" at bounding box center [463, 40] width 87 height 8
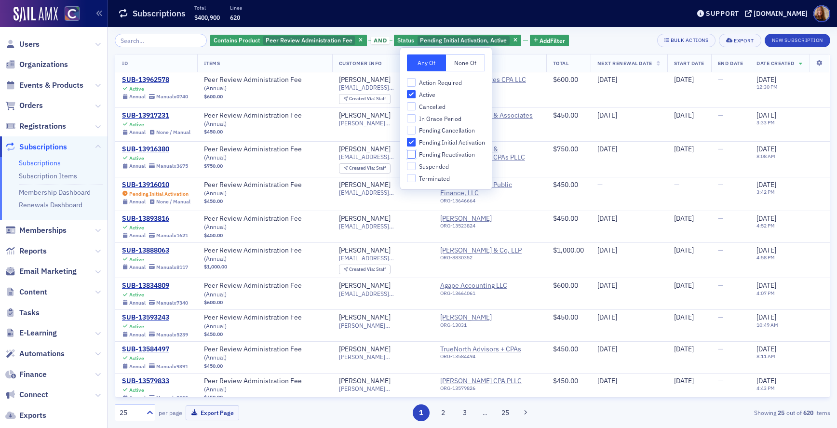
click at [411, 152] on input "Pending Reactivation" at bounding box center [411, 154] width 9 height 9
checkbox input "true"
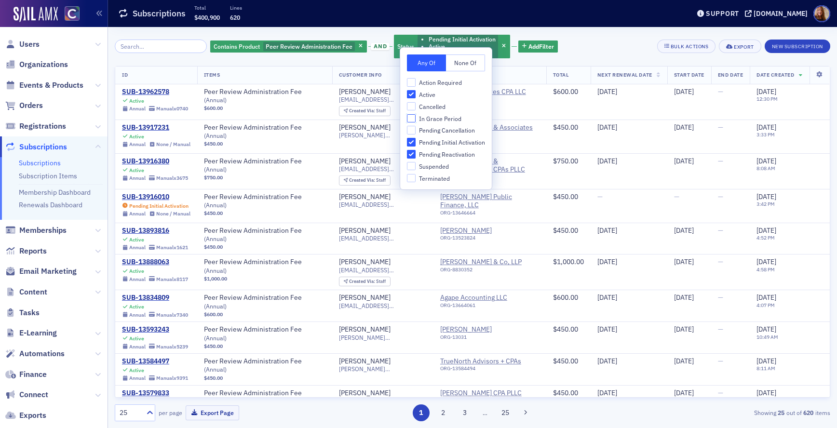
click at [412, 118] on input "In Grace Period" at bounding box center [411, 118] width 9 height 9
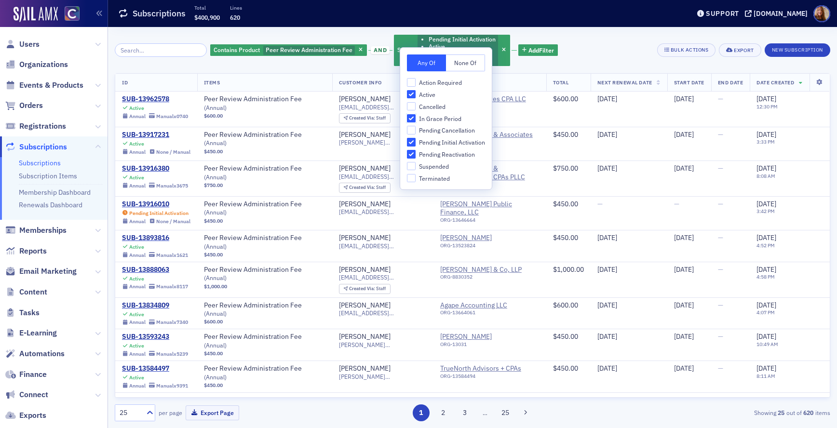
click at [412, 118] on input "In Grace Period" at bounding box center [411, 118] width 9 height 9
checkbox input "false"
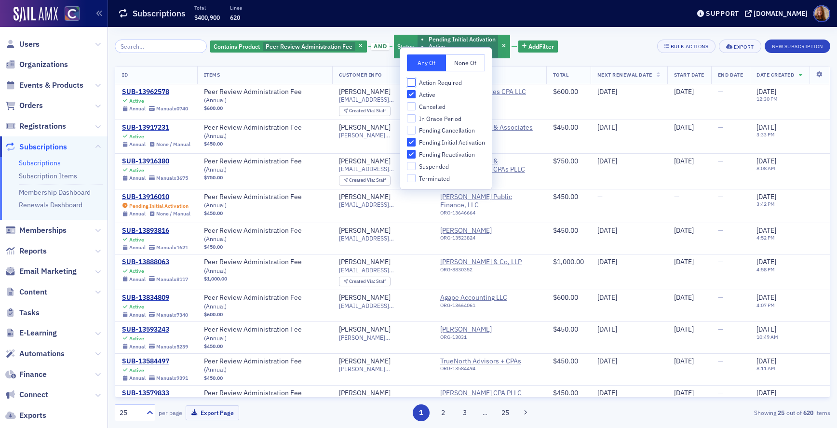
click at [410, 81] on input "Action Required" at bounding box center [411, 82] width 9 height 9
checkbox input "true"
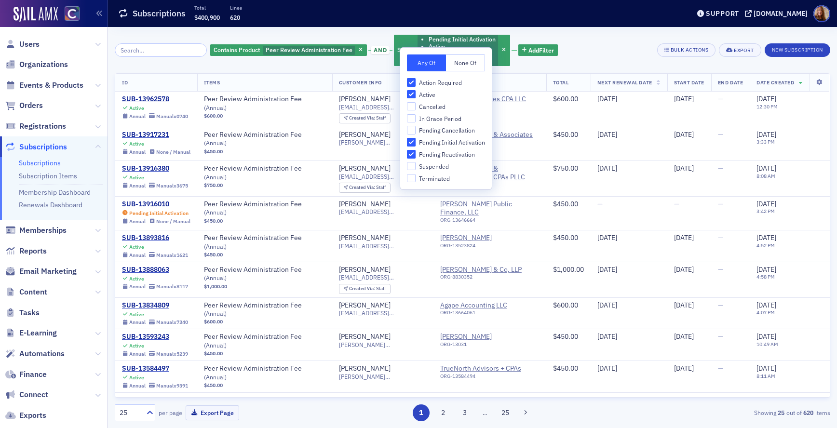
click at [613, 40] on div "Contains Product Peer Review Administration Fee and Status Pending Initial Acti…" at bounding box center [472, 50] width 715 height 33
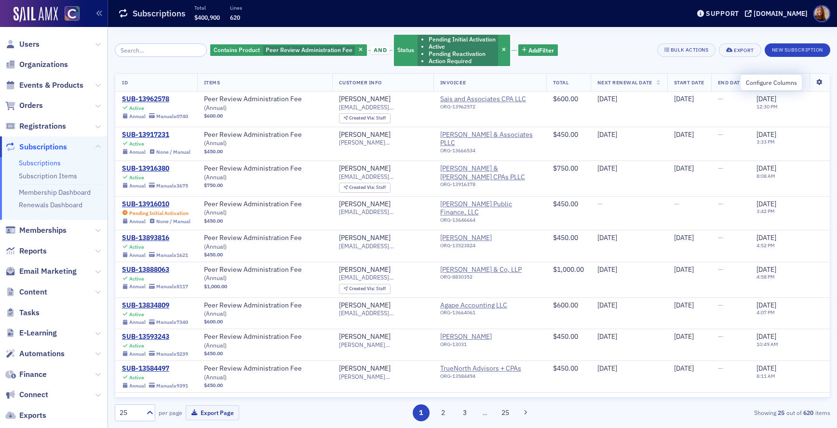
click at [810, 83] on icon at bounding box center [819, 83] width 20 height 6
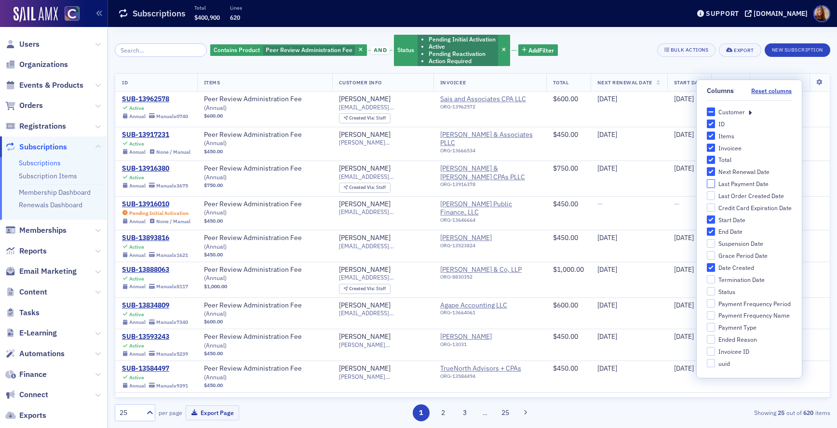
click at [711, 184] on input "Last Payment Date" at bounding box center [711, 183] width 9 height 9
checkbox input "true"
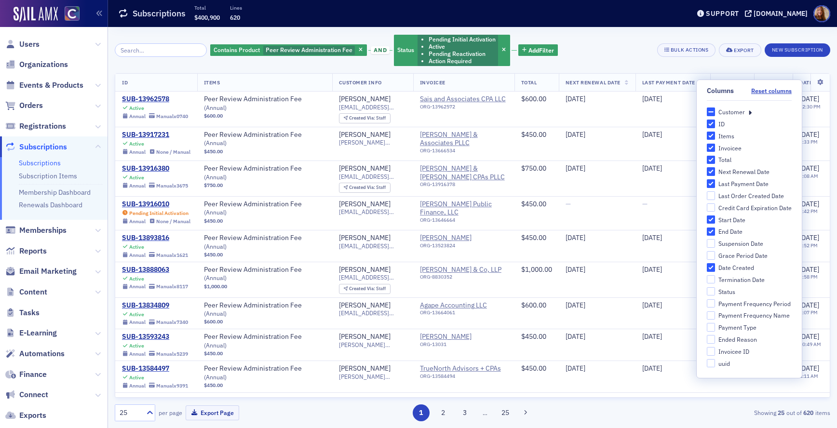
click at [749, 111] on icon at bounding box center [749, 111] width 3 height 9
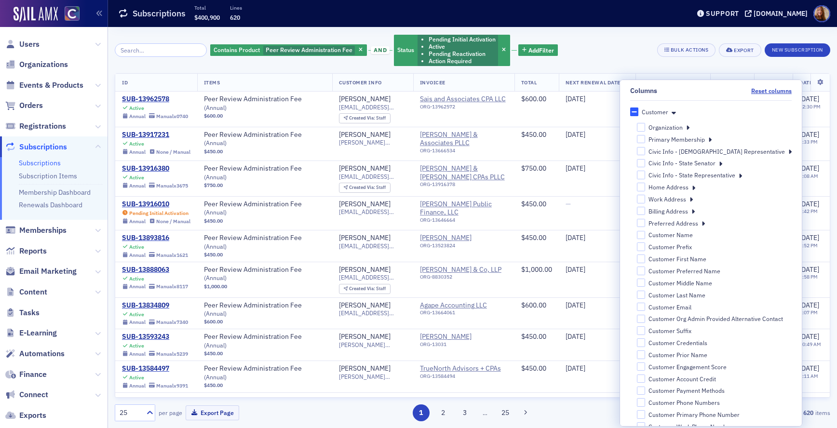
click at [695, 187] on icon at bounding box center [693, 187] width 3 height 9
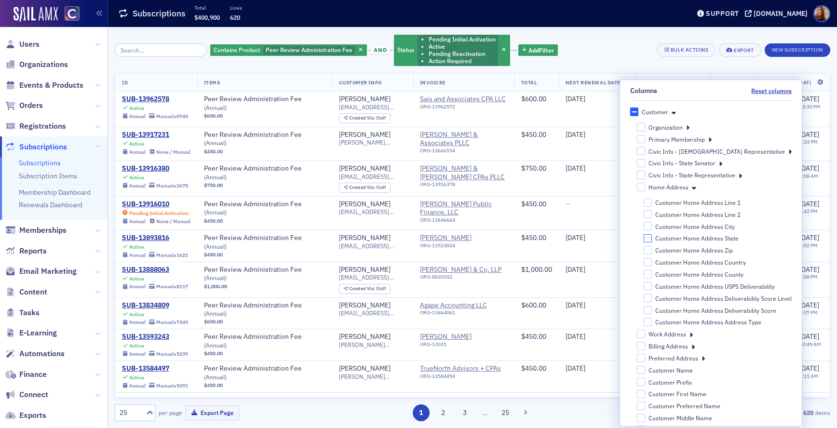
click at [643, 239] on input "Customer Home Address State" at bounding box center [647, 238] width 9 height 9
checkbox input "true"
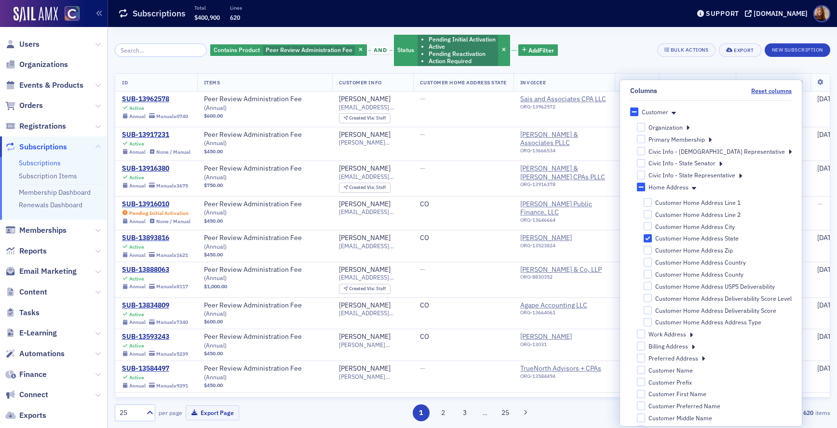
click at [692, 187] on icon at bounding box center [694, 187] width 4 height 9
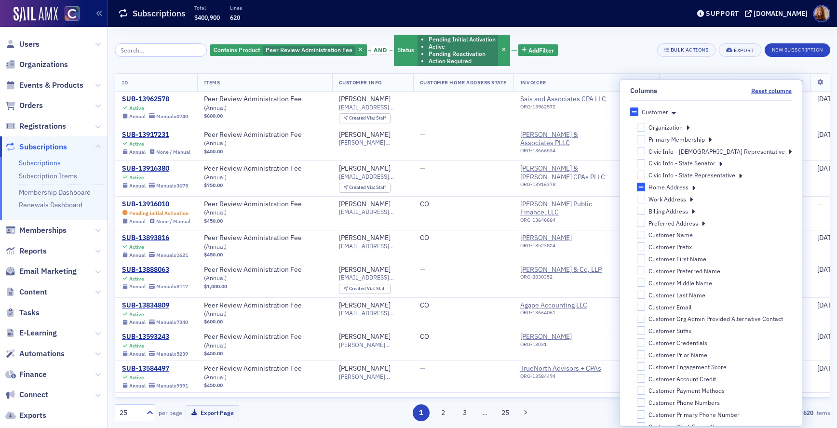
click at [693, 196] on icon at bounding box center [690, 199] width 3 height 9
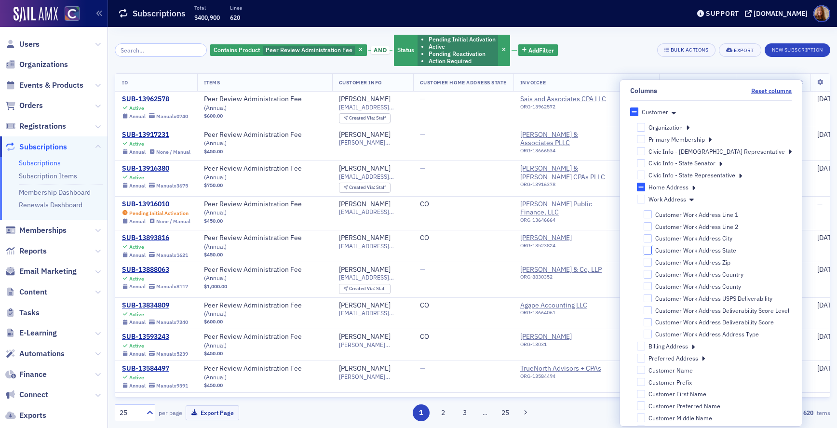
click at [647, 249] on input "Customer Work Address State" at bounding box center [647, 250] width 9 height 9
checkbox input "true"
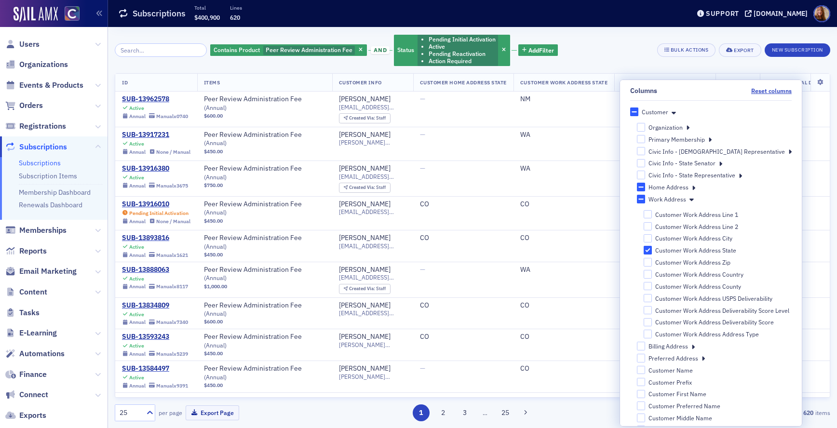
click at [689, 199] on icon at bounding box center [691, 199] width 4 height 9
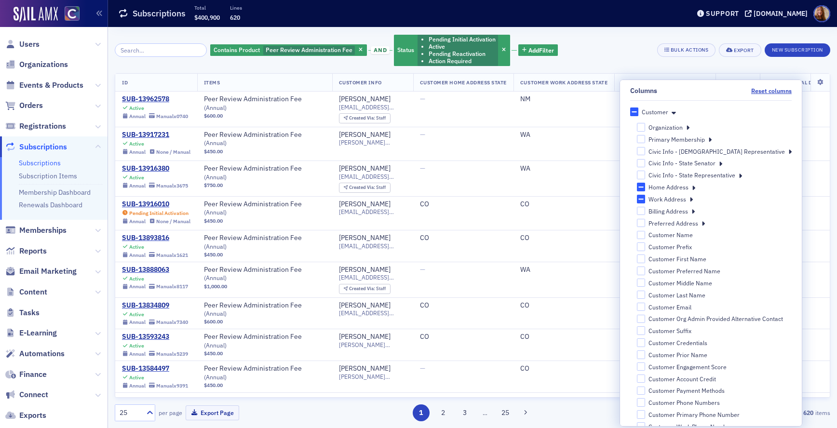
click at [694, 213] on icon at bounding box center [692, 211] width 3 height 9
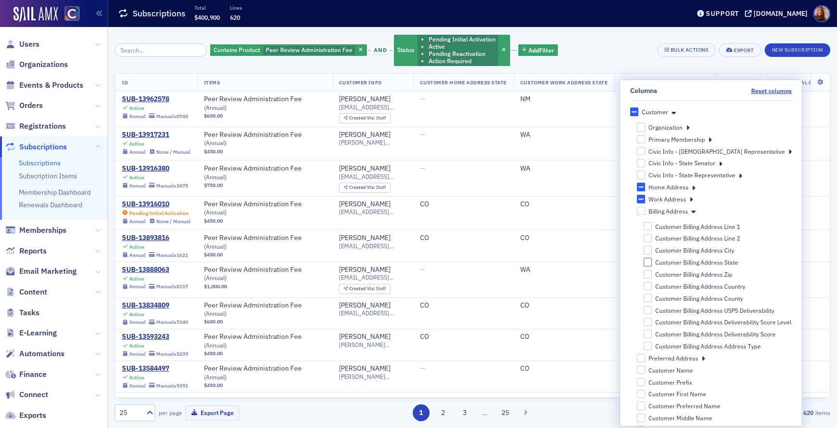
click at [643, 261] on input "Customer Billing Address State" at bounding box center [647, 262] width 9 height 9
checkbox input "true"
click at [689, 199] on icon at bounding box center [690, 199] width 3 height 9
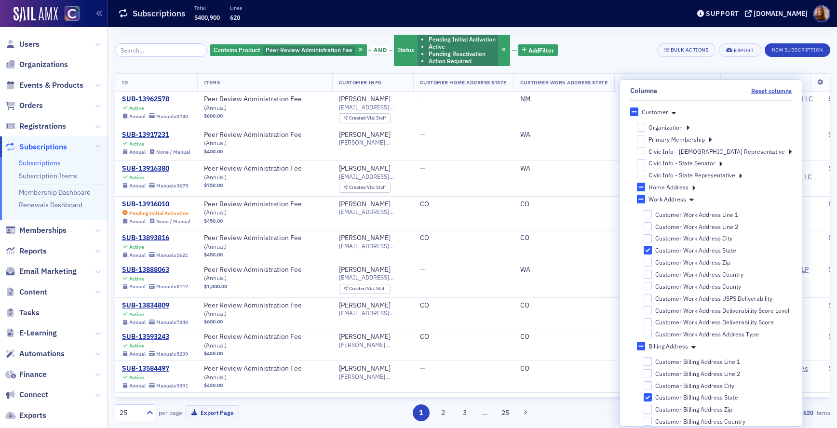
click at [689, 199] on icon at bounding box center [691, 199] width 4 height 9
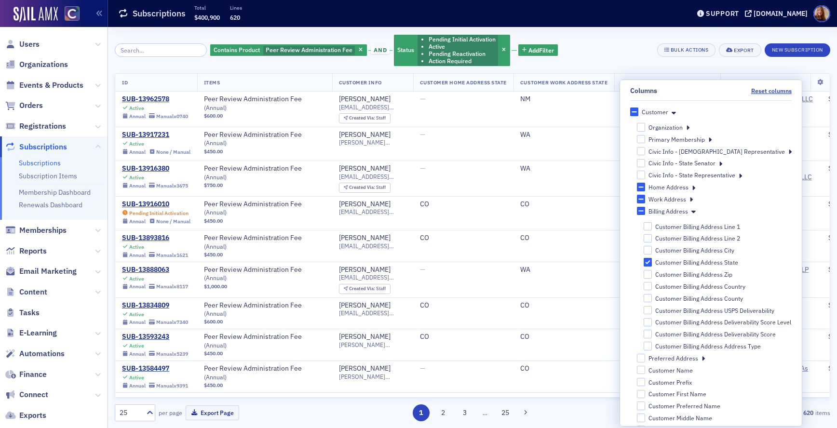
click at [691, 212] on icon at bounding box center [693, 211] width 4 height 9
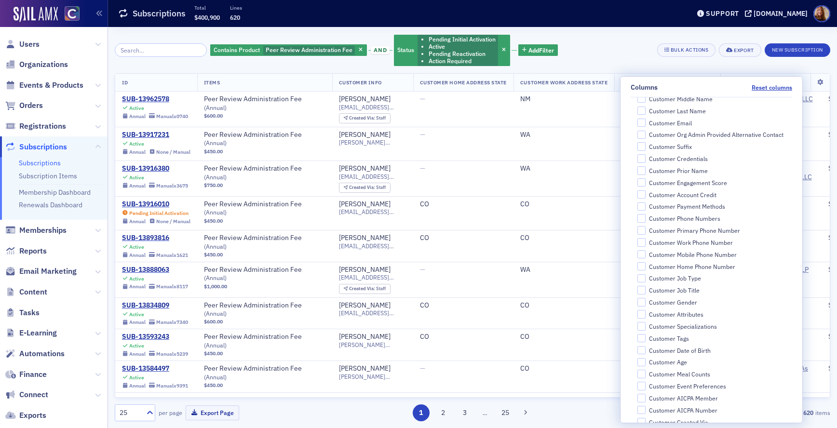
scroll to position [179, 0]
click at [646, 124] on input "Customer Email" at bounding box center [641, 124] width 9 height 9
checkbox input "true"
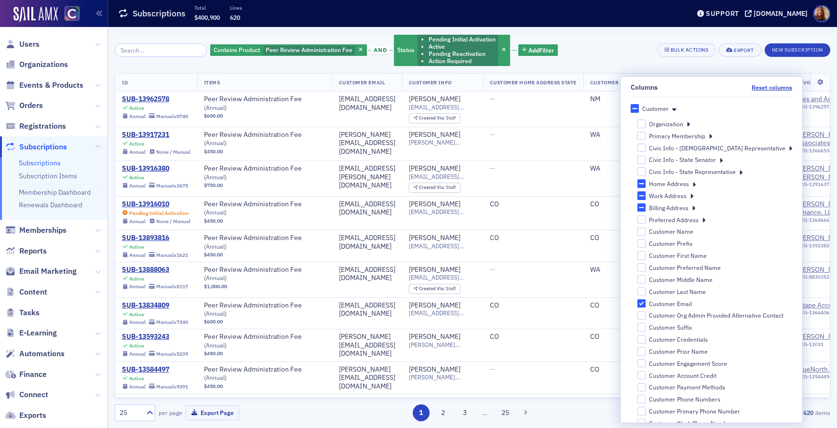
click at [610, 48] on div "Contains Product Peer Review Administration Fee and Status Pending Initial Acti…" at bounding box center [472, 50] width 715 height 33
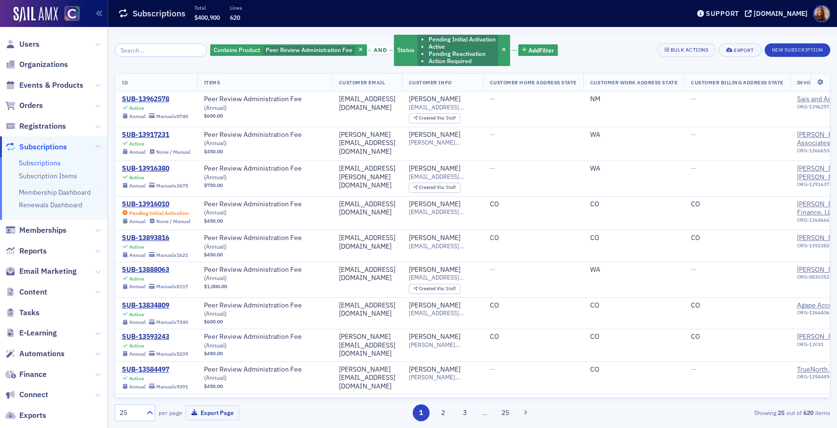
click at [148, 413] on icon at bounding box center [150, 413] width 10 height 10
click at [305, 409] on div "500, 6 of 6. 6 results available. Use Up and Down to choose options, press Ente…" at bounding box center [231, 412] width 232 height 17
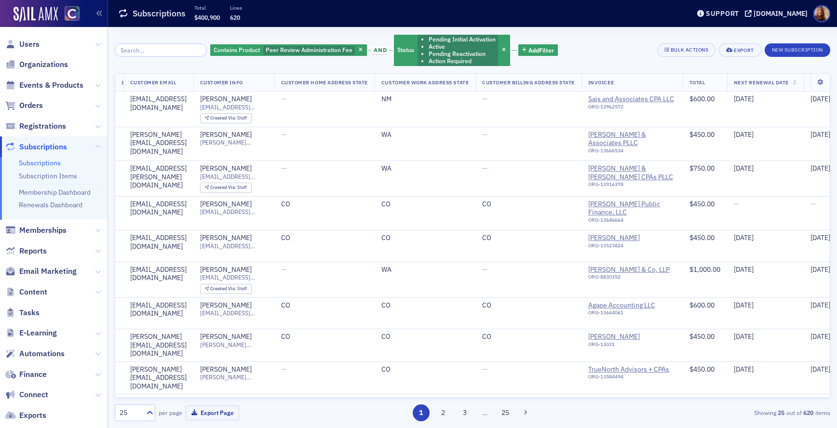
scroll to position [0, 231]
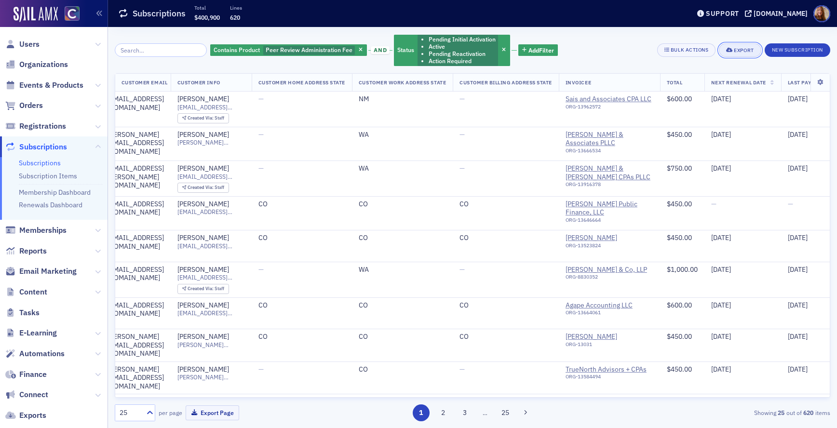
click at [737, 48] on div "Export" at bounding box center [744, 50] width 20 height 5
click at [681, 66] on h3 "Export" at bounding box center [709, 66] width 88 height 10
click at [729, 53] on button "Export" at bounding box center [740, 49] width 42 height 13
click at [694, 82] on button "Export All ( 620 Subscriptions )" at bounding box center [708, 82] width 101 height 15
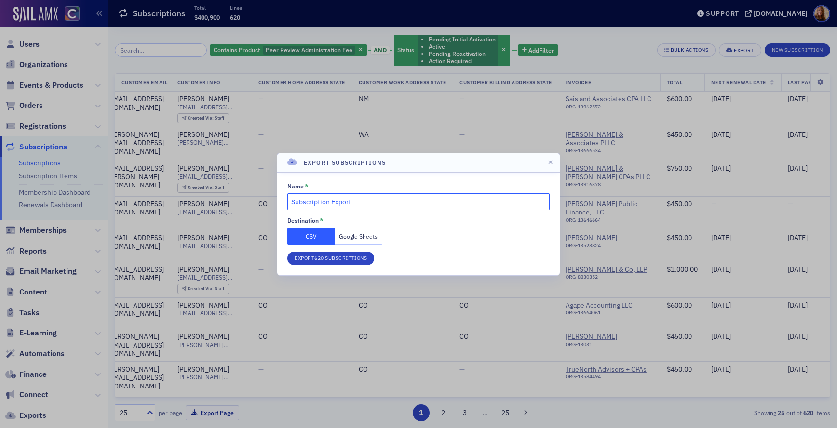
click at [339, 202] on input "Subscription Export" at bounding box center [418, 201] width 262 height 17
type input "2"
click at [328, 202] on input "Peer Review Subscriptions" at bounding box center [418, 201] width 262 height 17
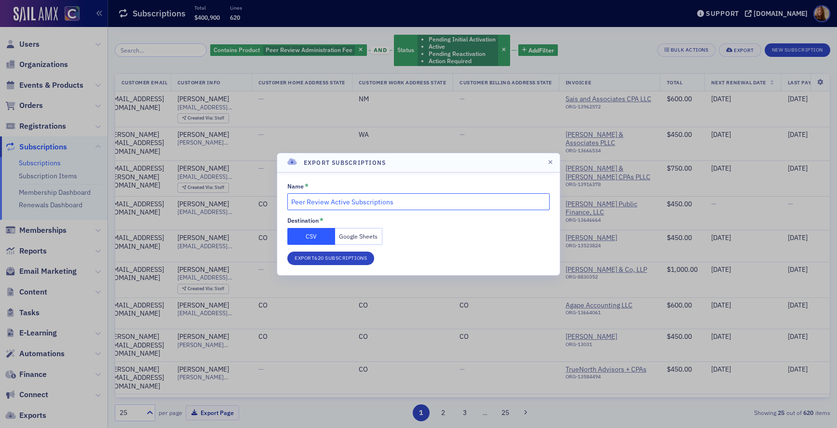
click at [429, 204] on input "Peer Review Active Subscriptions" at bounding box center [418, 201] width 262 height 17
type input "Peer Review Active Subscriptions 10.7.25"
click at [354, 240] on button "Google Sheets" at bounding box center [359, 236] width 48 height 17
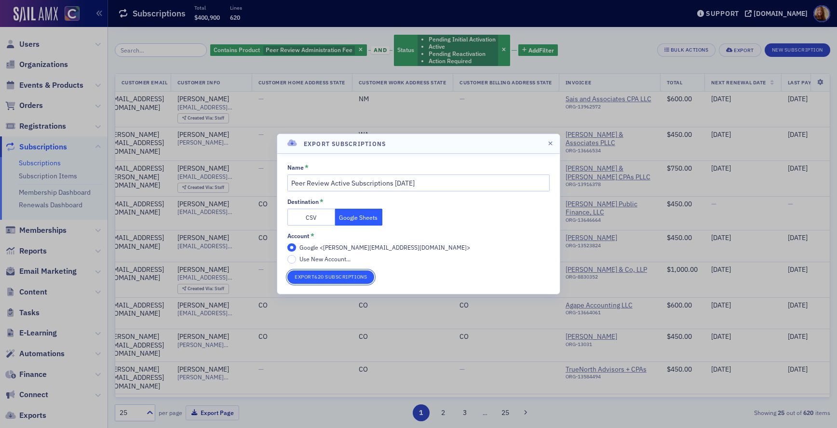
click at [326, 276] on button "Export 620 Subscriptions" at bounding box center [330, 276] width 87 height 13
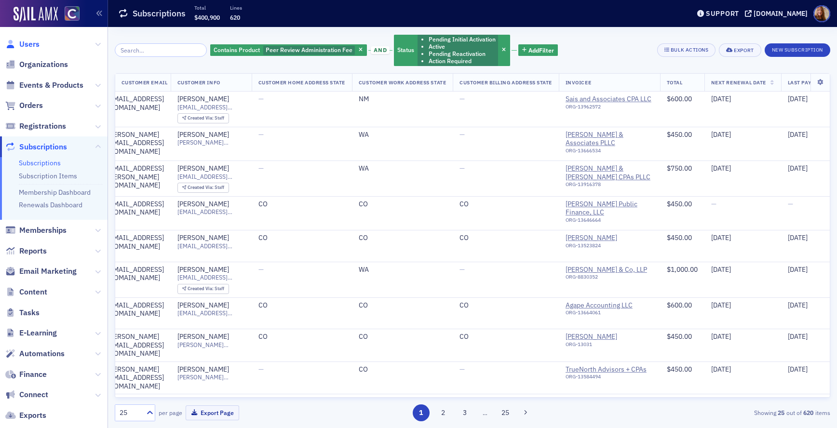
click at [26, 45] on span "Users" at bounding box center [29, 44] width 20 height 11
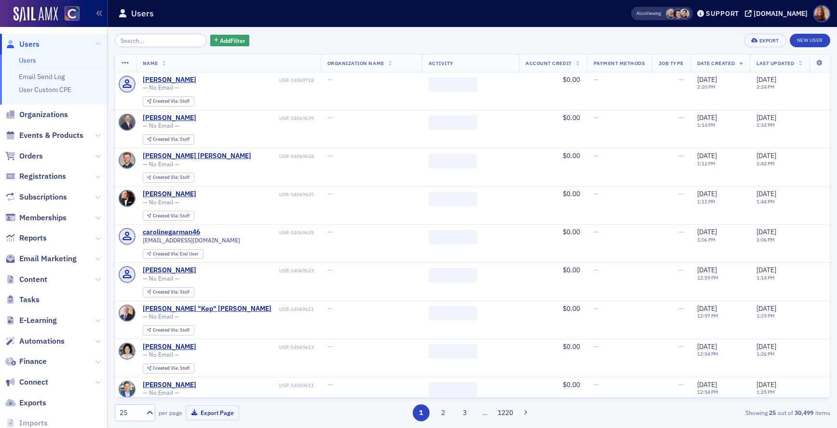
click at [141, 43] on input "search" at bounding box center [161, 40] width 92 height 13
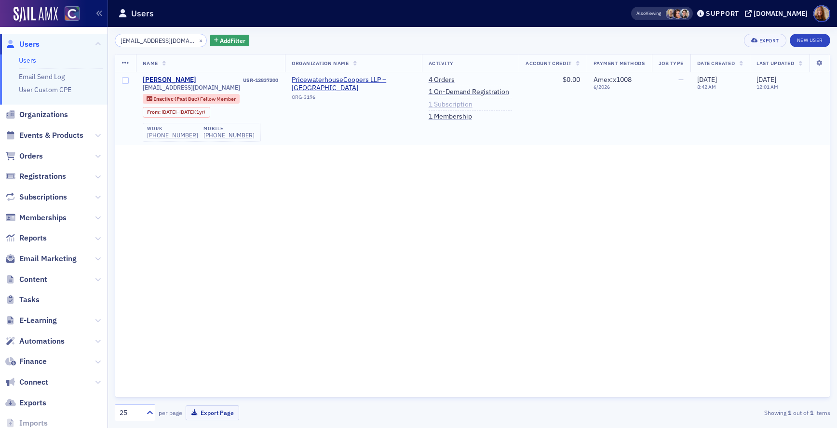
type input "jkperez97@gmail.com"
click at [457, 102] on link "1 Subscription" at bounding box center [450, 104] width 44 height 9
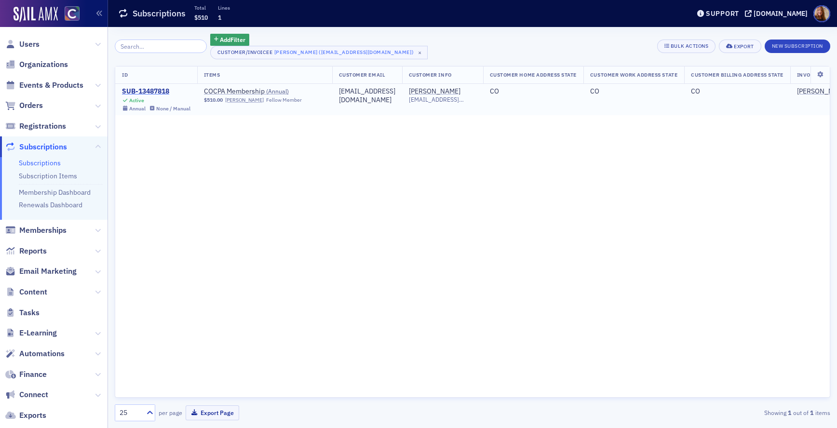
click at [150, 88] on div "SUB-13487818" at bounding box center [156, 91] width 68 height 9
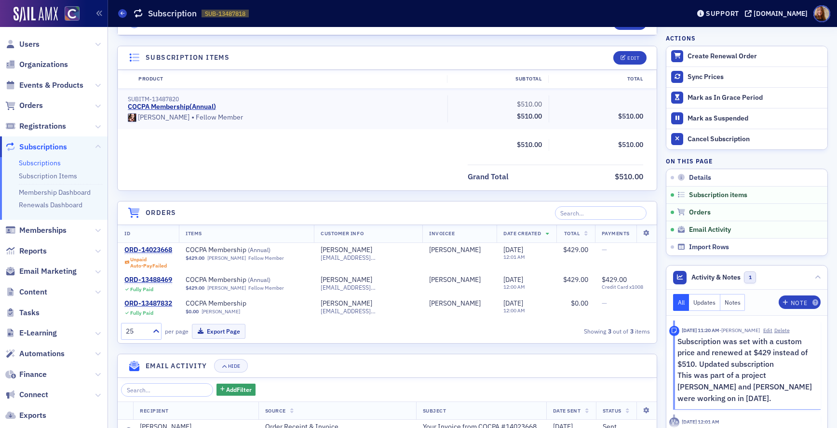
scroll to position [160, 0]
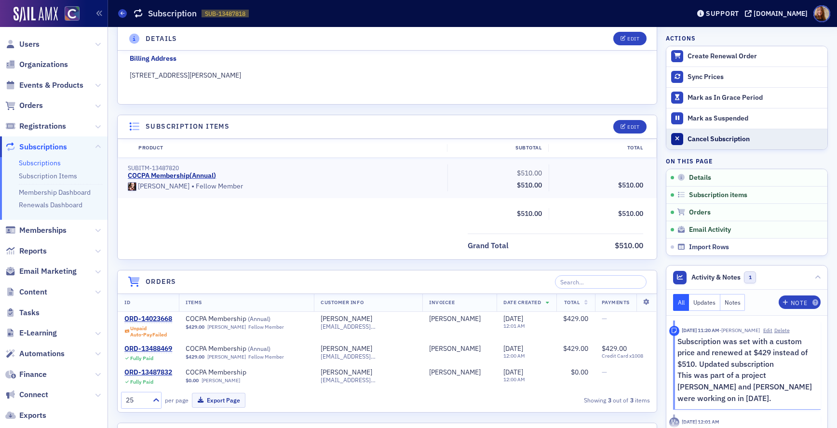
click at [726, 138] on div "Cancel Subscription" at bounding box center [754, 139] width 135 height 9
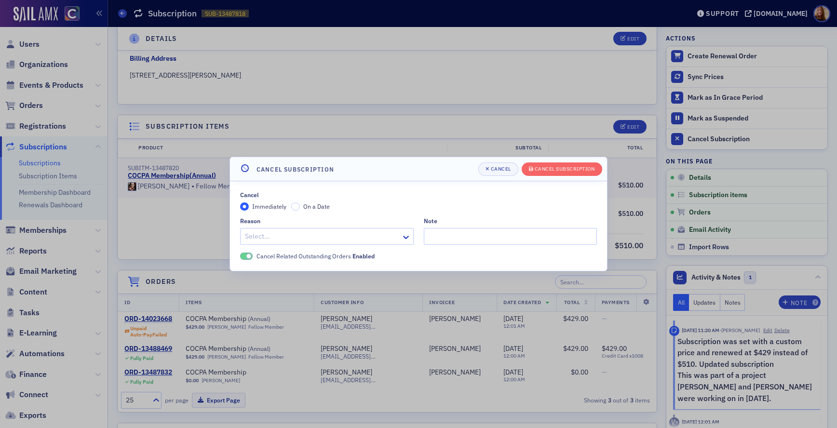
click at [309, 235] on div at bounding box center [322, 236] width 156 height 12
type input "fo"
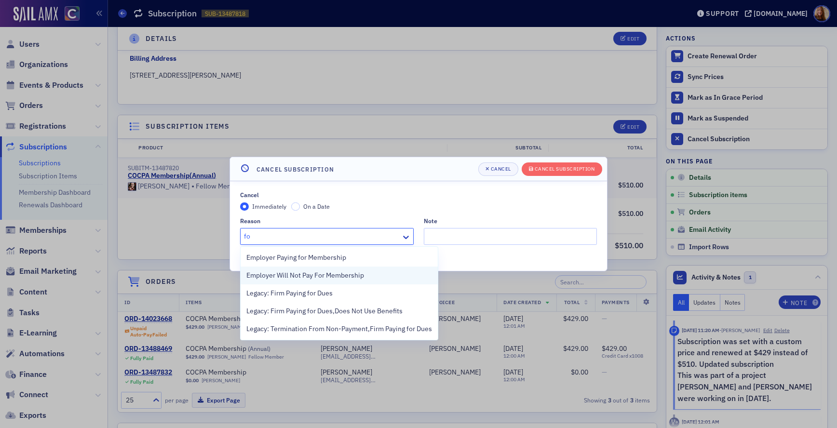
click at [317, 273] on span "Employer Will Not Pay For Membership" at bounding box center [305, 275] width 118 height 10
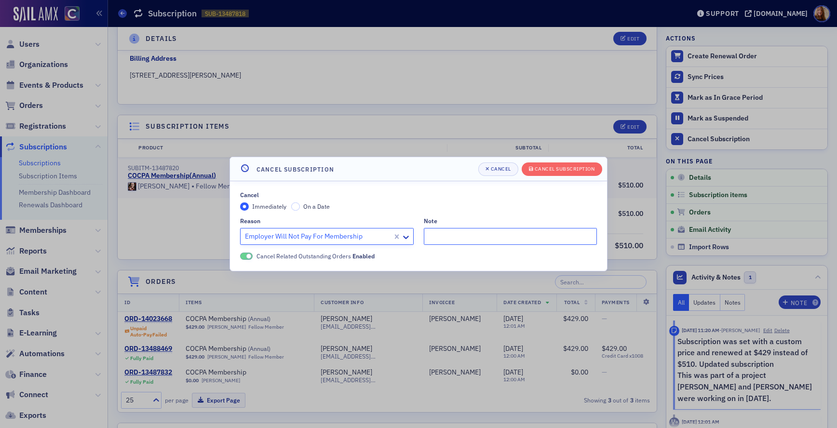
click at [488, 233] on input "Note" at bounding box center [510, 236] width 173 height 17
type input "no longer with pwc"
click at [570, 172] on span "Cancel Subscription" at bounding box center [562, 169] width 66 height 8
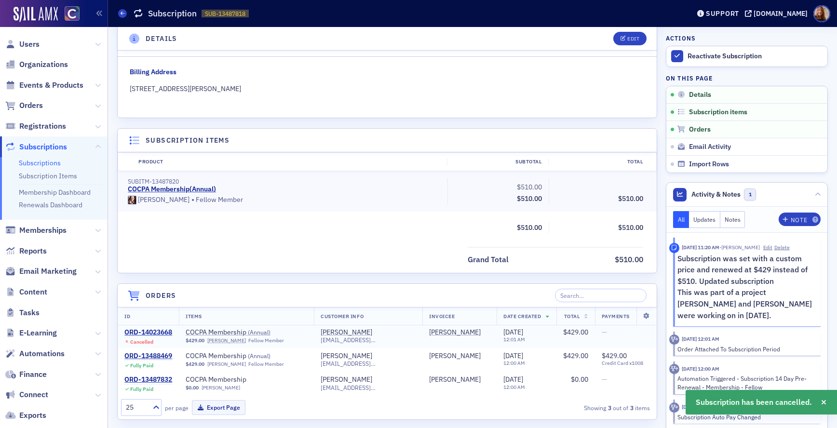
click at [157, 336] on span "Cancelled" at bounding box center [148, 340] width 48 height 9
click at [157, 333] on div "ORD-14023668" at bounding box center [148, 332] width 48 height 9
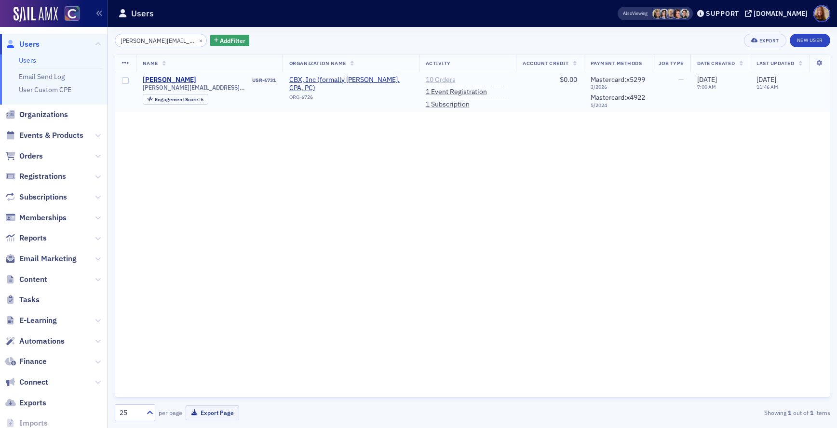
type input "[PERSON_NAME][EMAIL_ADDRESS][DOMAIN_NAME]"
click at [428, 79] on link "10 Orders" at bounding box center [441, 80] width 30 height 9
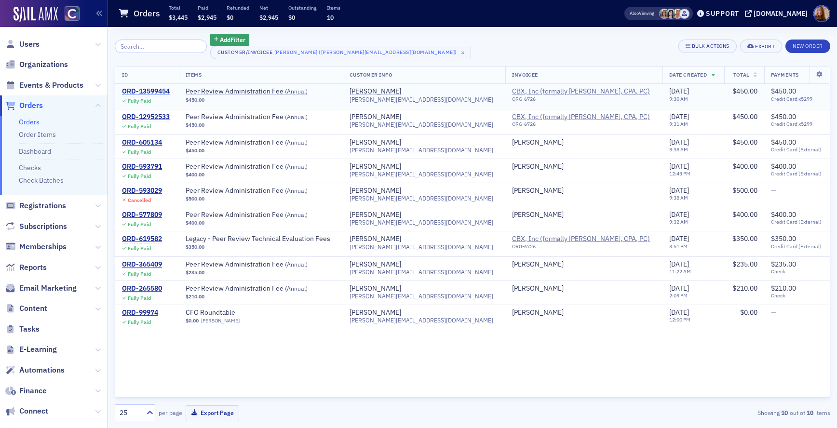
click at [151, 95] on div "ORD-13599454 Fully Paid" at bounding box center [146, 95] width 48 height 17
click at [152, 91] on div "ORD-13599454" at bounding box center [146, 91] width 48 height 9
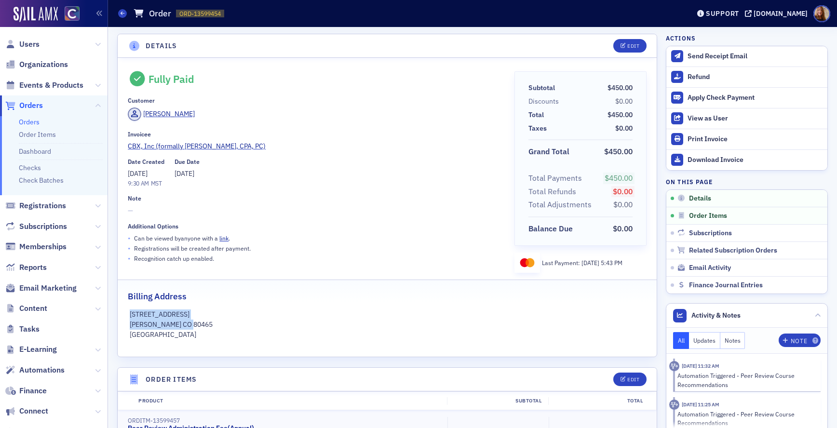
drag, startPoint x: 196, startPoint y: 326, endPoint x: 123, endPoint y: 316, distance: 74.0
click at [123, 316] on div "[STREET_ADDRESS][PERSON_NAME]" at bounding box center [387, 324] width 539 height 30
copy div "[STREET_ADDRESS][PERSON_NAME]"
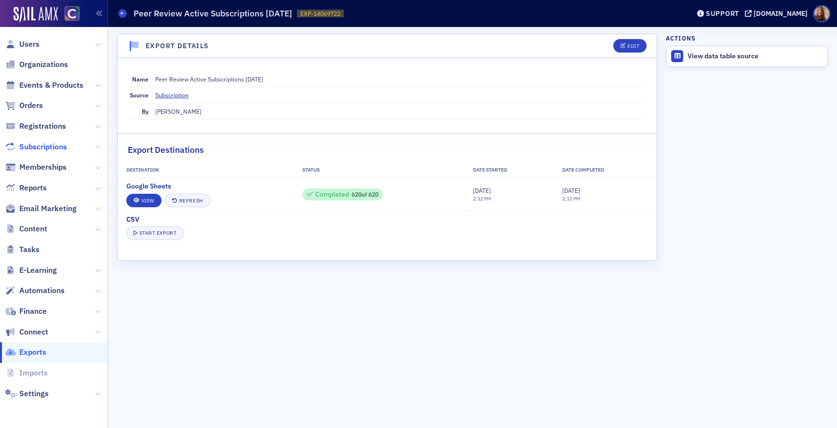
click at [37, 147] on span "Subscriptions" at bounding box center [43, 147] width 48 height 11
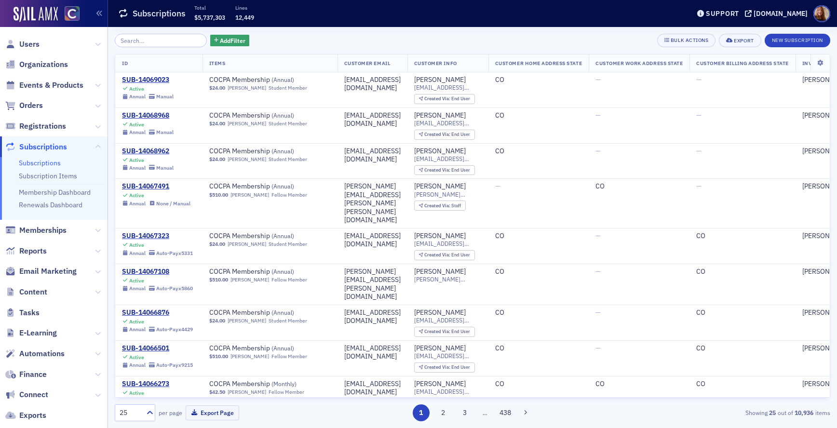
click at [144, 39] on input "search" at bounding box center [161, 40] width 92 height 13
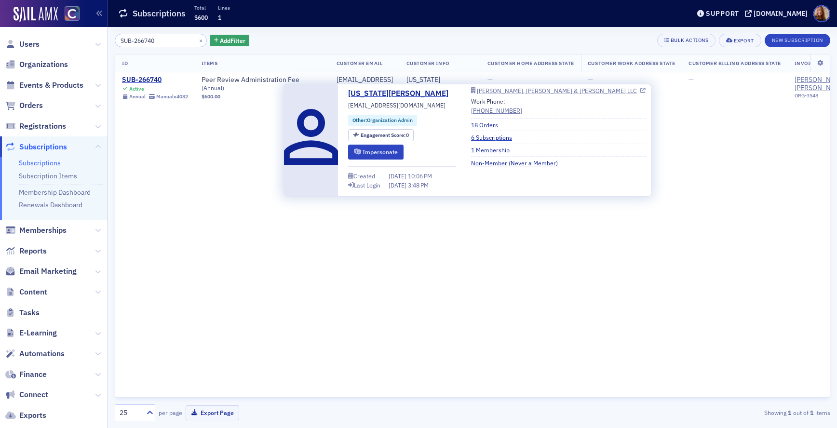
type input "SUB-266740"
click at [500, 92] on div "[PERSON_NAME], [PERSON_NAME] & [PERSON_NAME] LLC" at bounding box center [557, 90] width 160 height 5
click at [434, 80] on div "[US_STATE][PERSON_NAME]" at bounding box center [439, 84] width 67 height 17
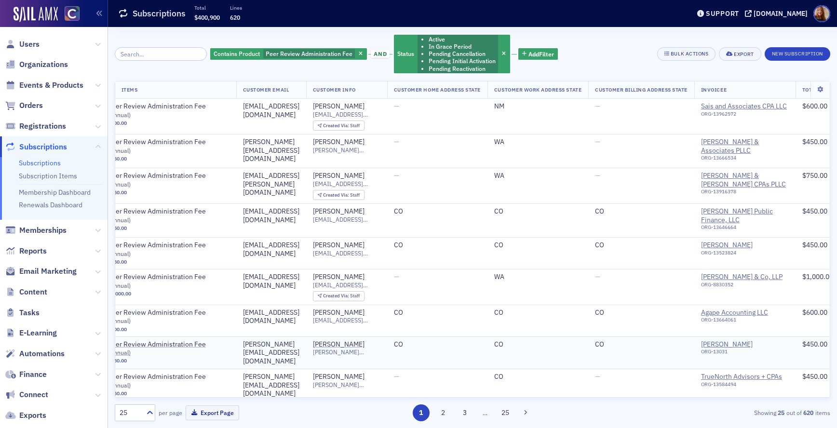
scroll to position [0, 14]
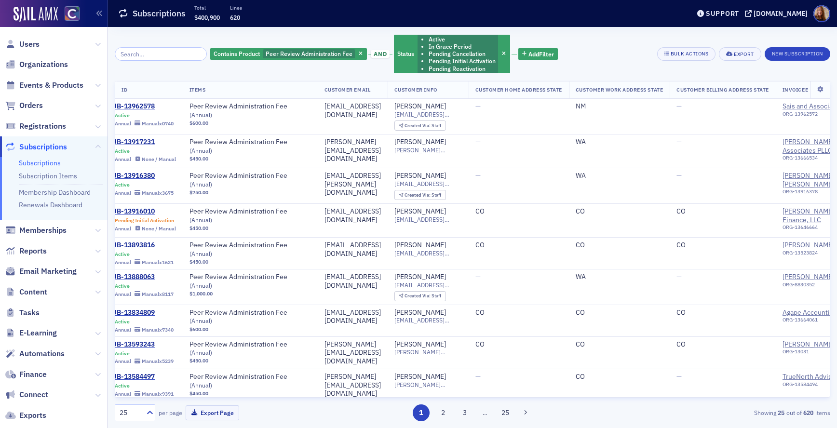
click at [601, 54] on div "Contains Product Peer Review Administration Fee and Status Active In Grace Peri…" at bounding box center [472, 54] width 715 height 40
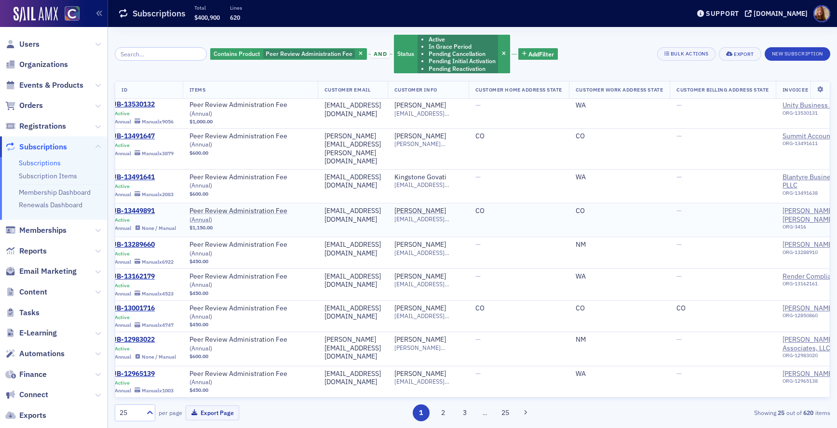
scroll to position [519, 14]
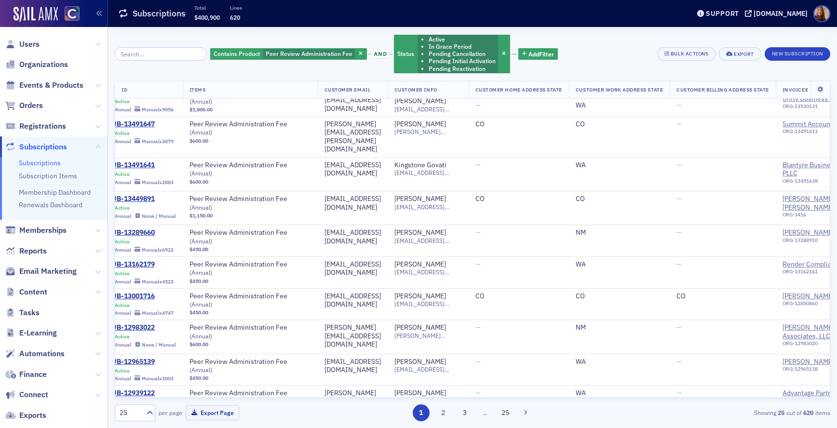
click at [149, 414] on icon at bounding box center [150, 413] width 10 height 10
click at [138, 392] on div "500" at bounding box center [135, 389] width 28 height 10
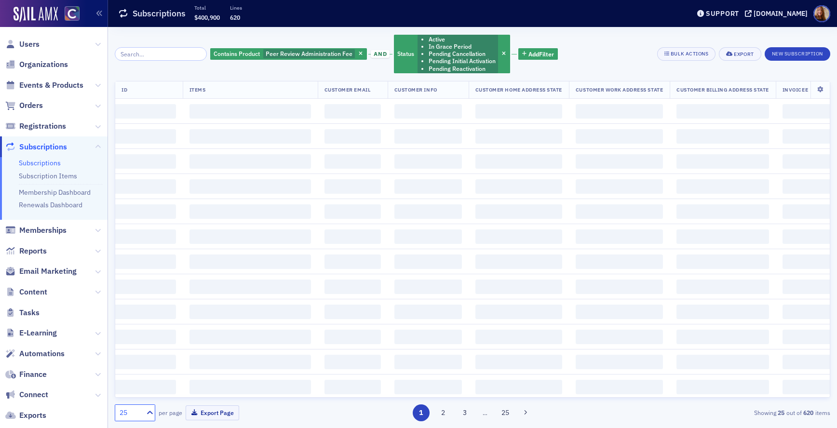
scroll to position [0, 0]
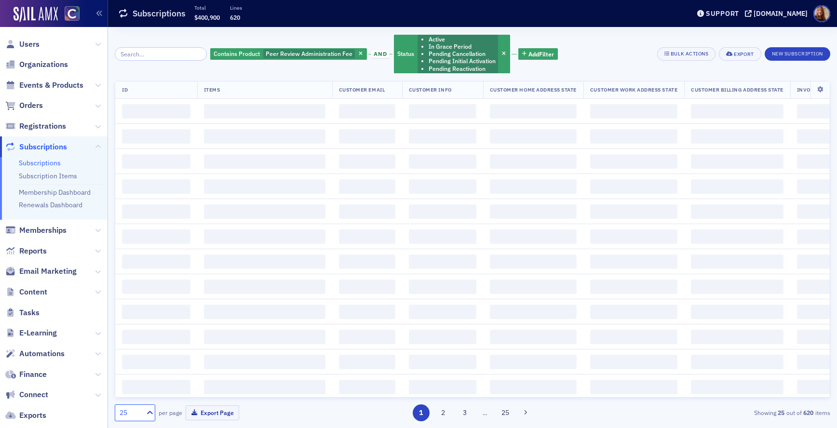
click at [624, 54] on div "Contains Product Peer Review Administration Fee and Status Active In Grace Peri…" at bounding box center [472, 54] width 715 height 40
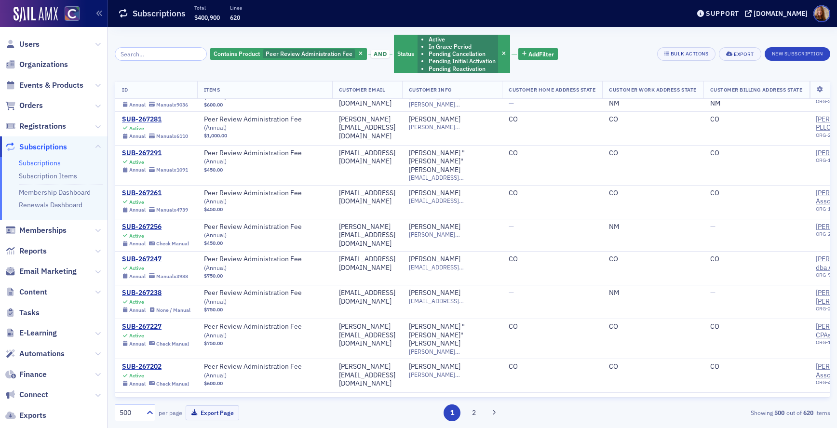
scroll to position [12704, 0]
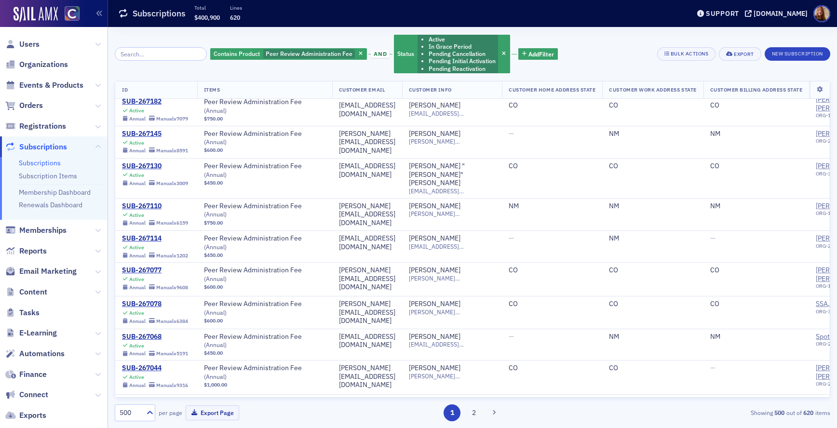
click at [644, 53] on div "Contains Product Peer Review Administration Fee and Status Active In Grace Peri…" at bounding box center [472, 54] width 715 height 40
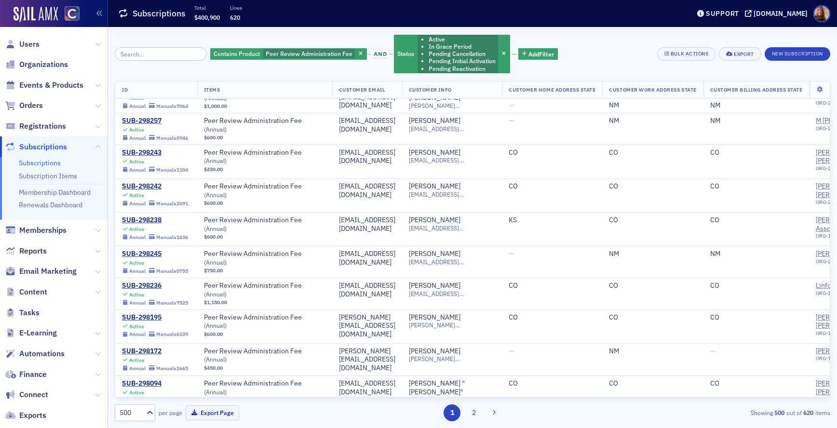
scroll to position [15869, 0]
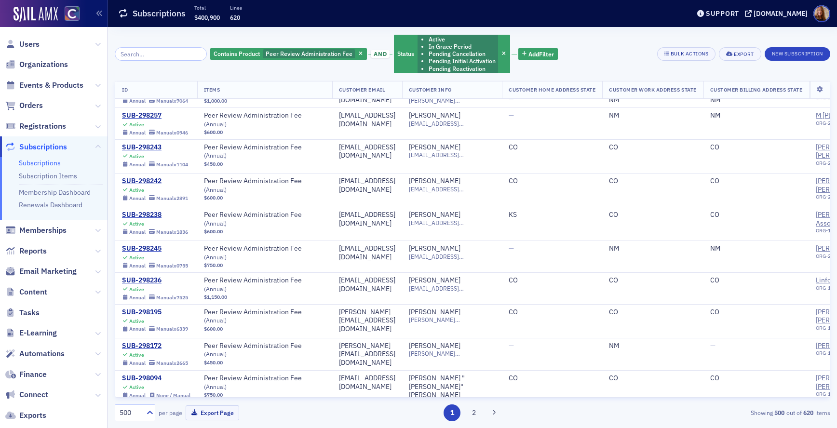
click at [629, 56] on div "Contains Product Peer Review Administration Fee and Status Active In Grace Peri…" at bounding box center [472, 54] width 715 height 40
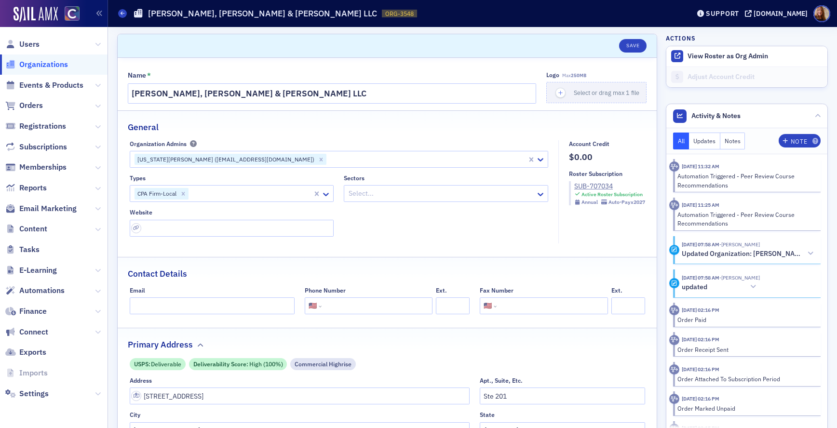
select select "US"
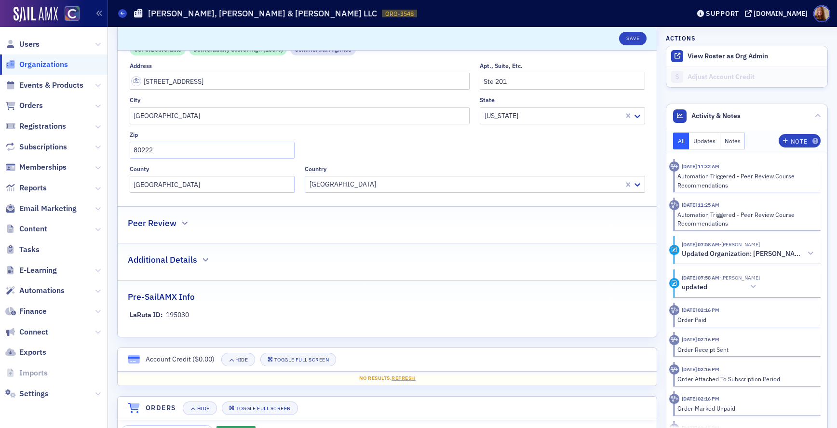
scroll to position [464, 0]
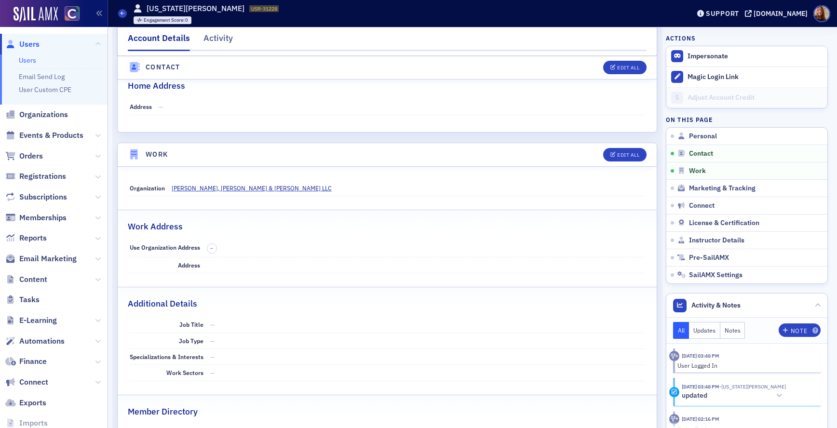
scroll to position [472, 0]
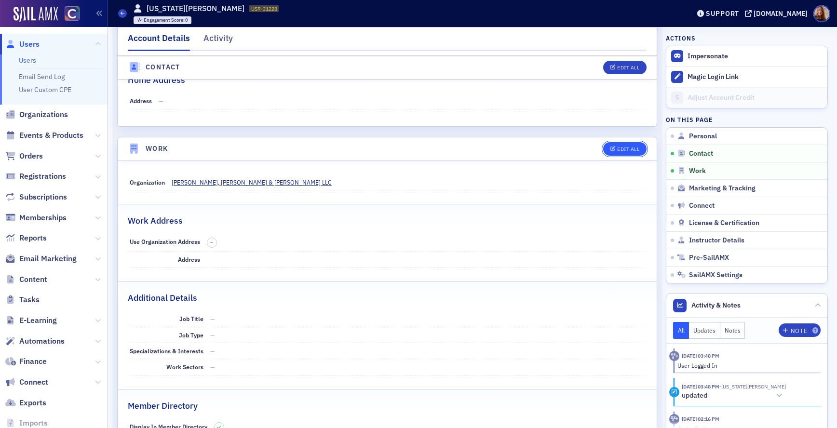
click at [625, 154] on button "Edit All" at bounding box center [624, 148] width 43 height 13
select select "US"
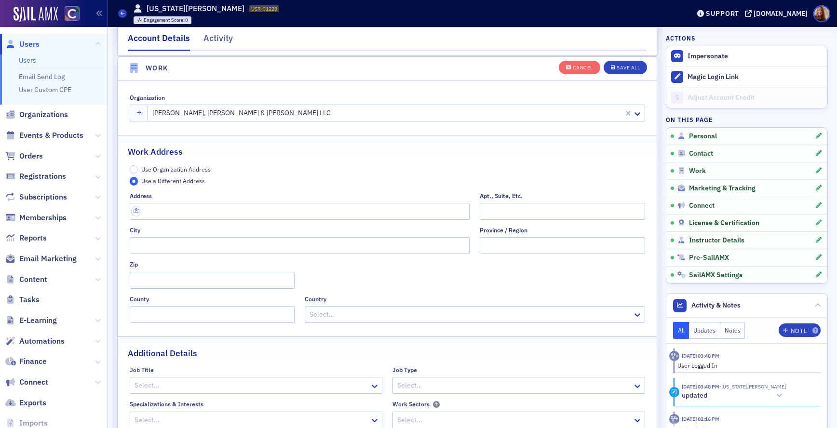
scroll to position [763, 0]
click at [165, 170] on span "Use Organization Address" at bounding box center [175, 169] width 69 height 8
click at [138, 170] on input "Use Organization Address" at bounding box center [134, 169] width 9 height 9
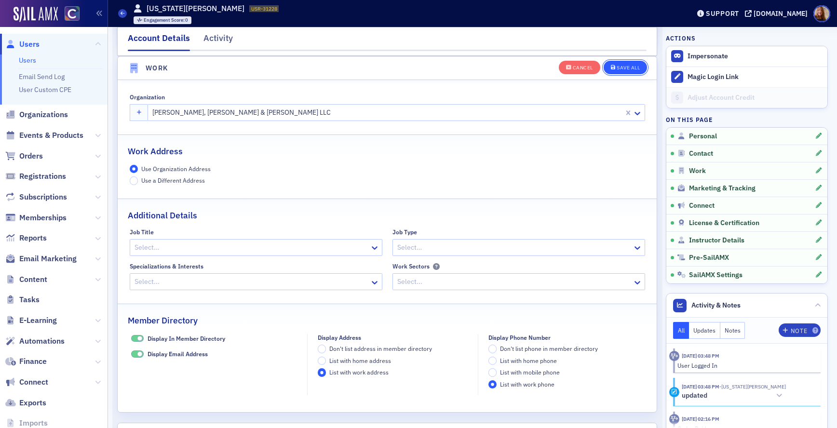
click at [616, 65] on div "Save All" at bounding box center [627, 67] width 23 height 5
